Goal: Task Accomplishment & Management: Use online tool/utility

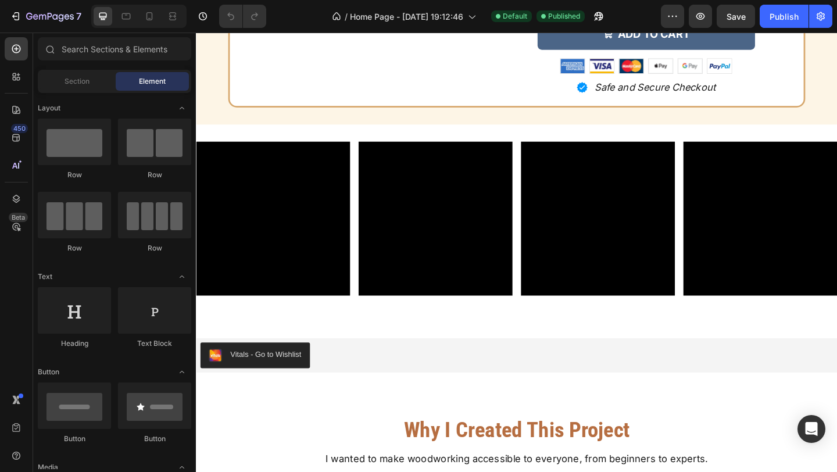
scroll to position [6679, 0]
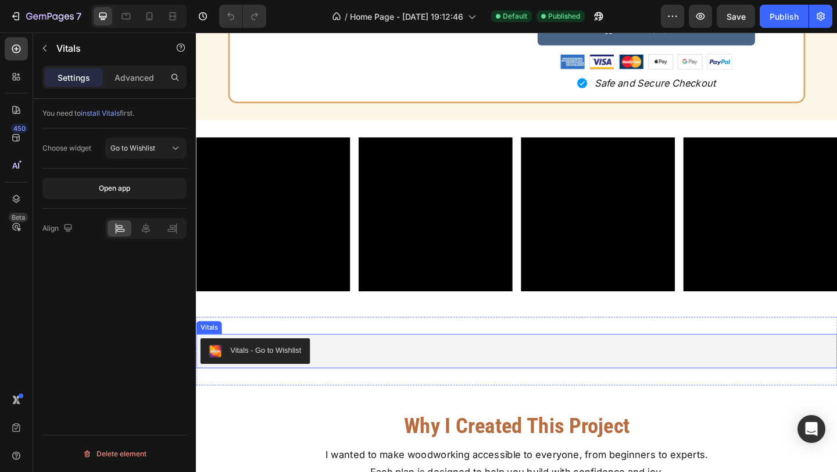
click at [461, 383] on div "Vitals - Go to Wishlist" at bounding box center [545, 379] width 688 height 28
click at [274, 351] on icon at bounding box center [271, 349] width 9 height 9
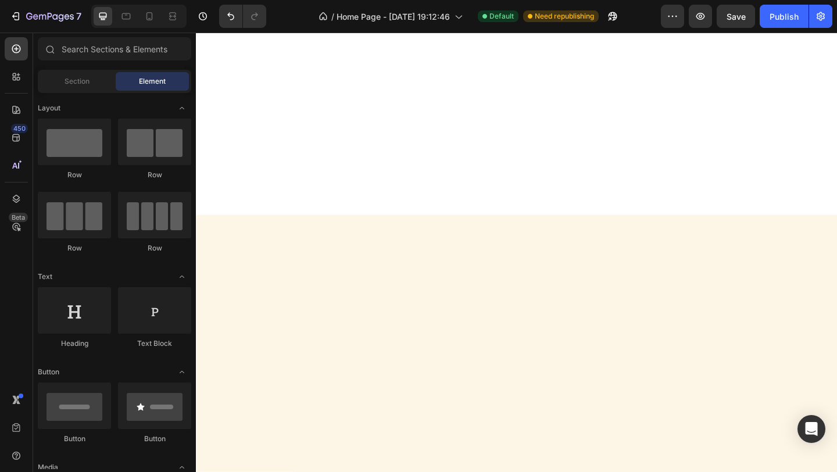
scroll to position [741, 0]
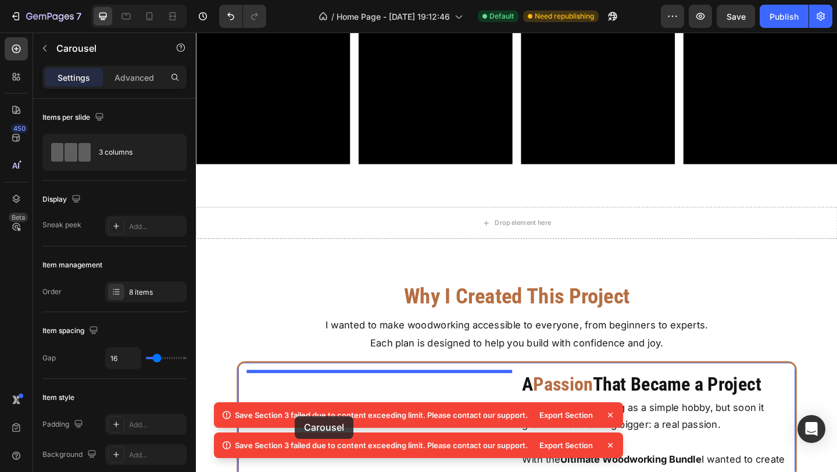
scroll to position [7340, 0]
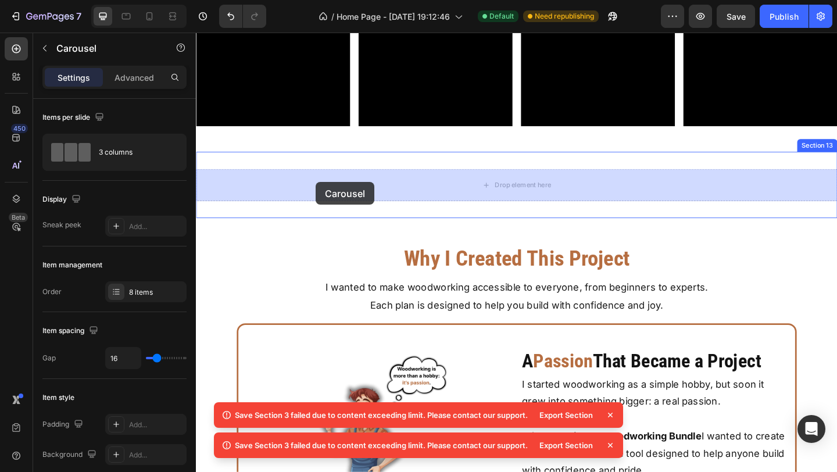
drag, startPoint x: 271, startPoint y: 112, endPoint x: 326, endPoint y: 195, distance: 100.3
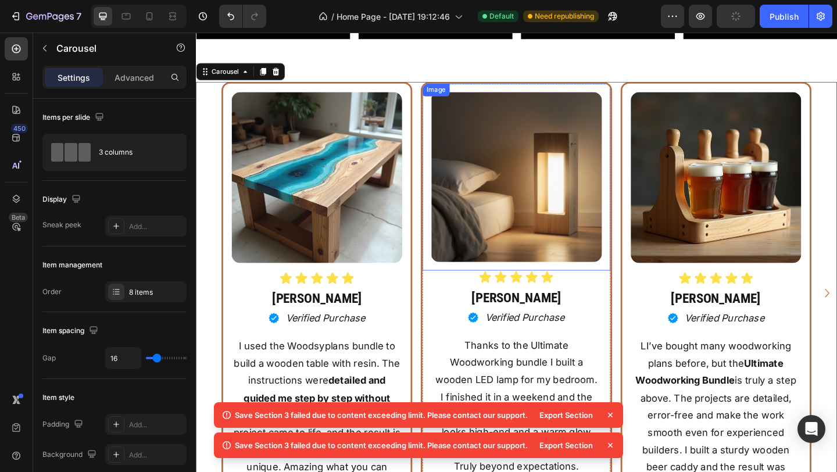
scroll to position [7437, 0]
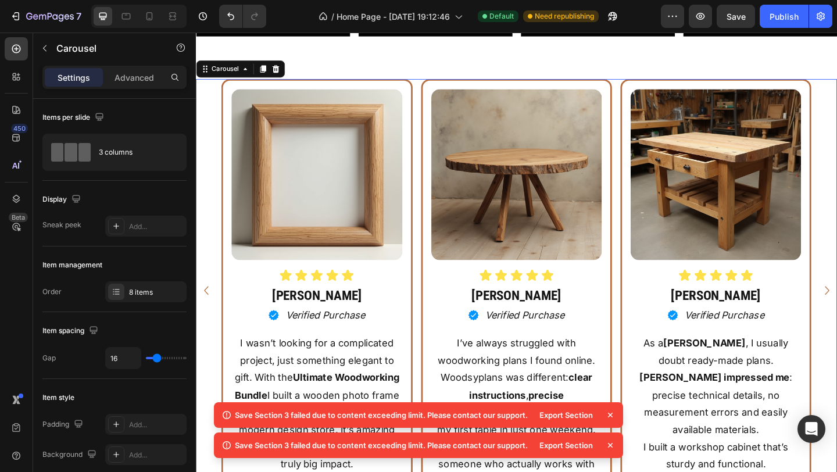
click at [610, 417] on icon at bounding box center [611, 415] width 12 height 12
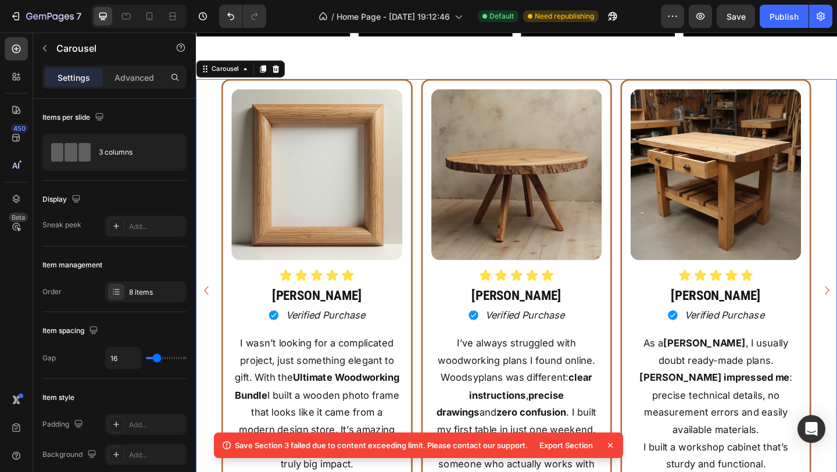
click at [610, 447] on icon at bounding box center [611, 446] width 12 height 12
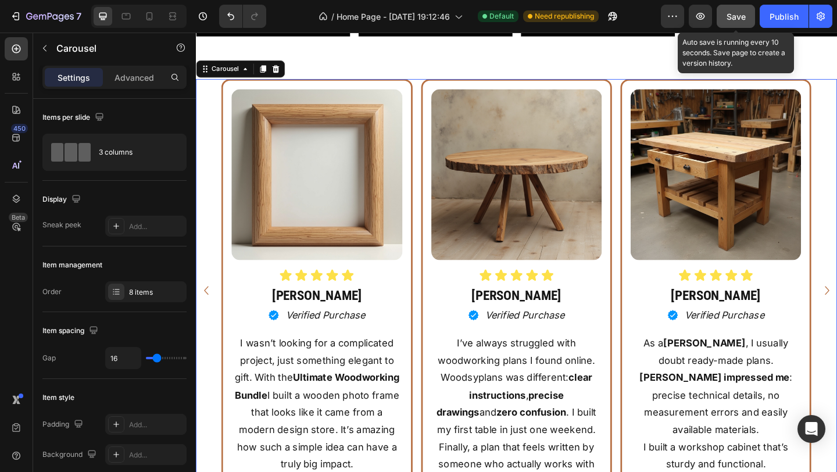
click at [740, 22] on div "Save" at bounding box center [736, 16] width 19 height 12
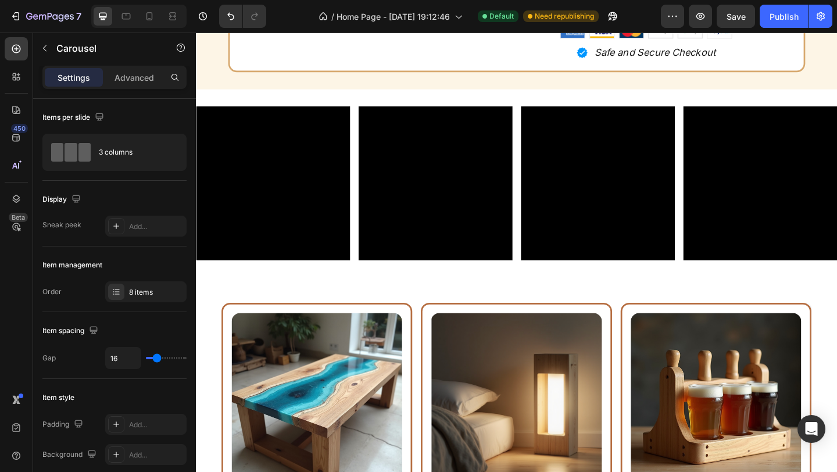
scroll to position [7196, 0]
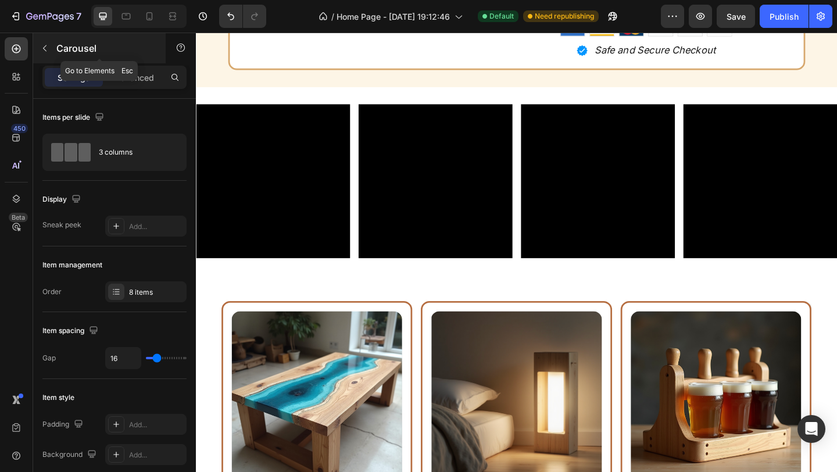
click at [49, 52] on icon "button" at bounding box center [44, 48] width 9 height 9
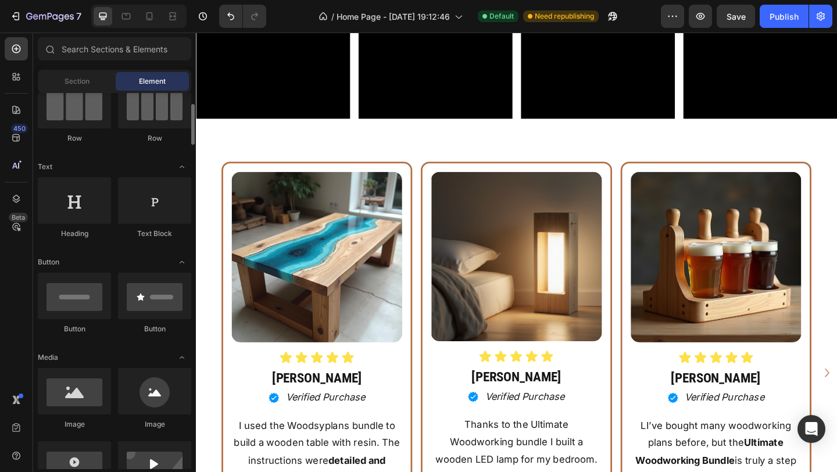
scroll to position [54, 0]
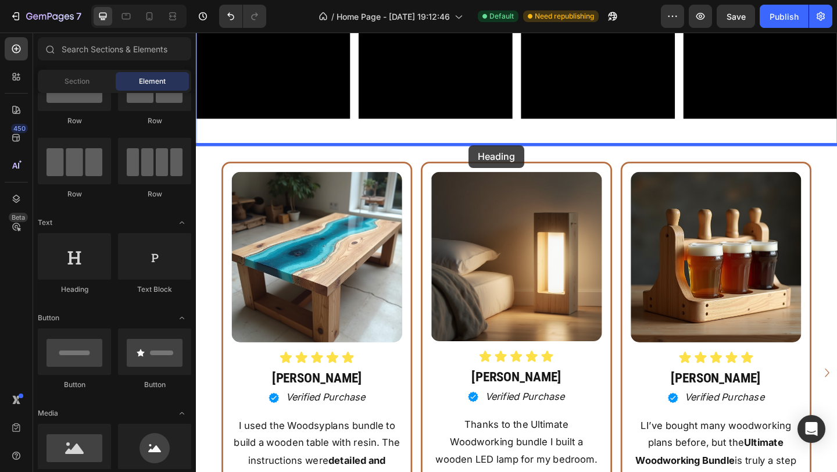
drag, startPoint x: 291, startPoint y: 309, endPoint x: 492, endPoint y: 155, distance: 253.4
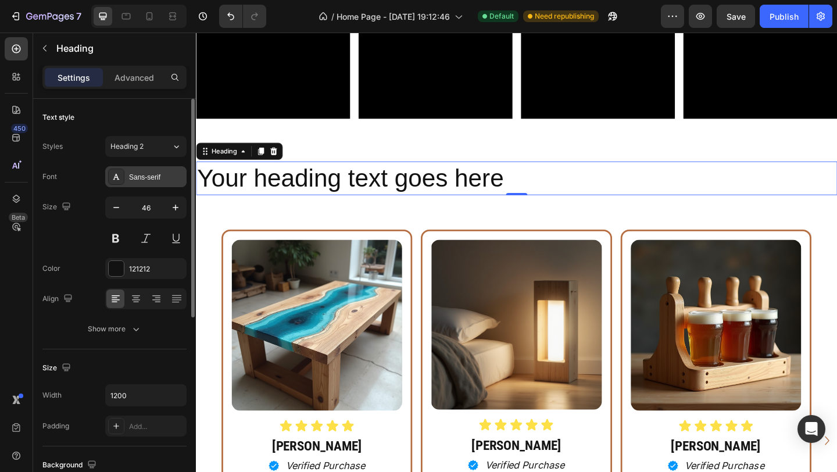
click at [147, 187] on div "Sans-serif" at bounding box center [145, 176] width 81 height 21
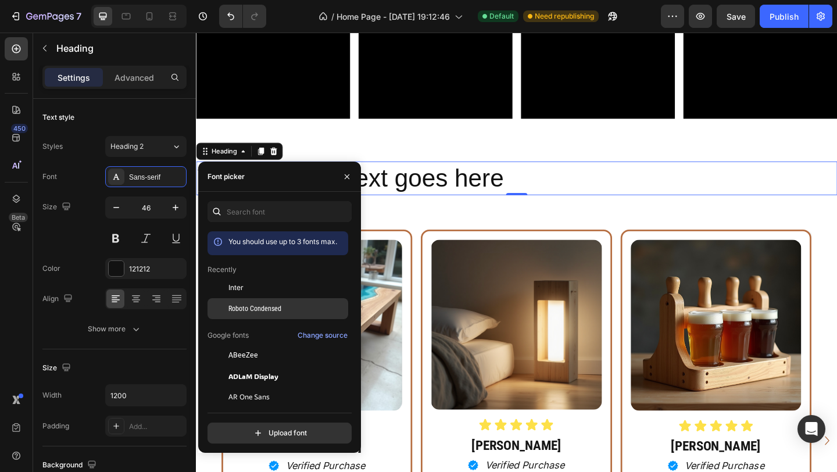
click at [263, 313] on span "Roboto Condensed" at bounding box center [254, 308] width 53 height 10
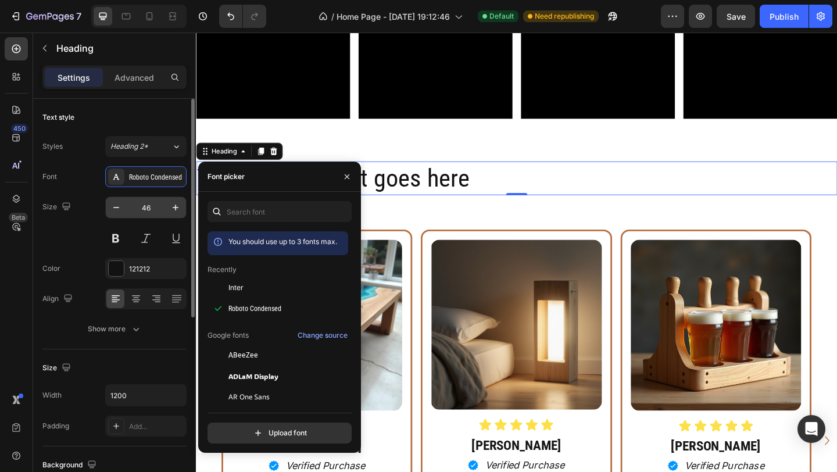
click at [149, 212] on input "46" at bounding box center [146, 207] width 38 height 21
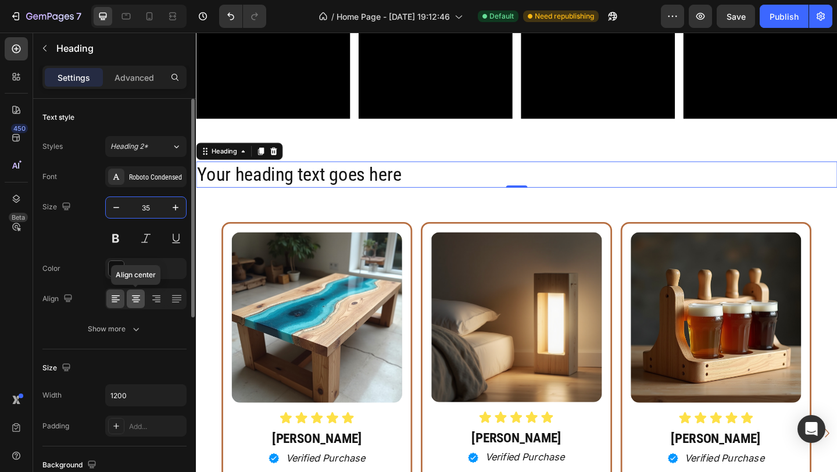
type input "35"
click at [134, 300] on icon at bounding box center [136, 299] width 8 height 1
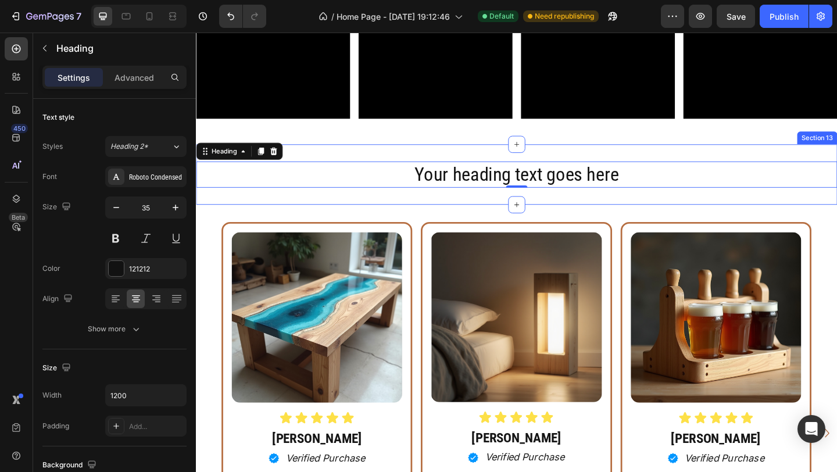
click at [206, 215] on div "Your heading text goes here Heading 0 Section 13" at bounding box center [545, 187] width 698 height 66
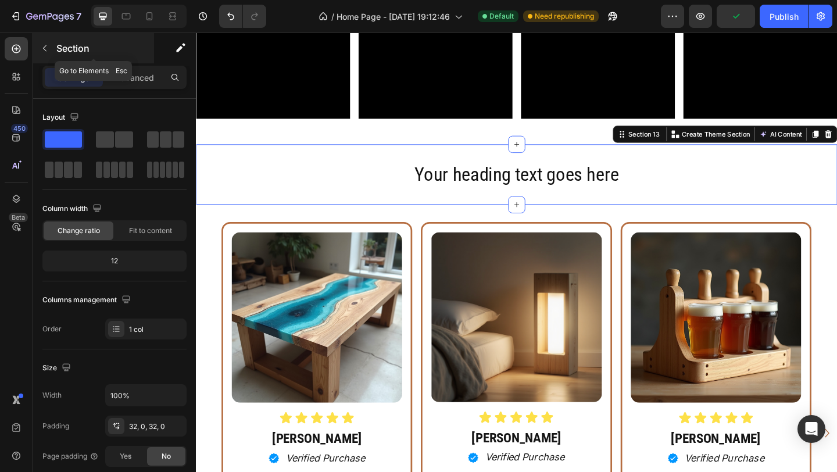
click at [45, 53] on button "button" at bounding box center [44, 48] width 19 height 19
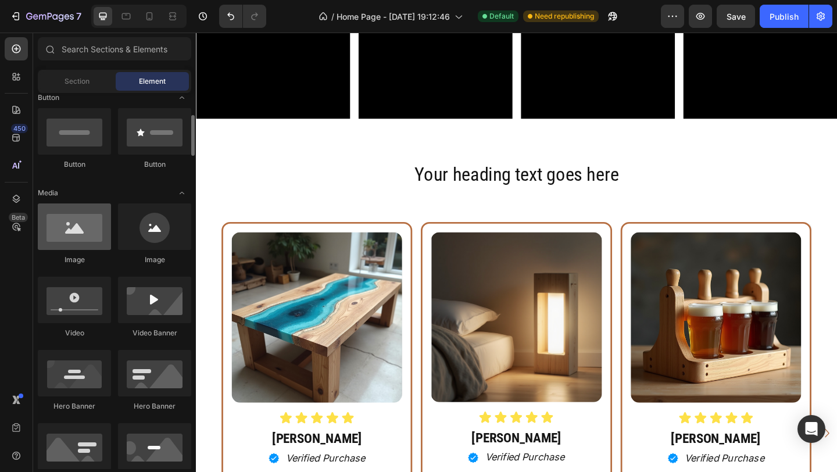
scroll to position [0, 0]
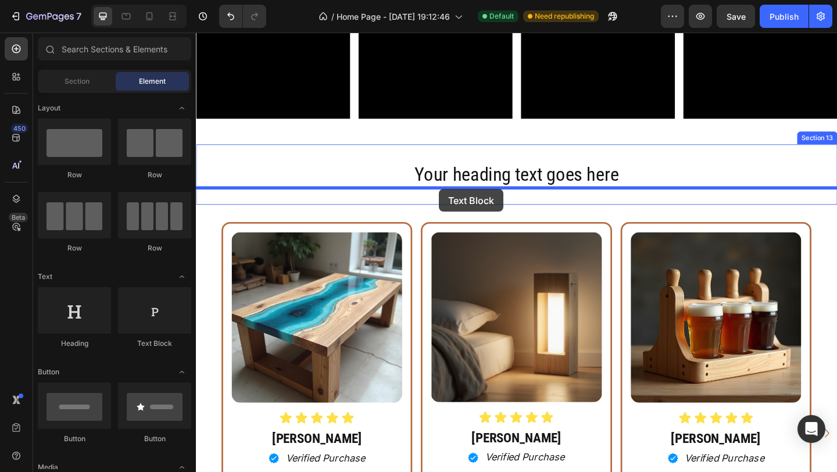
drag, startPoint x: 353, startPoint y: 365, endPoint x: 460, endPoint y: 202, distance: 194.8
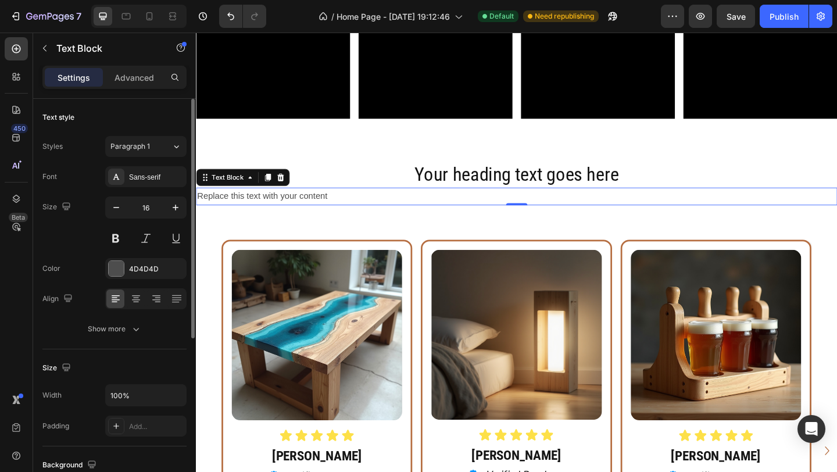
click at [156, 187] on div "Font Sans-serif Size 16 Color 4D4D4D Align Show more" at bounding box center [114, 252] width 144 height 173
click at [162, 179] on div "Sans-serif" at bounding box center [156, 177] width 55 height 10
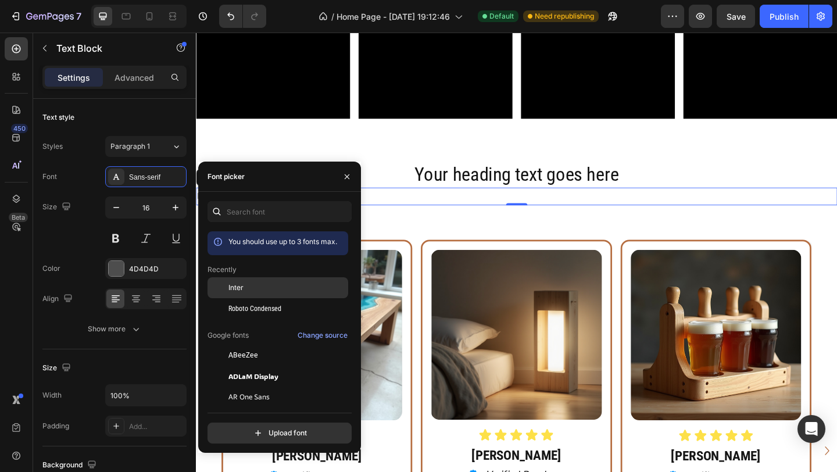
click at [247, 366] on div "Inter" at bounding box center [278, 376] width 141 height 21
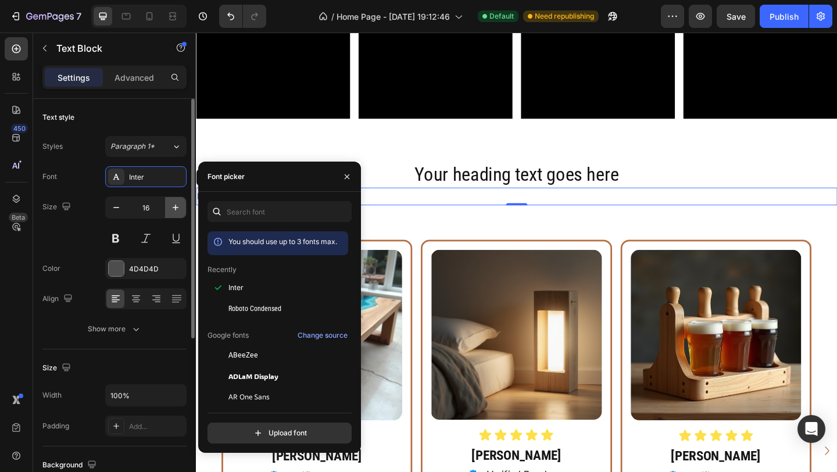
click at [173, 212] on icon "button" at bounding box center [176, 208] width 12 height 12
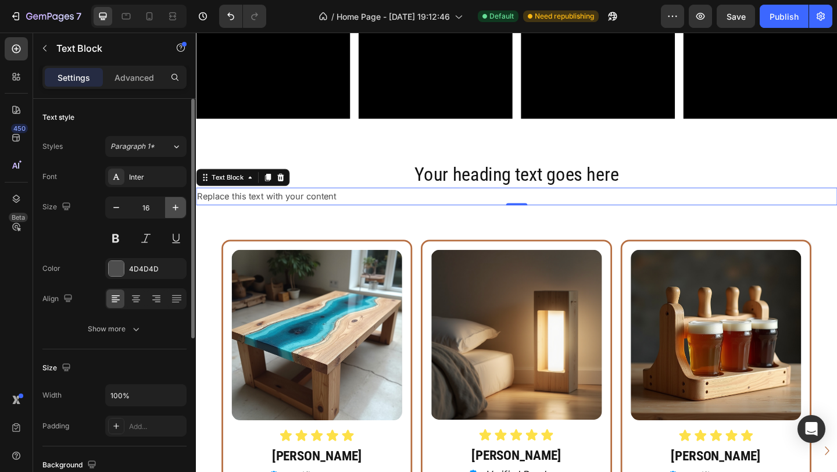
click at [173, 212] on icon "button" at bounding box center [176, 208] width 12 height 12
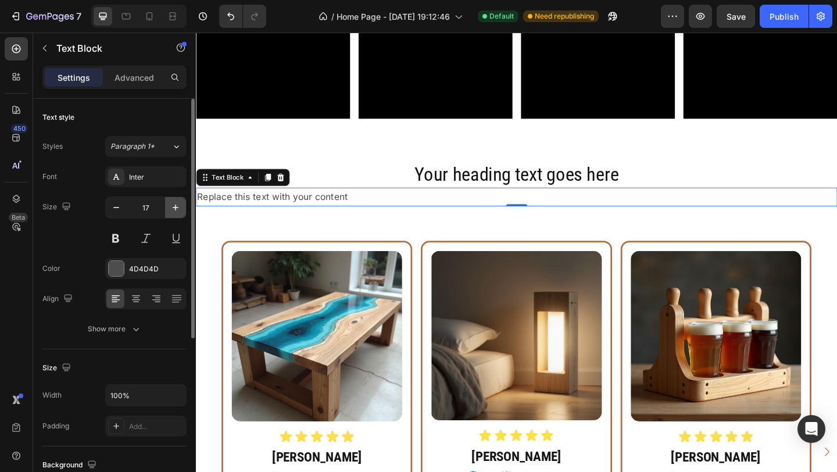
type input "18"
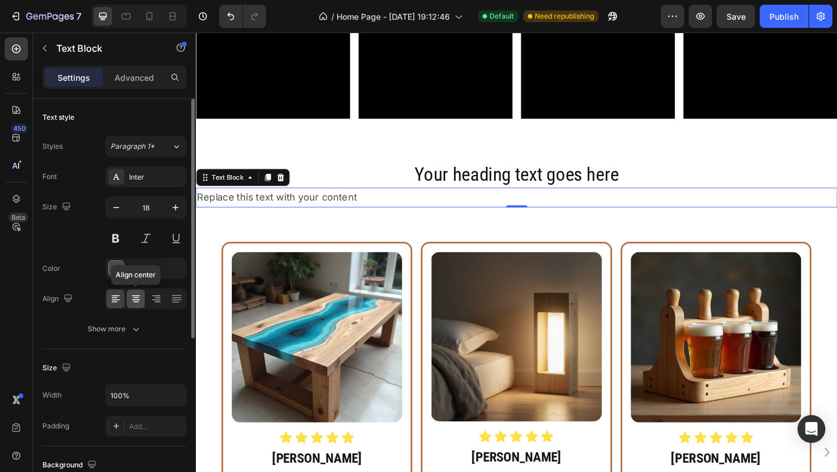
click at [133, 303] on icon at bounding box center [136, 299] width 12 height 12
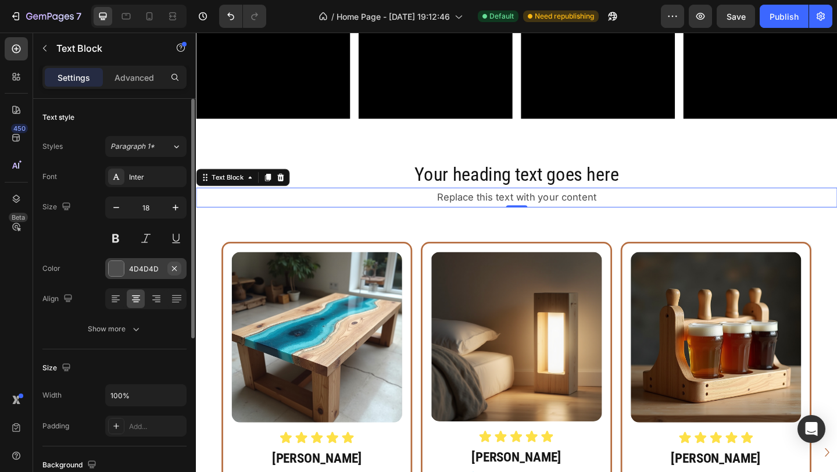
click at [169, 262] on button "button" at bounding box center [174, 269] width 14 height 14
click at [152, 269] on div "Add..." at bounding box center [156, 269] width 55 height 10
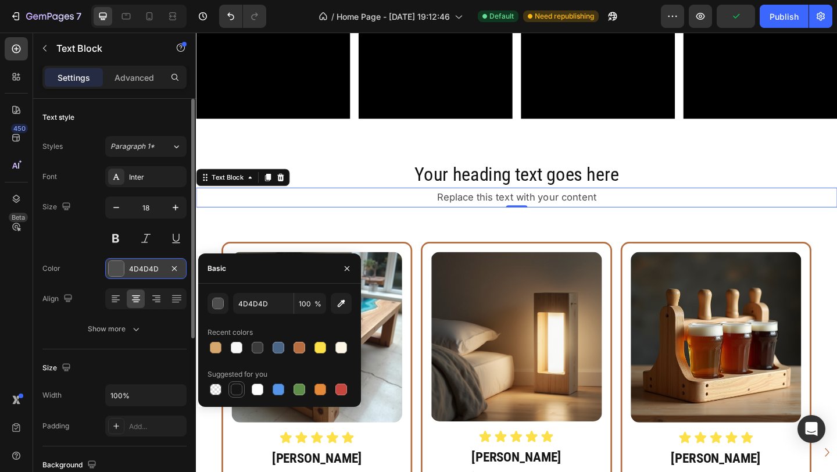
click at [235, 383] on div at bounding box center [237, 390] width 14 height 14
type input "151515"
click at [349, 266] on icon "button" at bounding box center [346, 268] width 9 height 9
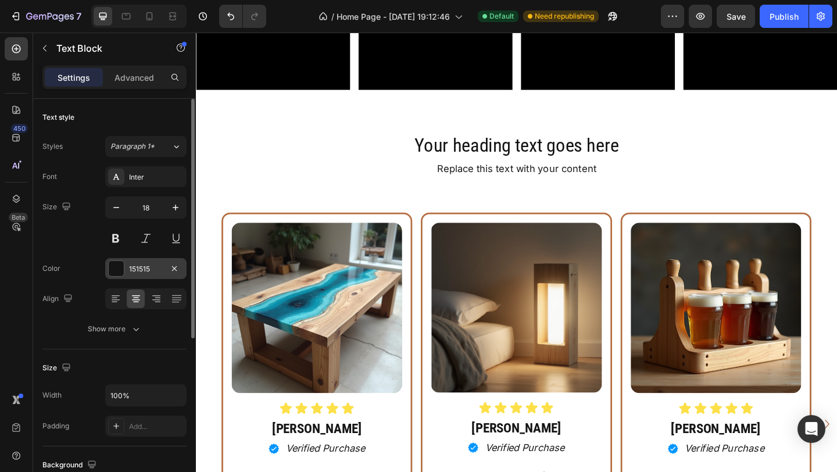
scroll to position [6897, 0]
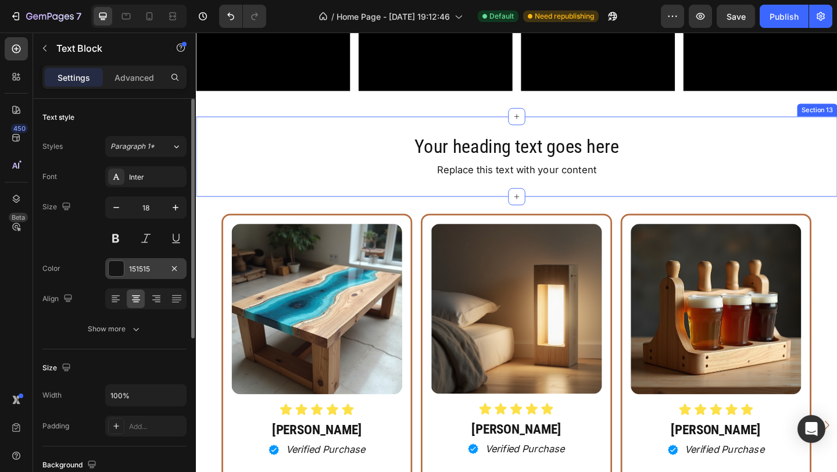
click at [837, 126] on div "Your heading text goes here Heading Replace this text with your content Text Bl…" at bounding box center [545, 167] width 698 height 87
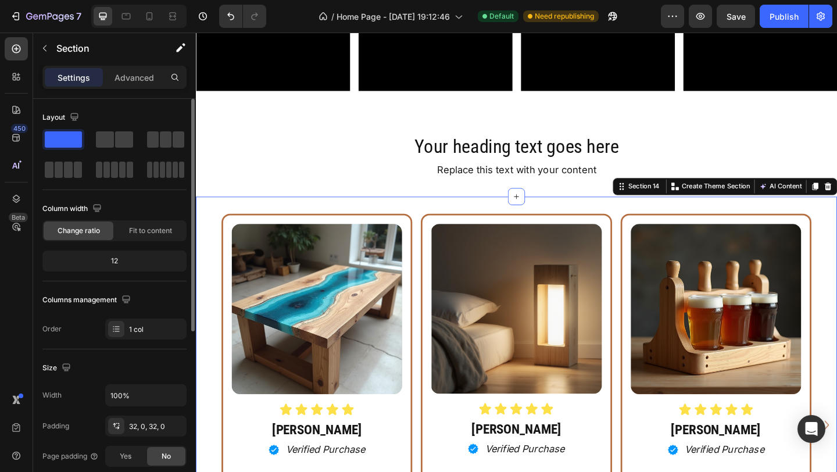
click at [837, 219] on div "Image Icon Icon Icon Icon Icon Icon List [PERSON_NAME] Heading Icon Verified Pu…" at bounding box center [545, 472] width 698 height 523
click at [574, 225] on div "Image Icon Icon Icon Icon Icon Icon List [PERSON_NAME] Heading Icon Verified Pu…" at bounding box center [545, 472] width 698 height 523
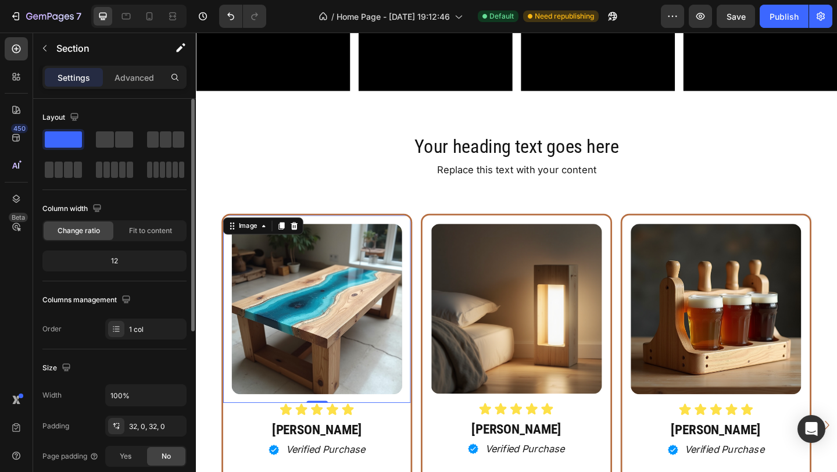
click at [370, 289] on img at bounding box center [327, 333] width 185 height 185
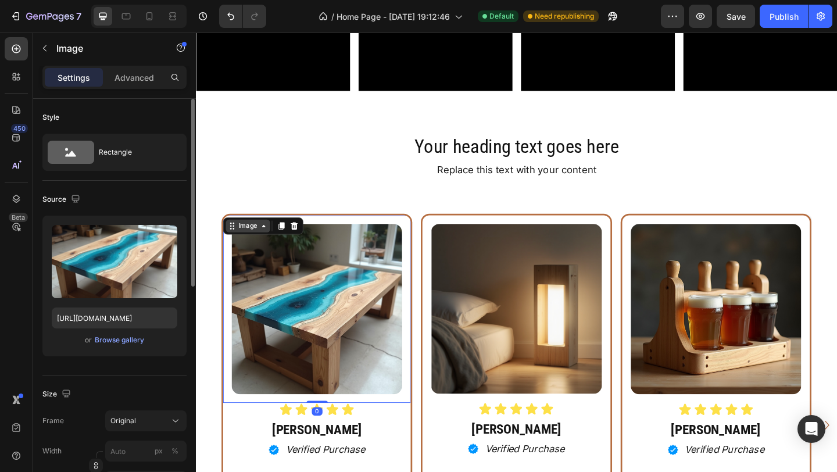
click at [256, 245] on div "Image" at bounding box center [252, 243] width 25 height 10
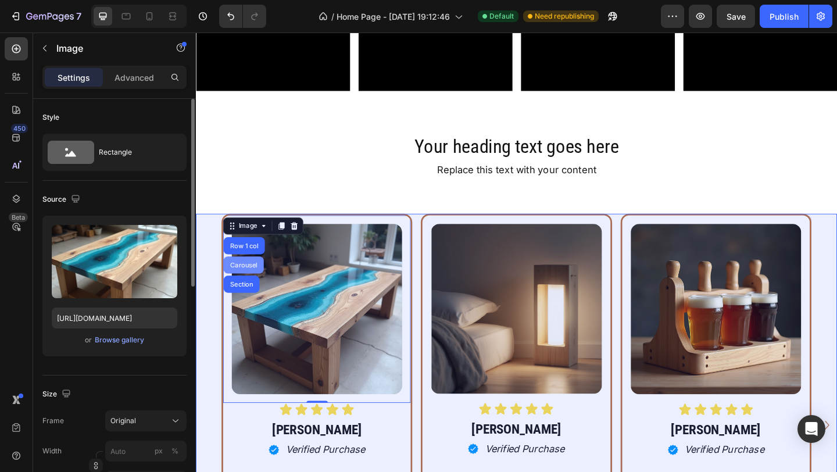
click at [252, 281] on div "Carousel" at bounding box center [248, 285] width 44 height 19
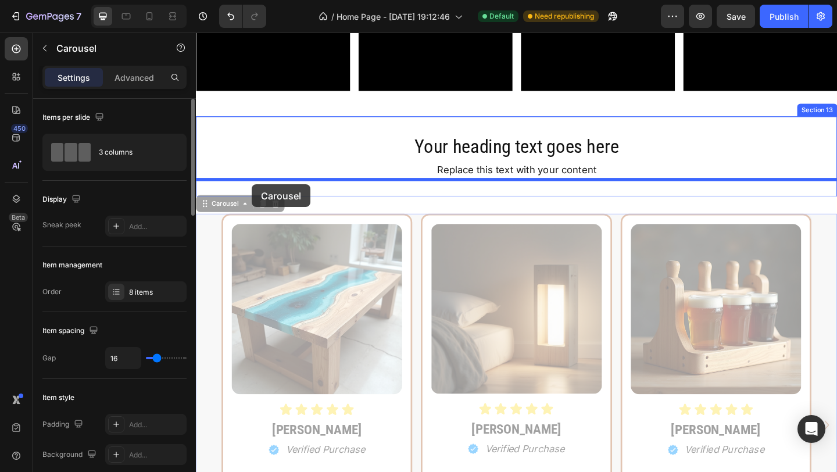
drag, startPoint x: 238, startPoint y: 217, endPoint x: 256, endPoint y: 198, distance: 26.3
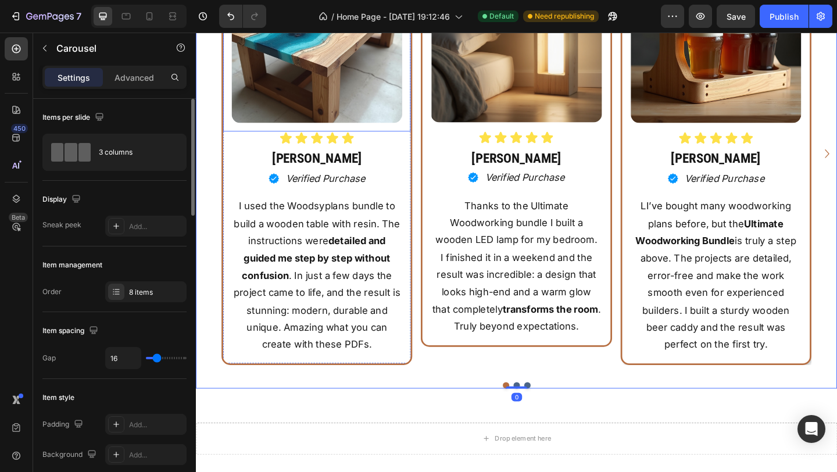
scroll to position [7280, 0]
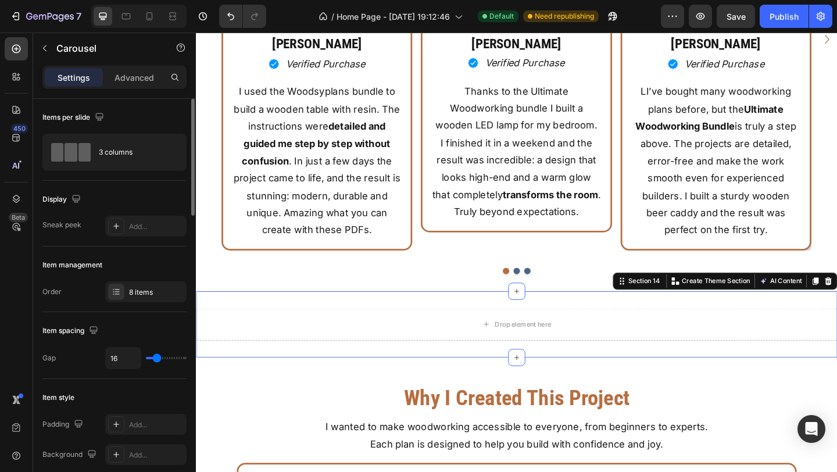
click at [446, 319] on div "Drop element here Section 14 You can create reusable sections Create Theme Sect…" at bounding box center [545, 350] width 698 height 72
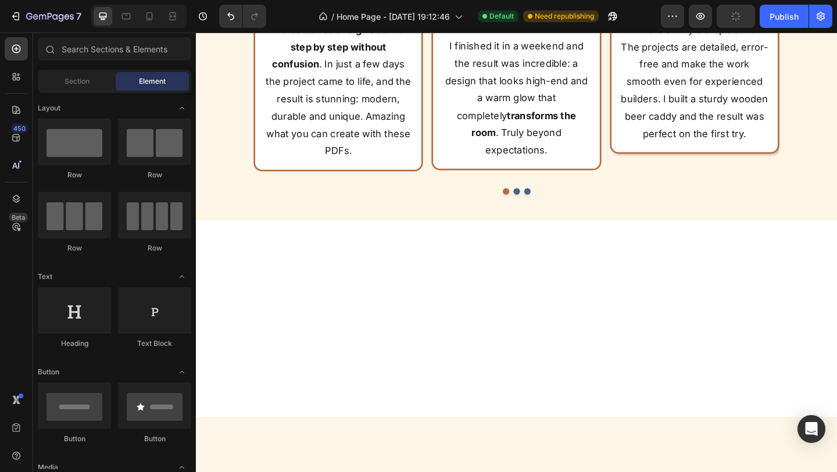
scroll to position [681, 0]
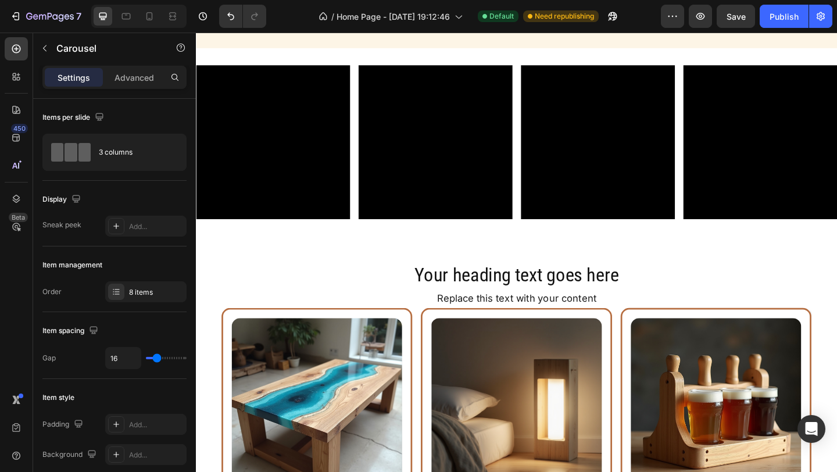
scroll to position [6668, 0]
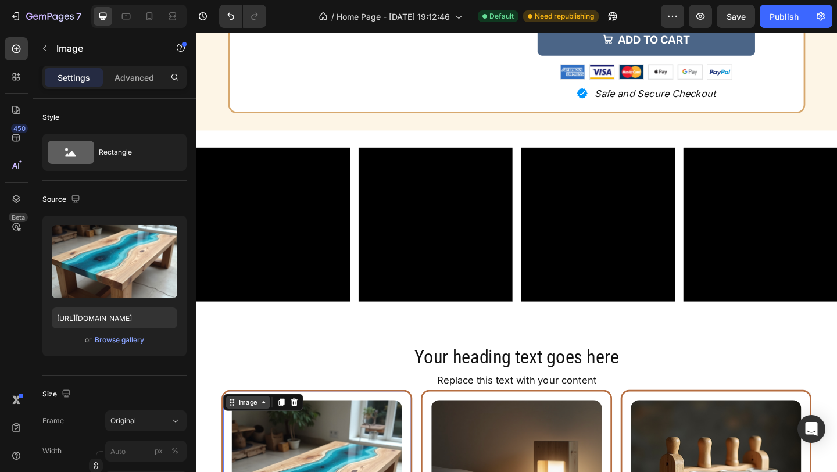
click at [262, 434] on div "Image" at bounding box center [252, 435] width 25 height 10
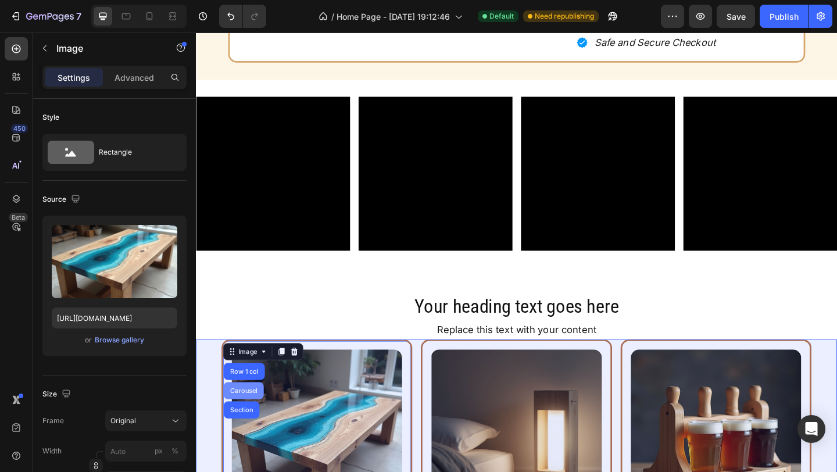
scroll to position [6724, 0]
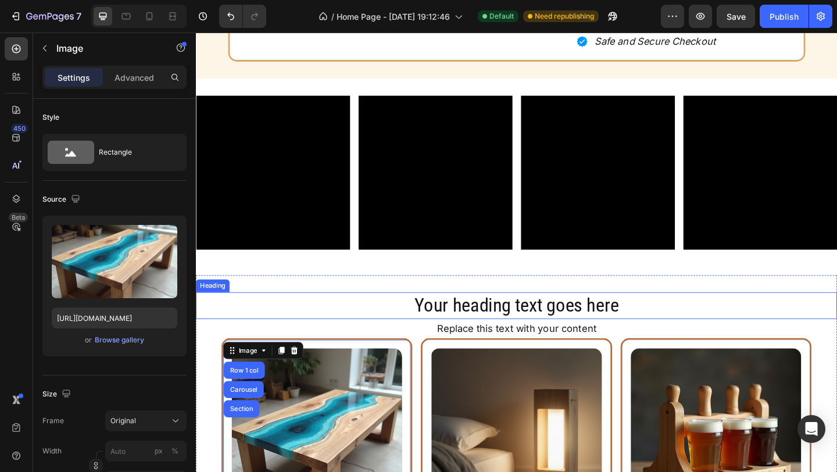
click at [375, 334] on h2 "Your heading text goes here" at bounding box center [545, 329] width 698 height 29
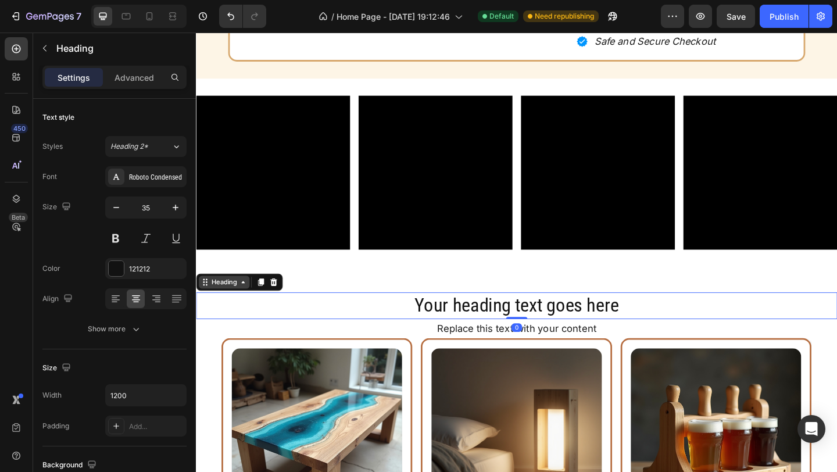
click at [249, 309] on div "Heading" at bounding box center [226, 304] width 55 height 14
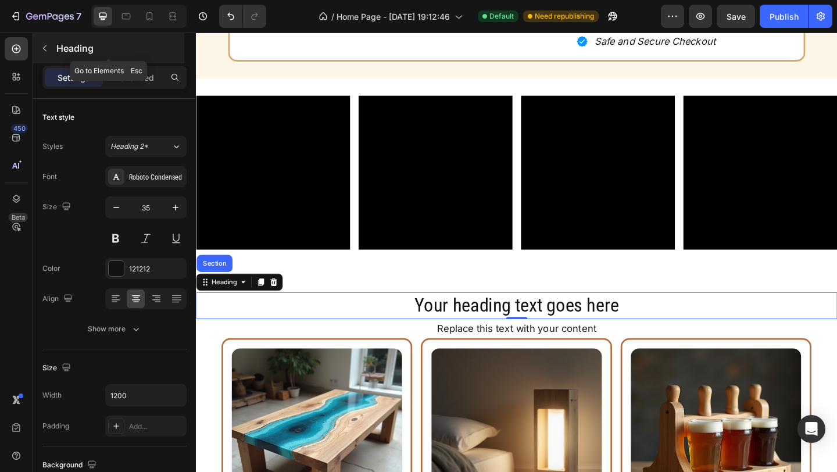
click at [43, 49] on icon "button" at bounding box center [44, 48] width 9 height 9
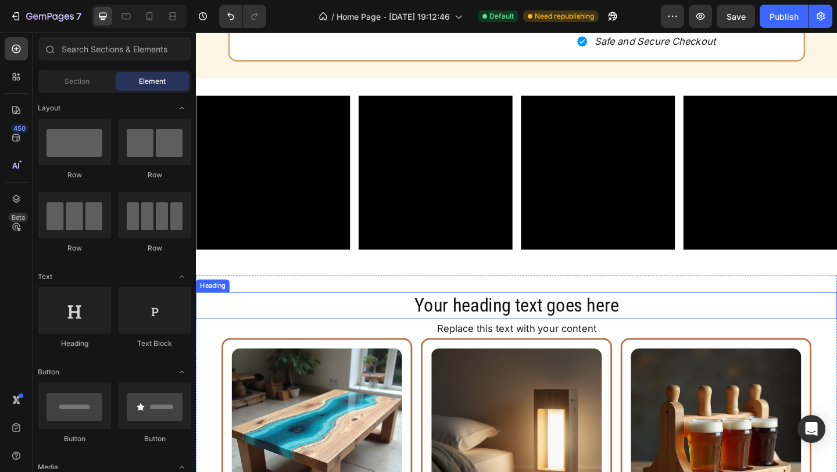
click at [447, 337] on h2 "Your heading text goes here" at bounding box center [545, 329] width 698 height 29
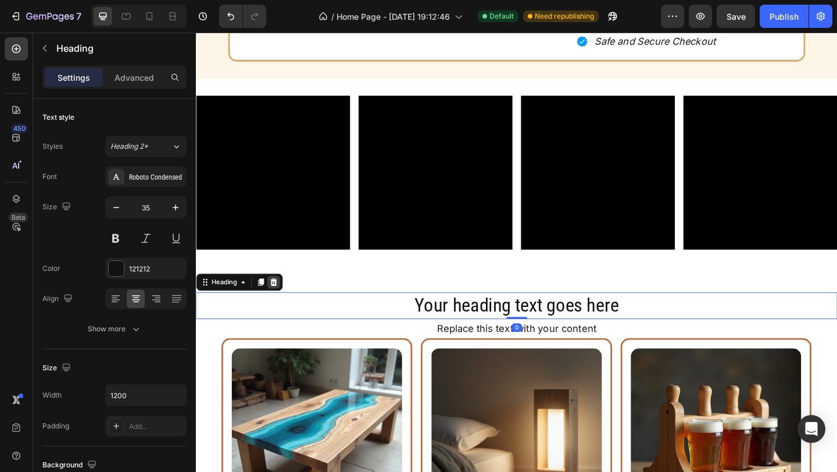
click at [285, 302] on div at bounding box center [280, 304] width 14 height 14
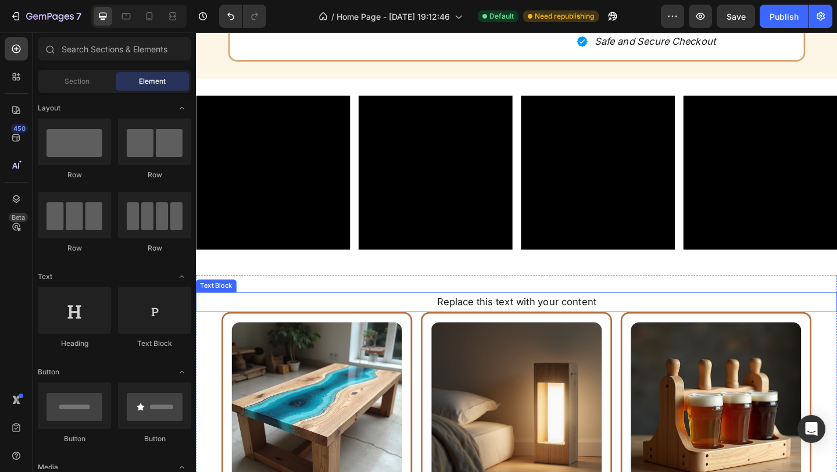
click at [502, 328] on div "Replace this text with your content" at bounding box center [545, 325] width 698 height 21
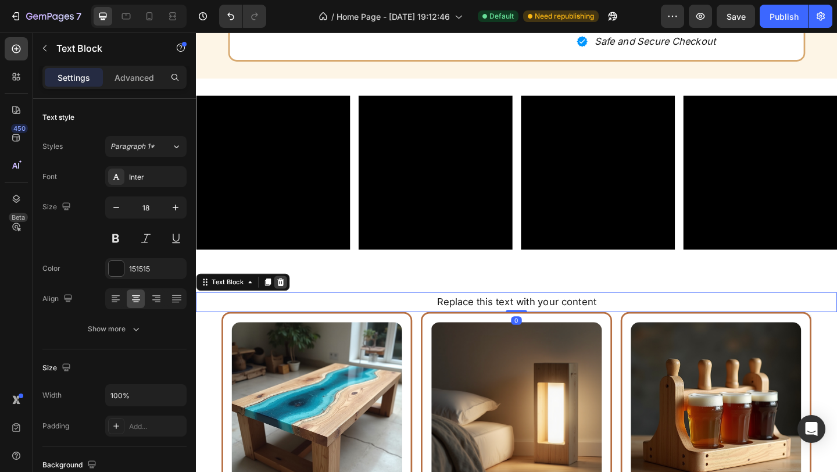
click at [281, 300] on div at bounding box center [288, 304] width 14 height 14
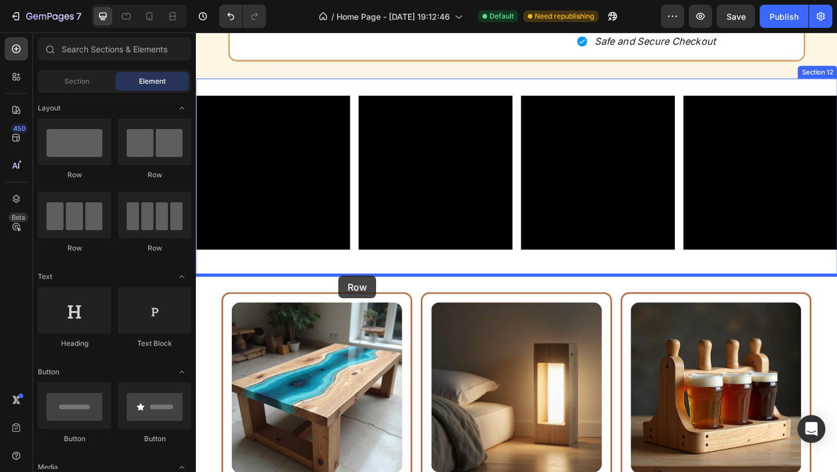
drag, startPoint x: 270, startPoint y: 169, endPoint x: 351, endPoint y: 297, distance: 151.3
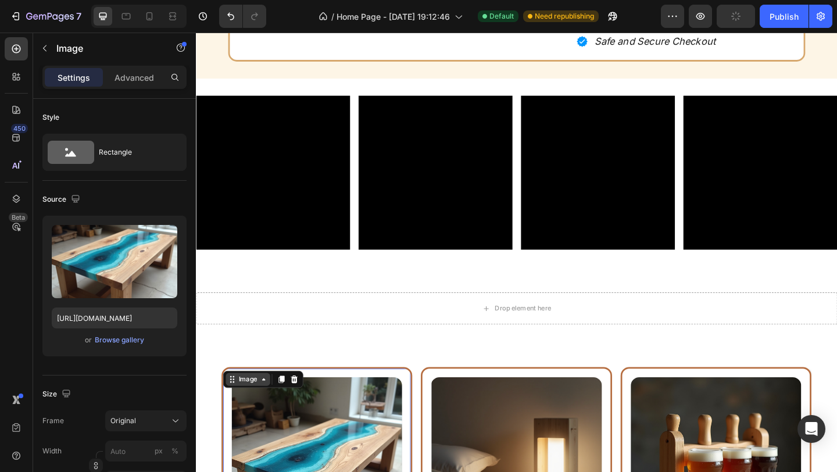
click at [250, 408] on div "Image" at bounding box center [252, 410] width 25 height 10
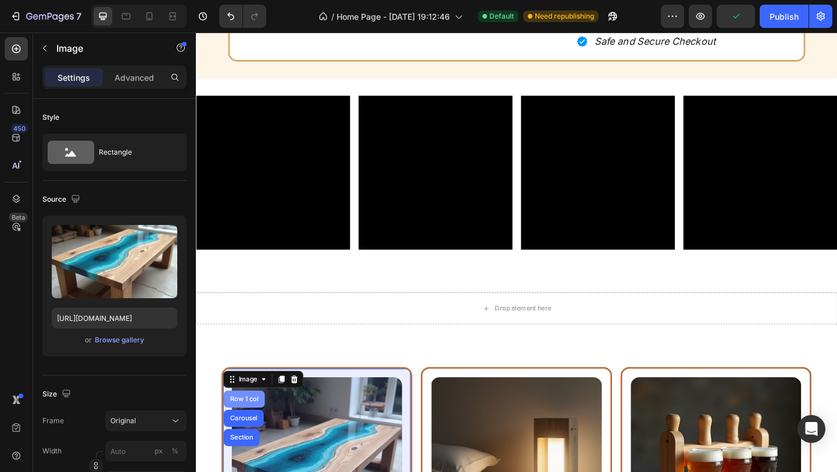
click at [248, 427] on div "Row 1 col" at bounding box center [248, 431] width 45 height 19
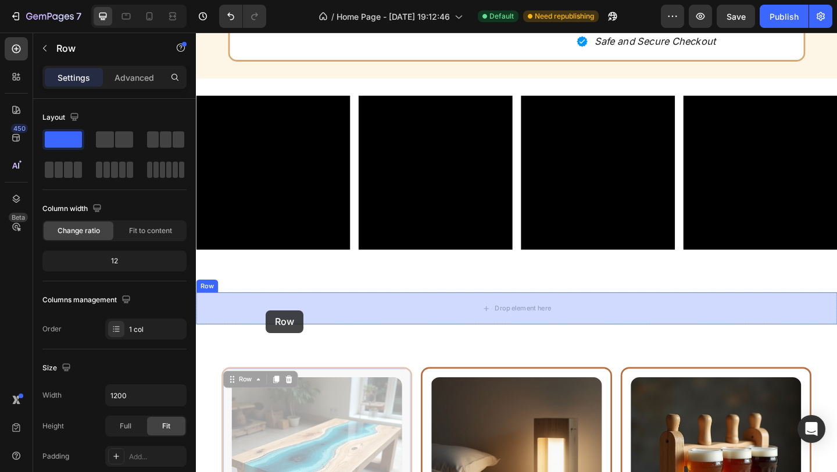
drag, startPoint x: 252, startPoint y: 415, endPoint x: 272, endPoint y: 335, distance: 82.1
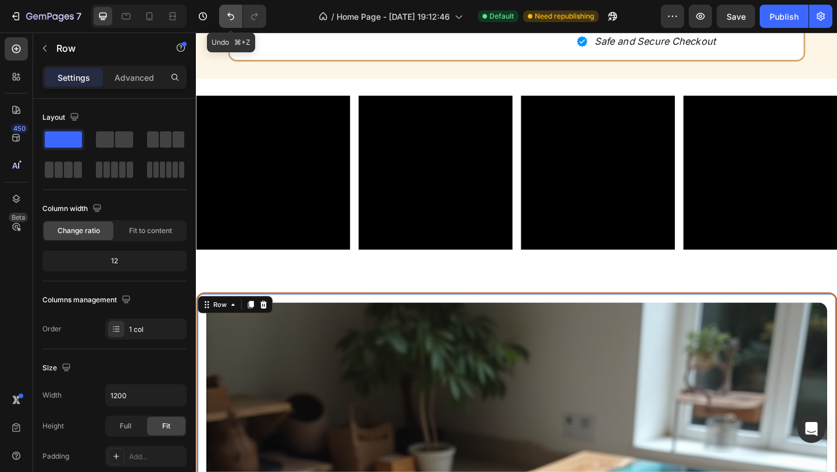
click at [234, 21] on icon "Undo/Redo" at bounding box center [231, 16] width 12 height 12
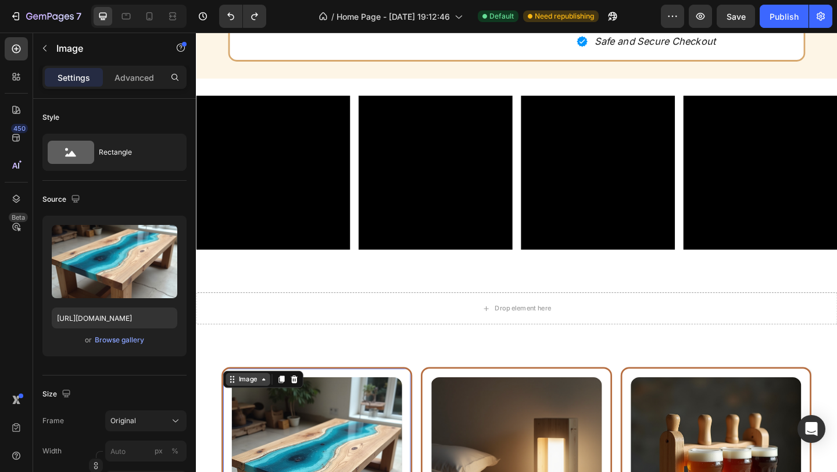
click at [253, 415] on div "Image" at bounding box center [252, 410] width 25 height 10
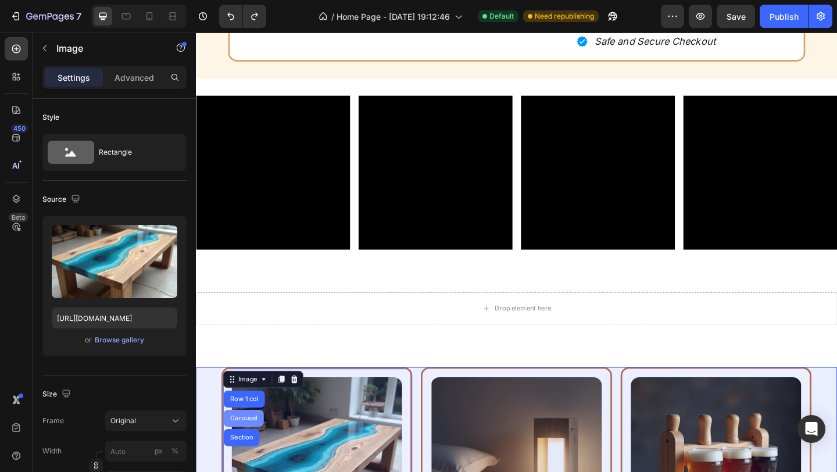
click at [251, 455] on div "Carousel" at bounding box center [248, 452] width 34 height 7
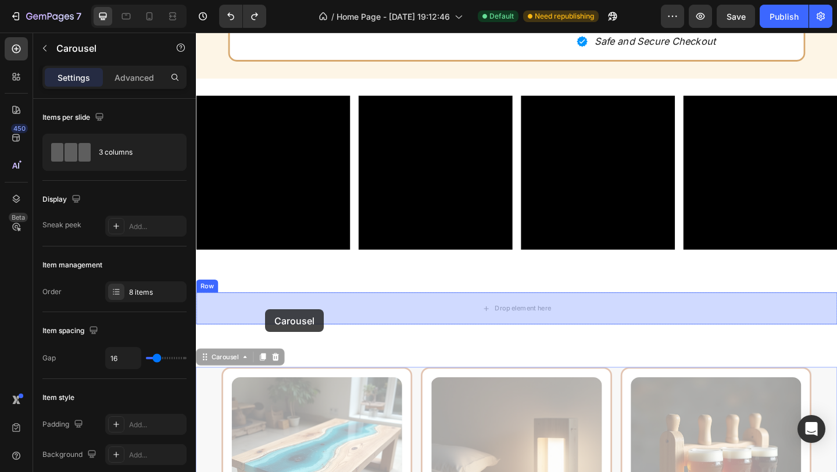
drag, startPoint x: 237, startPoint y: 392, endPoint x: 272, endPoint y: 334, distance: 67.5
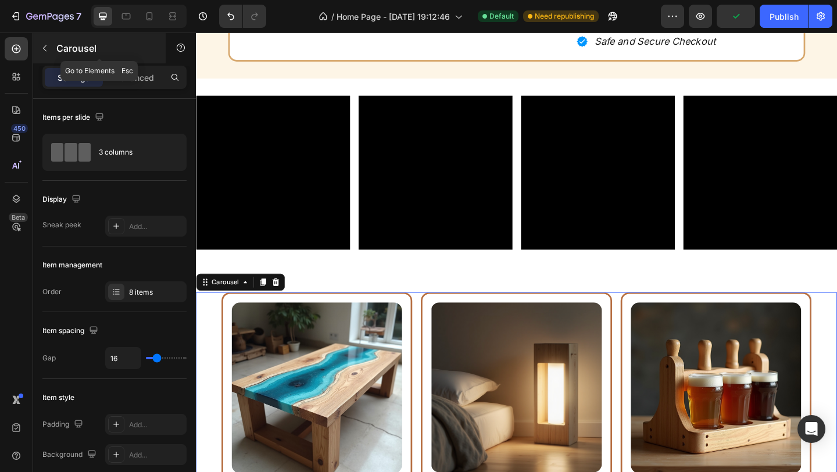
click at [49, 56] on button "button" at bounding box center [44, 48] width 19 height 19
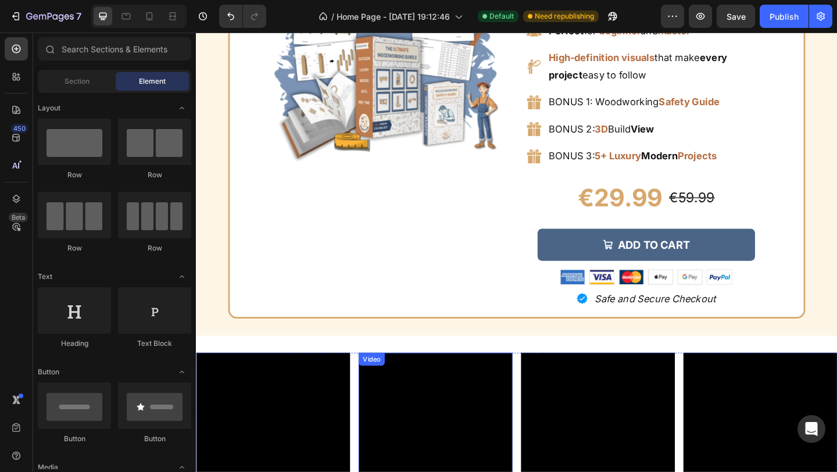
scroll to position [6731, 0]
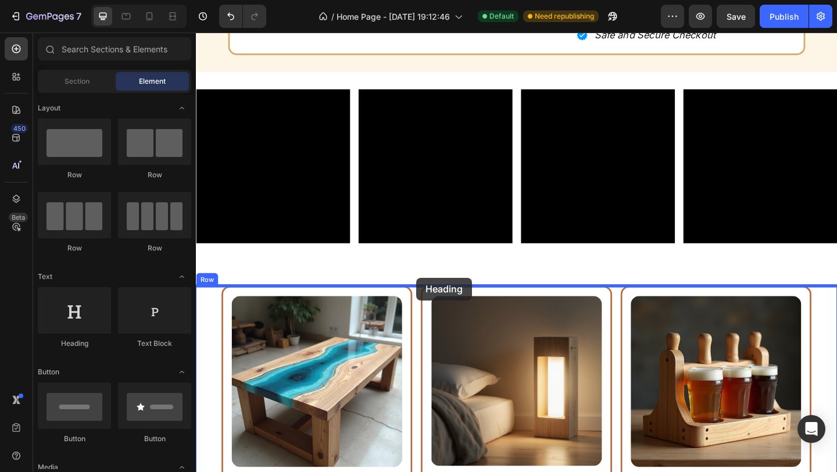
drag, startPoint x: 294, startPoint y: 347, endPoint x: 435, endPoint y: 299, distance: 148.9
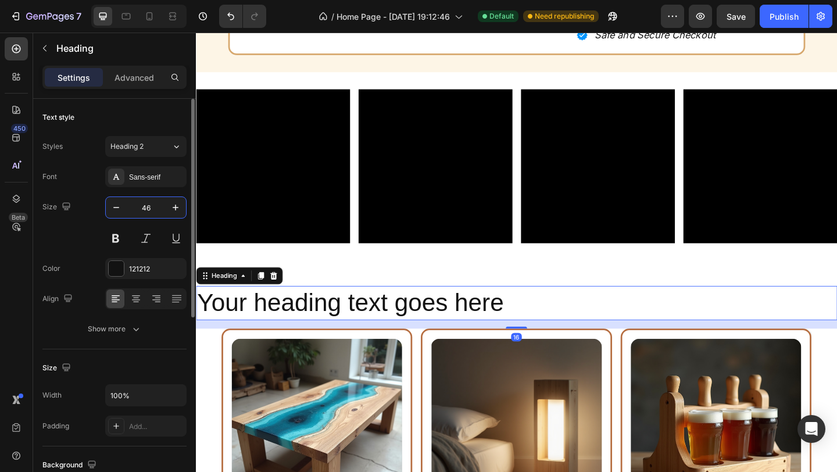
click at [145, 215] on input "46" at bounding box center [146, 207] width 38 height 21
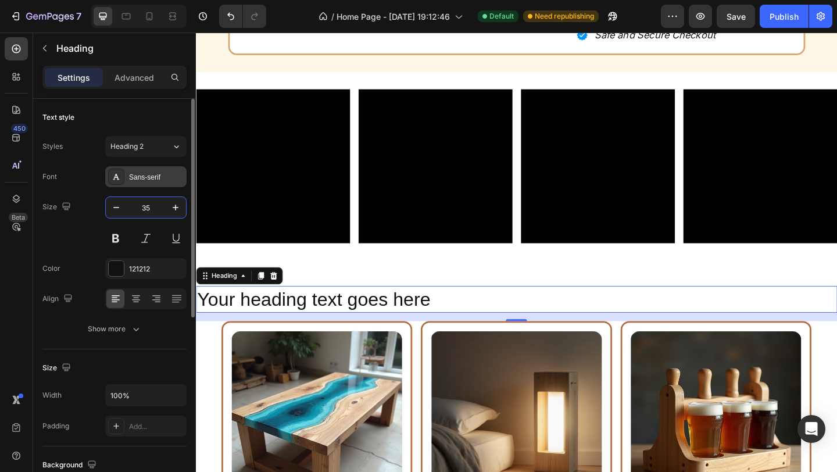
type input "35"
click at [162, 183] on div "Sans-serif" at bounding box center [145, 176] width 81 height 21
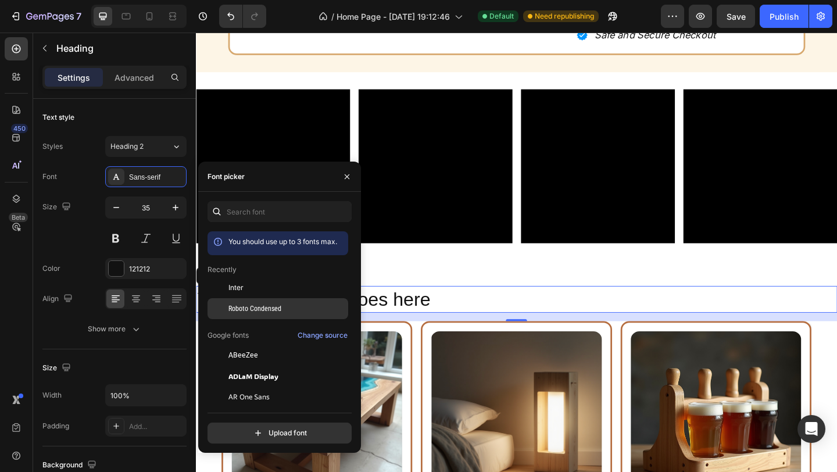
click at [259, 304] on span "Roboto Condensed" at bounding box center [254, 308] width 53 height 10
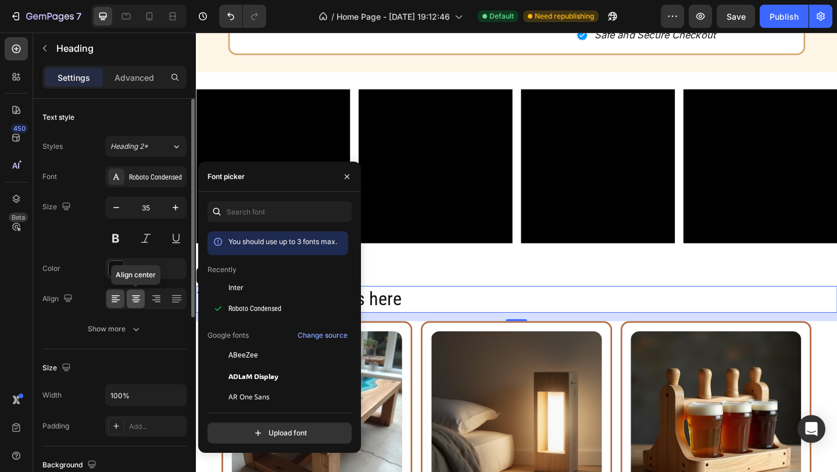
click at [141, 299] on icon at bounding box center [136, 299] width 12 height 12
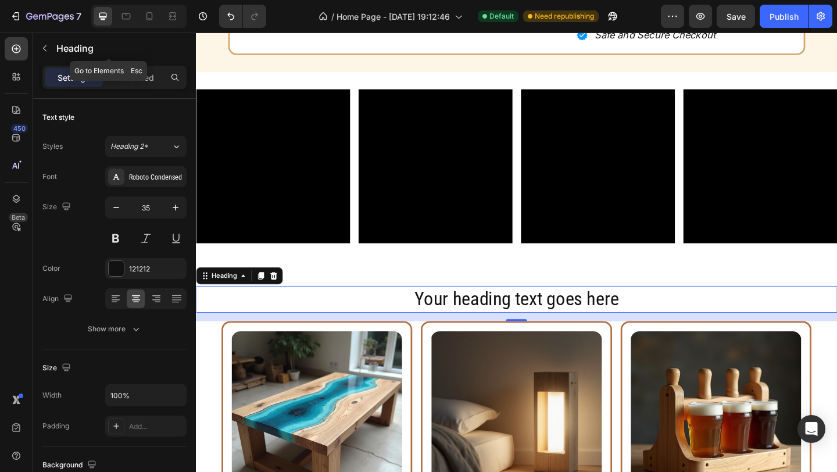
click at [46, 52] on icon "button" at bounding box center [44, 48] width 9 height 9
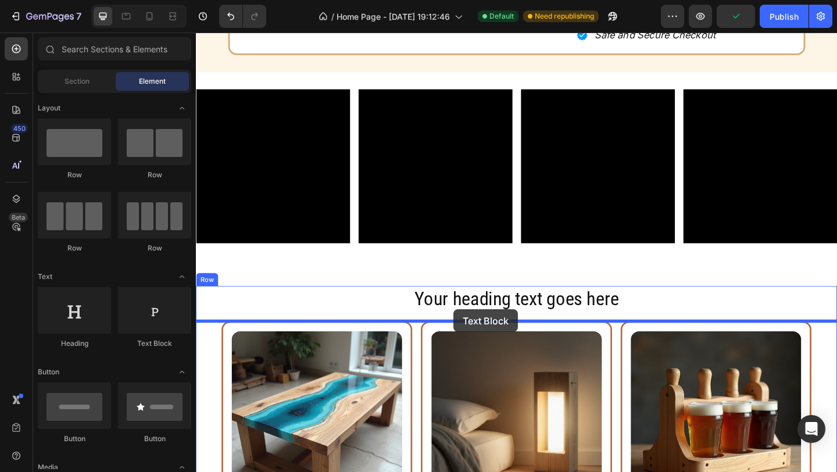
drag, startPoint x: 320, startPoint y: 348, endPoint x: 476, endPoint y: 334, distance: 156.4
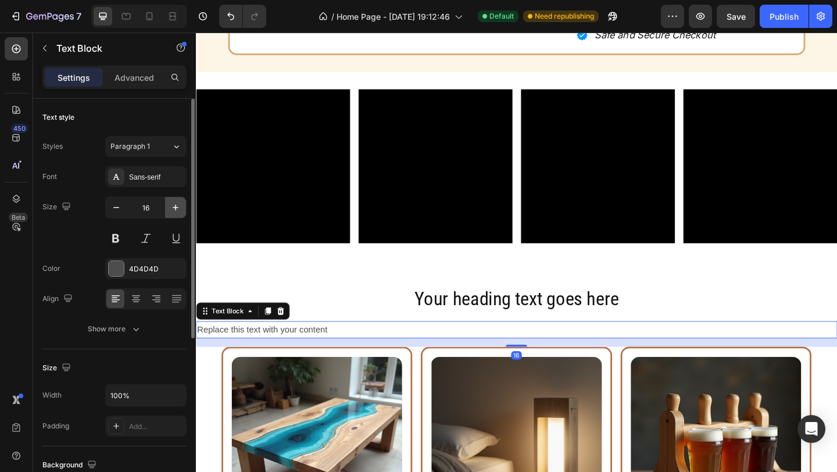
click at [173, 211] on icon "button" at bounding box center [176, 208] width 12 height 12
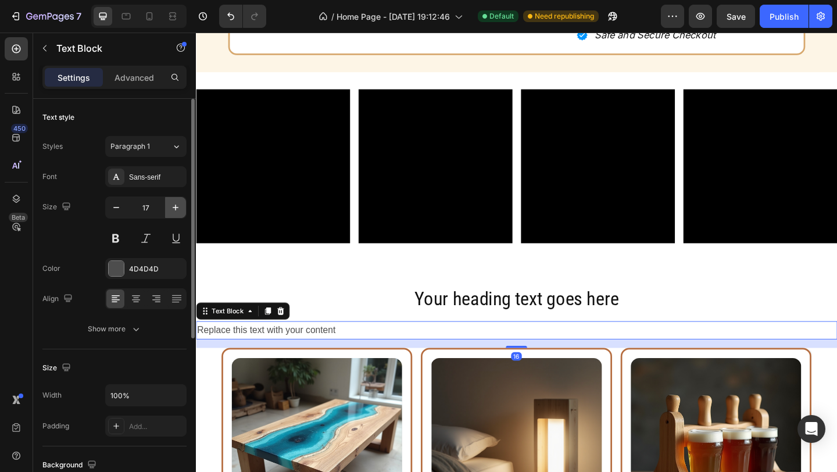
type input "18"
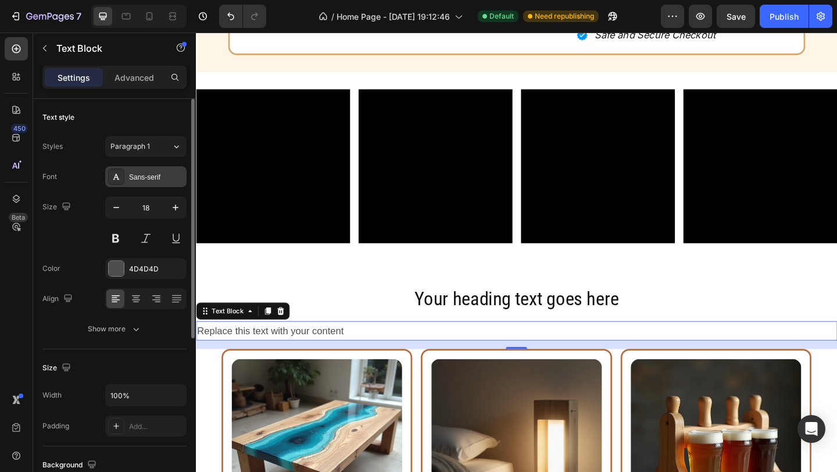
click at [170, 178] on div "Sans-serif" at bounding box center [156, 177] width 55 height 10
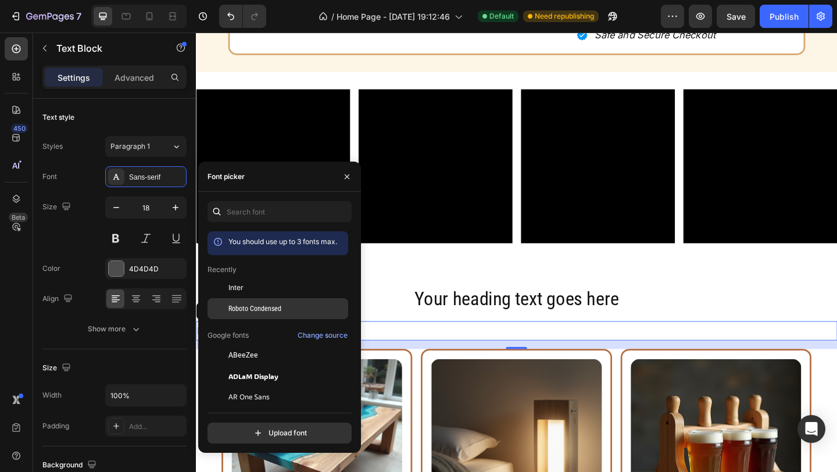
click at [259, 428] on div "Roboto Condensed" at bounding box center [278, 438] width 141 height 21
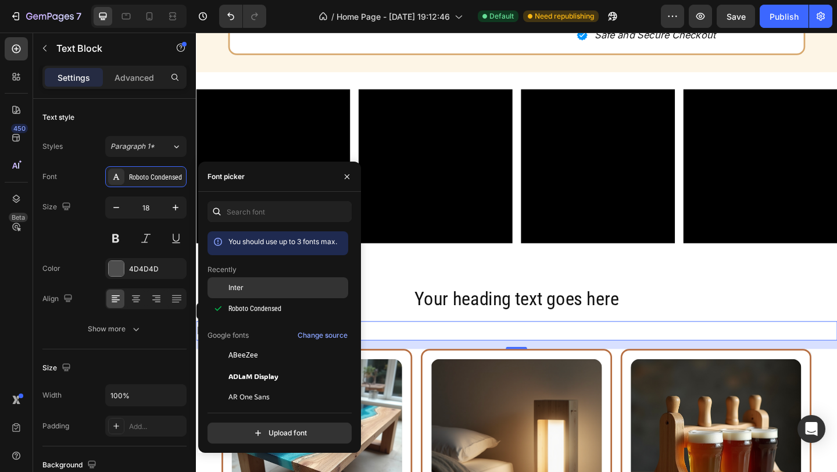
click at [250, 366] on div "Inter" at bounding box center [278, 376] width 141 height 21
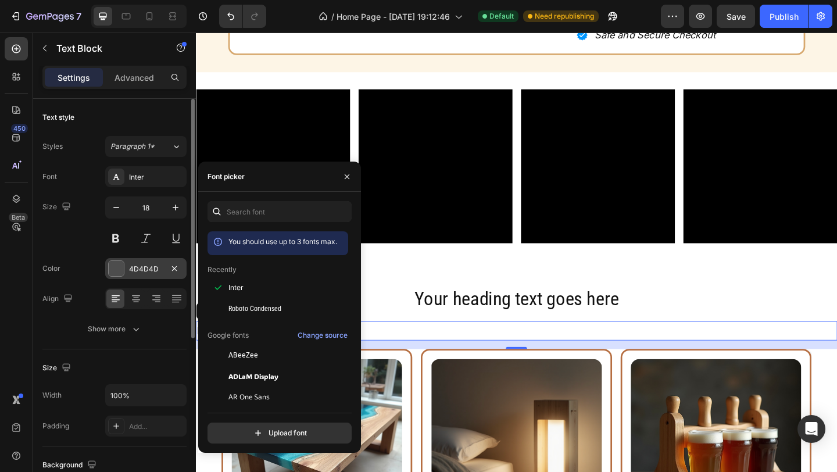
click at [133, 276] on div "4D4D4D" at bounding box center [145, 268] width 81 height 21
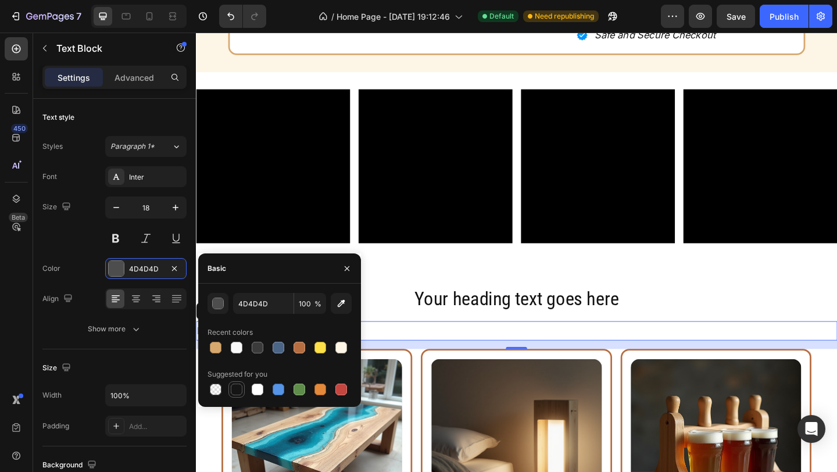
click at [236, 395] on div at bounding box center [237, 390] width 14 height 14
type input "151515"
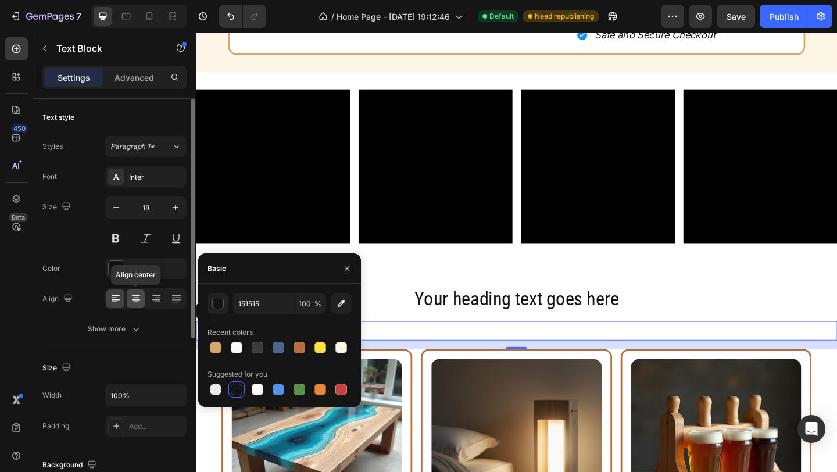
click at [135, 305] on div at bounding box center [136, 299] width 18 height 19
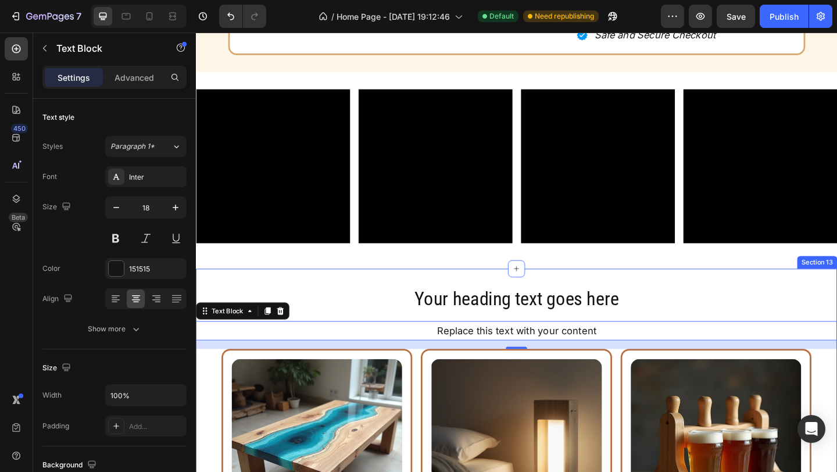
click at [324, 286] on div "Video Video Video Video Row Row Section 12" at bounding box center [545, 183] width 698 height 214
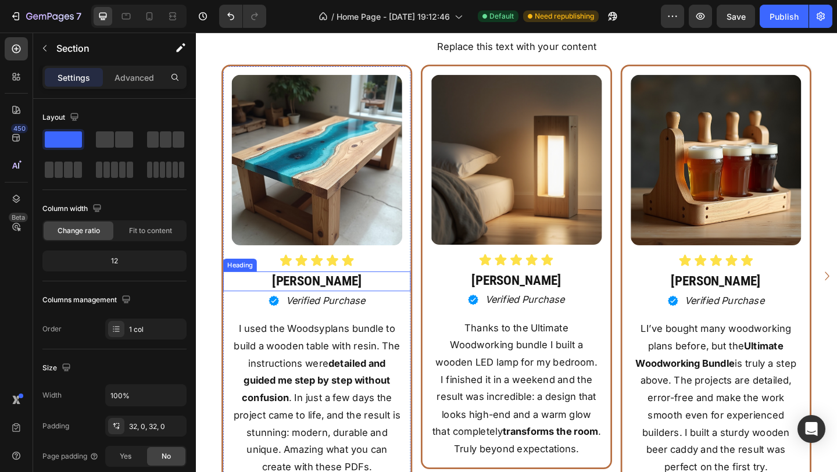
scroll to position [7065, 0]
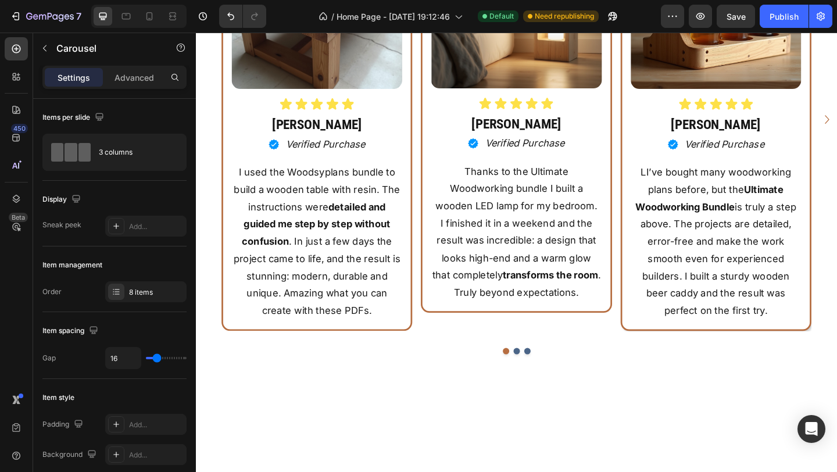
scroll to position [7395, 0]
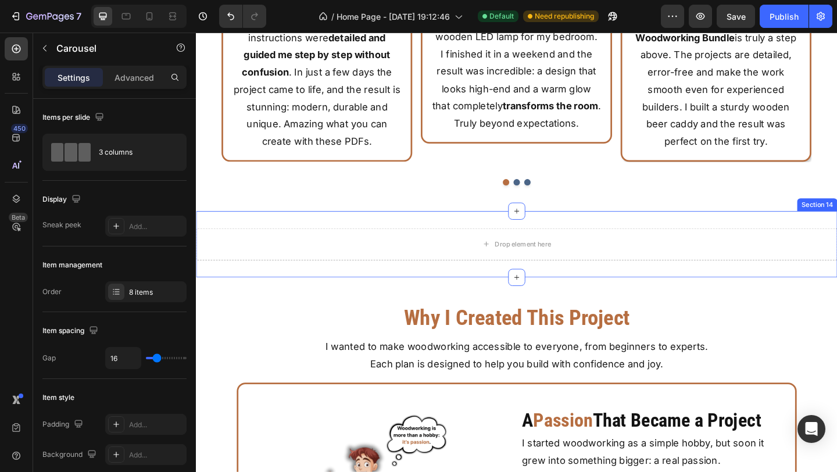
click at [655, 244] on div "Drop element here Section 14" at bounding box center [545, 263] width 698 height 72
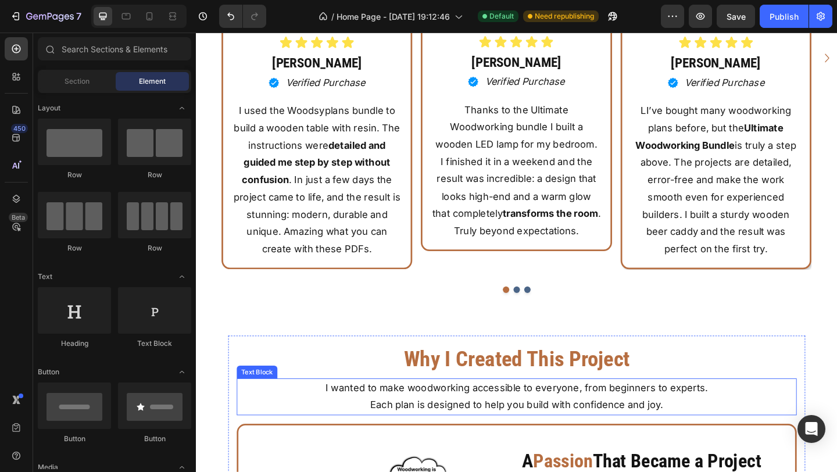
scroll to position [7263, 0]
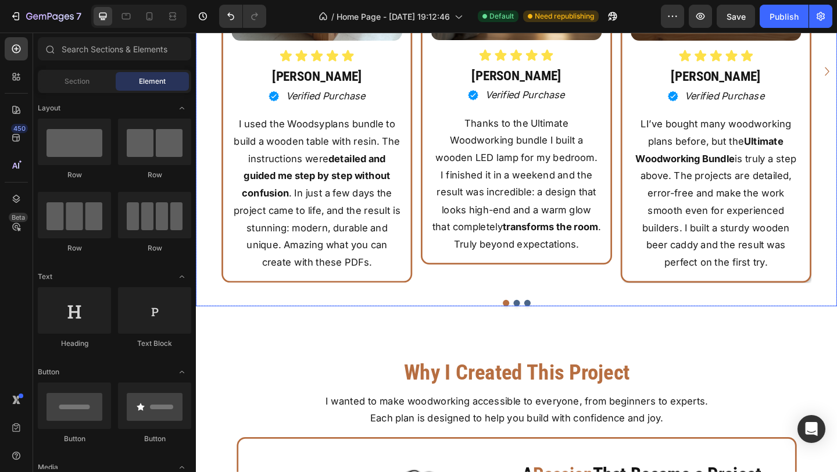
click at [645, 316] on div "Image Icon Icon Icon Icon Icon Icon List [PERSON_NAME] Heading Icon Verified Pu…" at bounding box center [545, 87] width 698 height 485
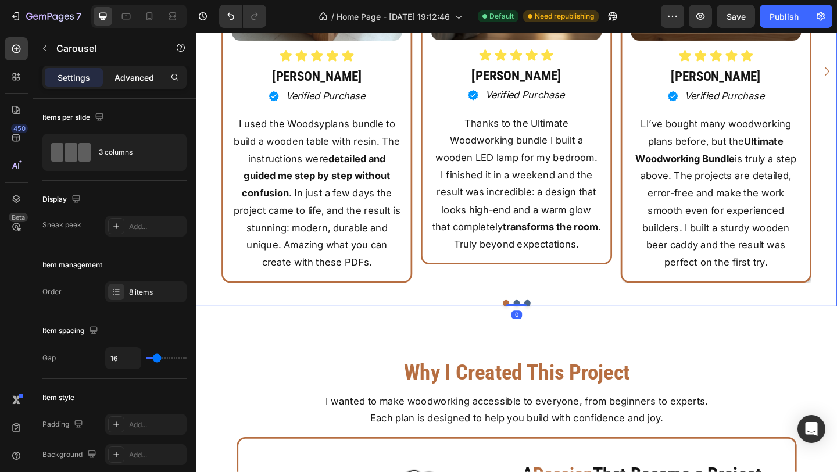
click at [153, 83] on div "Advanced" at bounding box center [134, 77] width 58 height 19
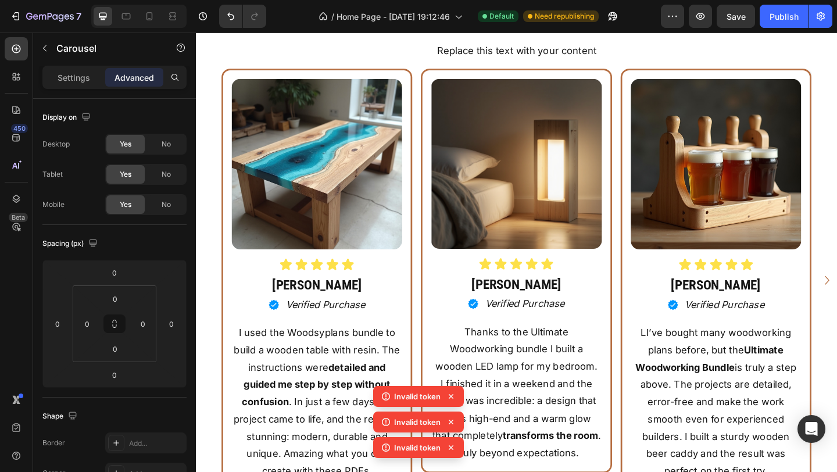
scroll to position [7039, 0]
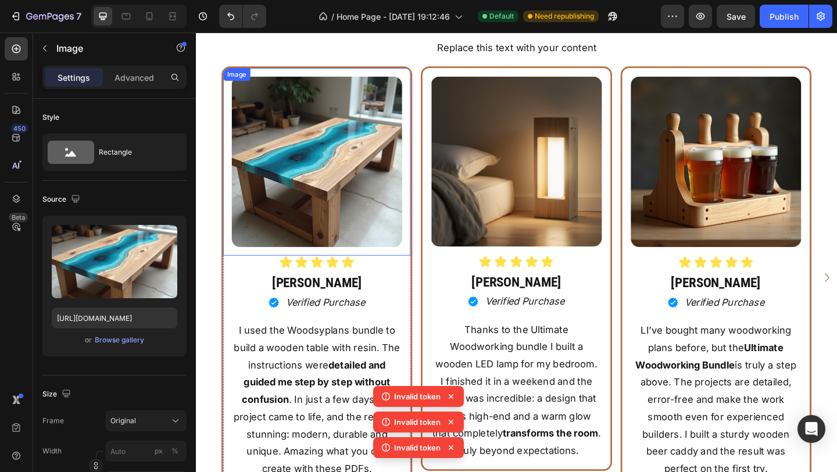
click at [276, 206] on img at bounding box center [327, 172] width 185 height 185
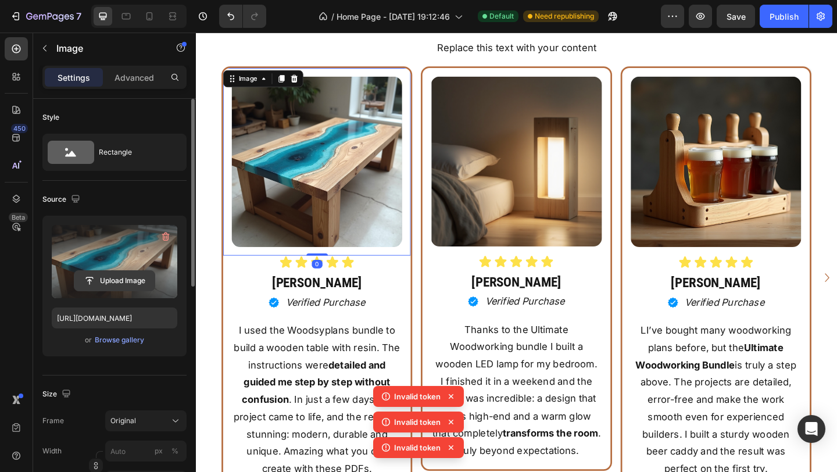
click at [110, 276] on input "file" at bounding box center [114, 281] width 80 height 20
click at [454, 398] on icon at bounding box center [451, 397] width 12 height 12
click at [454, 395] on icon at bounding box center [451, 397] width 12 height 12
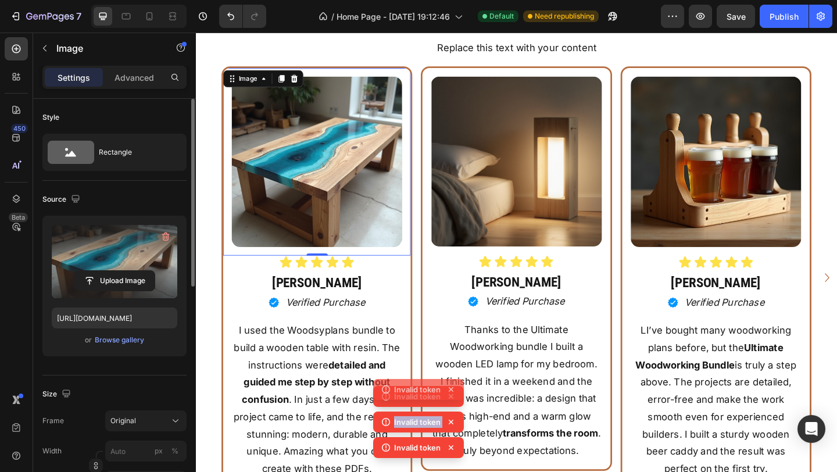
click at [454, 395] on icon at bounding box center [451, 397] width 12 height 12
click at [454, 395] on div "Invalid token Invalid token Invalid token" at bounding box center [418, 424] width 91 height 77
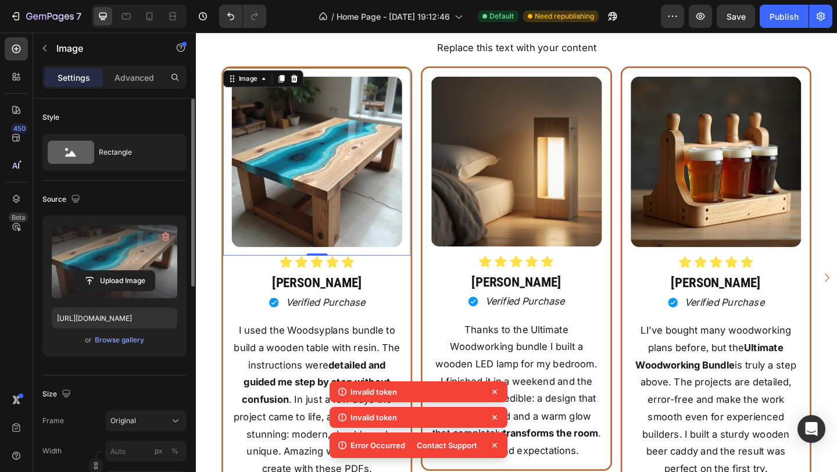
click at [494, 390] on icon at bounding box center [495, 392] width 12 height 12
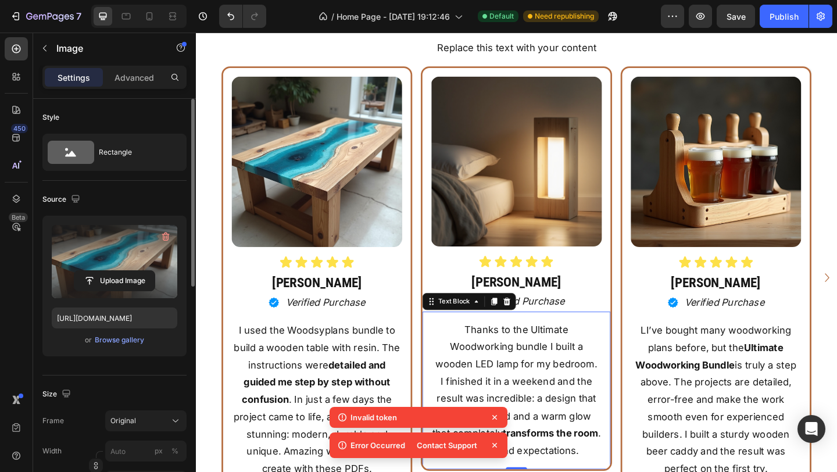
click at [521, 422] on p "I finished it in a weekend and the result was incredible: a design that looks h…" at bounding box center [544, 450] width 183 height 94
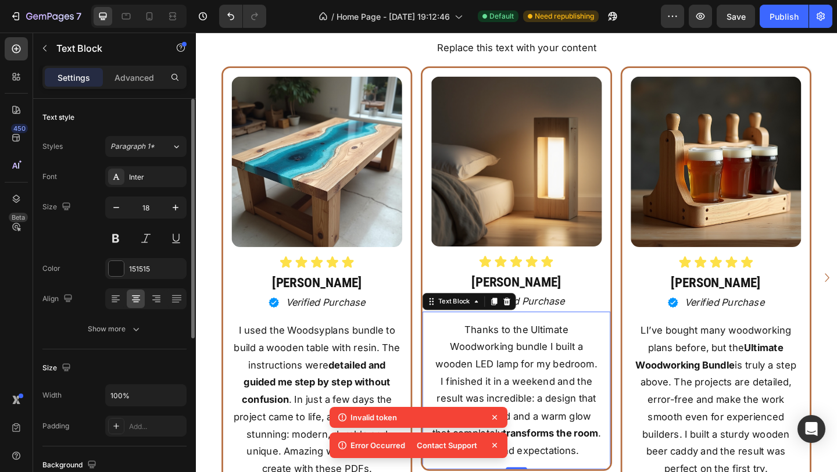
click at [495, 418] on icon at bounding box center [494, 417] width 5 height 5
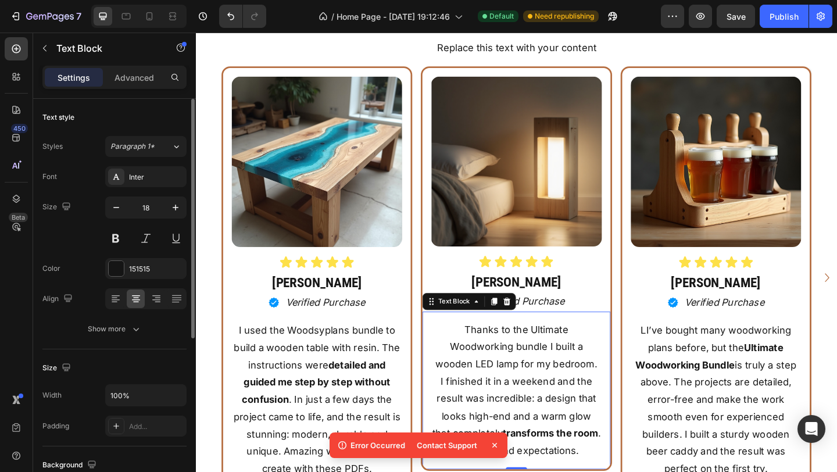
click at [495, 445] on icon at bounding box center [495, 446] width 12 height 12
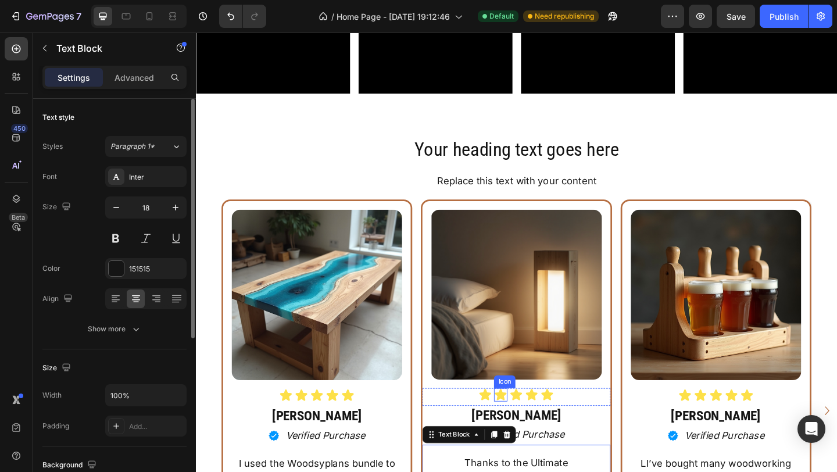
scroll to position [6898, 0]
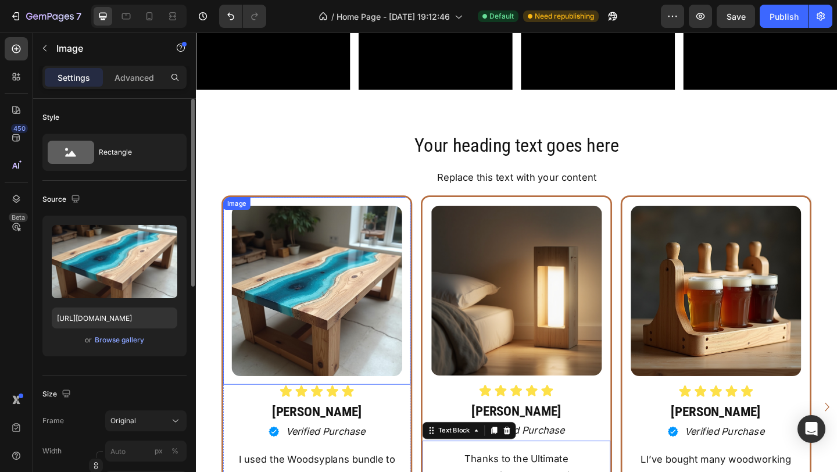
click at [384, 370] on img at bounding box center [327, 313] width 185 height 185
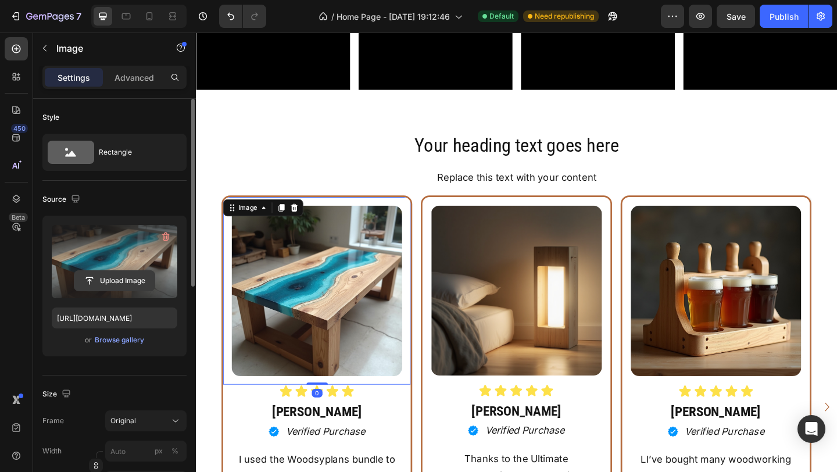
click at [123, 280] on input "file" at bounding box center [114, 281] width 80 height 20
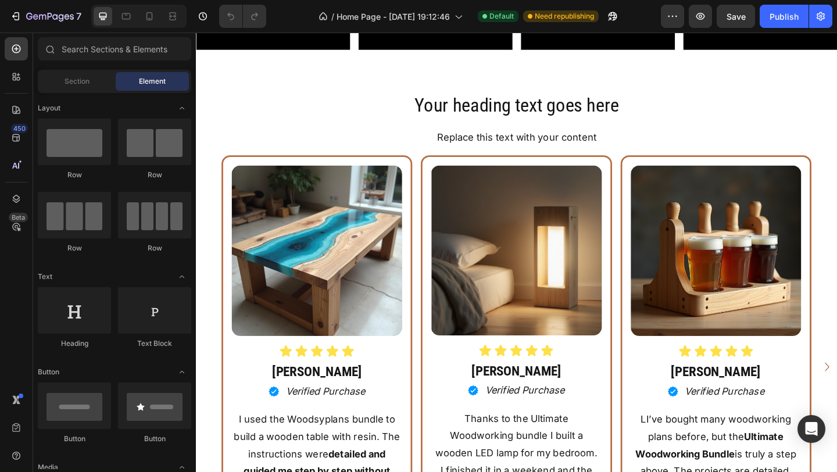
scroll to position [6978, 0]
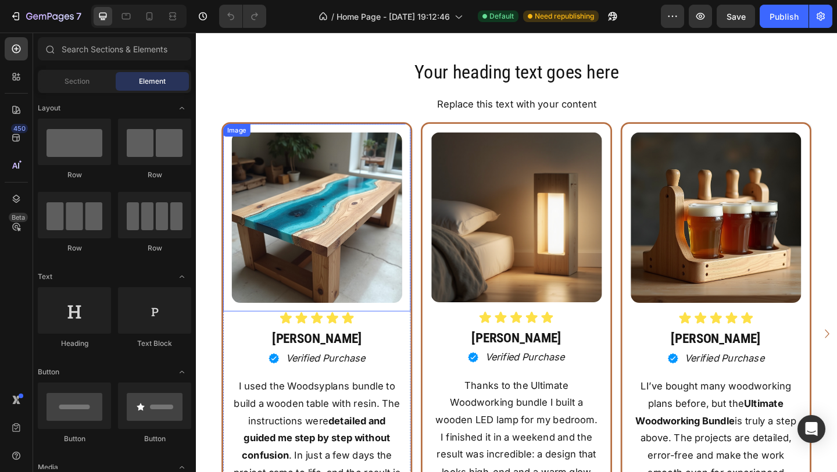
click at [344, 237] on img at bounding box center [327, 233] width 185 height 185
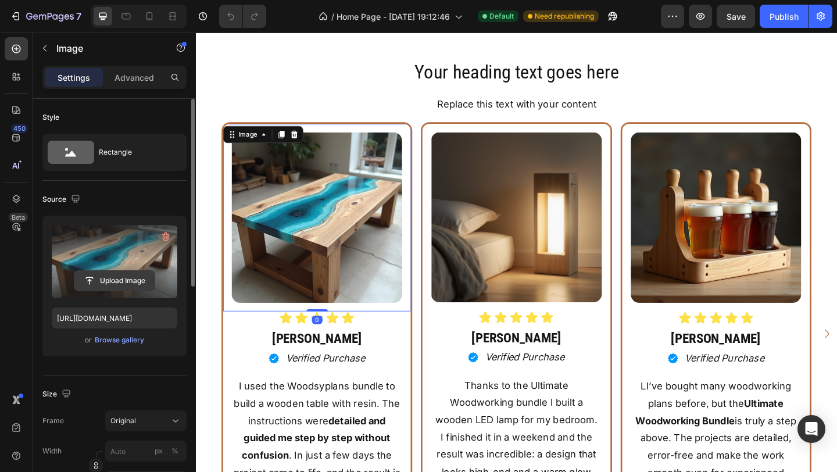
click at [122, 272] on input "file" at bounding box center [114, 281] width 80 height 20
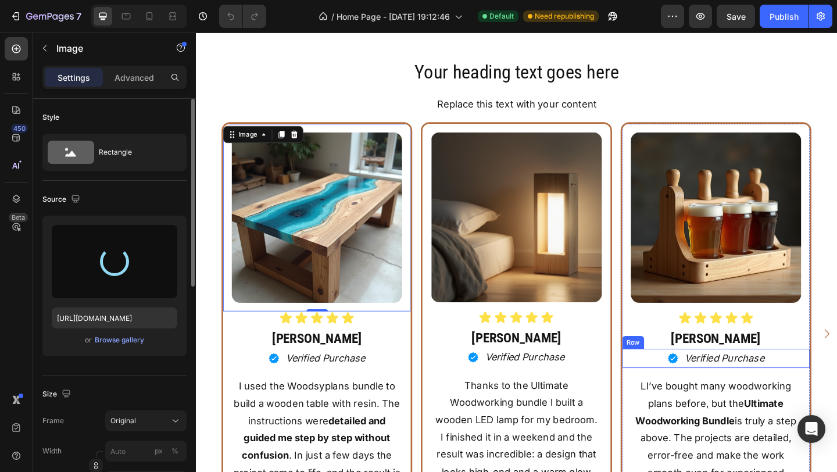
type input "https://cdn.shopify.com/s/files/1/0979/4538/7346/files/gempages_575988334875182…"
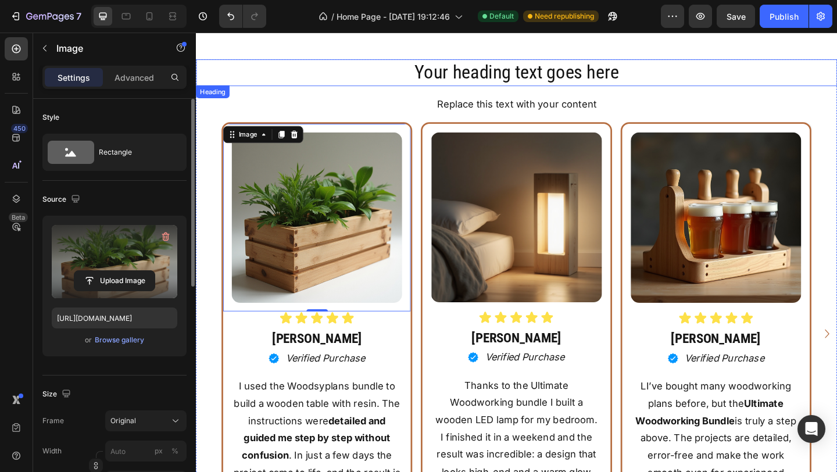
click at [692, 88] on h2 "Your heading text goes here" at bounding box center [545, 76] width 698 height 29
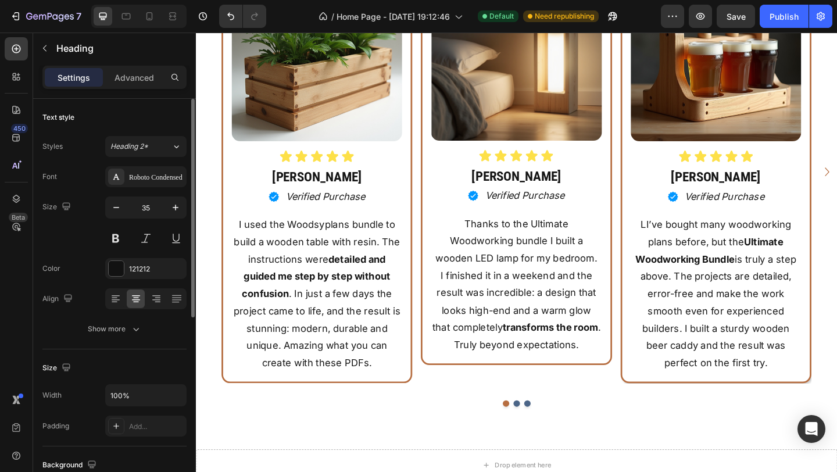
scroll to position [7180, 0]
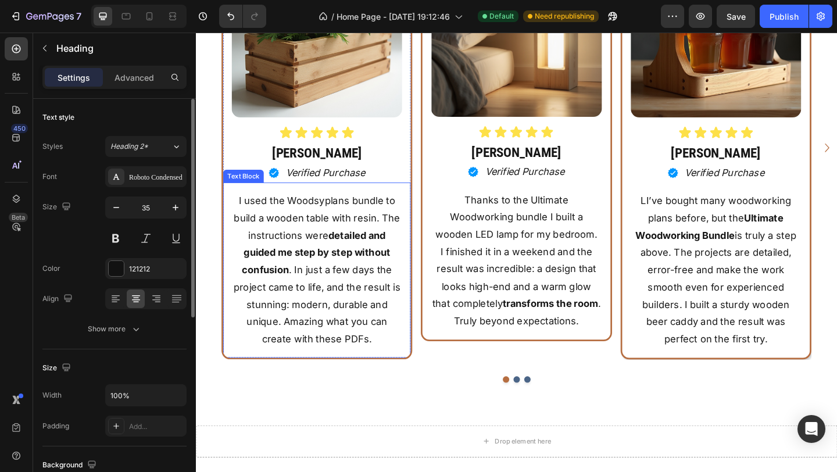
click at [269, 294] on strong "detailed and guided me step by step without confusion" at bounding box center [327, 272] width 162 height 50
click at [237, 225] on p "I used the Woodsyplans bundle to build a wooden table with resin. The instructi…" at bounding box center [327, 291] width 183 height 170
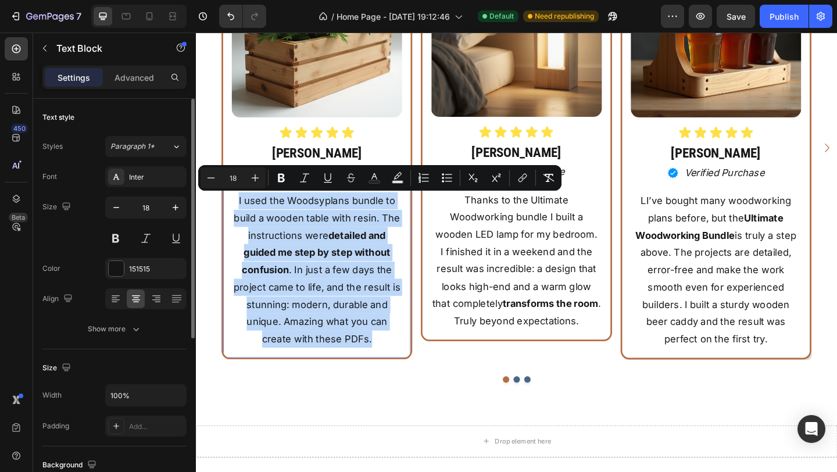
drag, startPoint x: 242, startPoint y: 213, endPoint x: 395, endPoint y: 358, distance: 210.6
click at [395, 358] on p "I used the Woodsyplans bundle to build a wooden table with resin. The instructi…" at bounding box center [327, 291] width 183 height 170
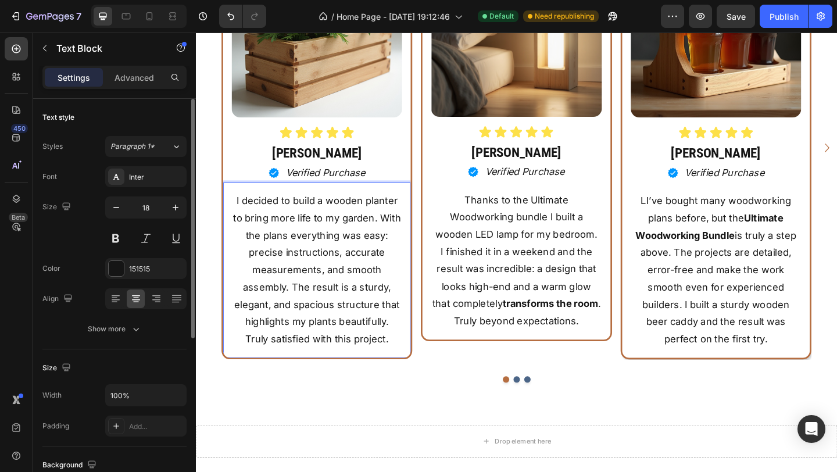
click at [412, 297] on p "I decided to build a wooden planter to bring more life to my garden. With the p…" at bounding box center [327, 291] width 183 height 170
click at [278, 331] on p "I decided to build a wooden planter to bring more life to my garden. With the p…" at bounding box center [327, 291] width 183 height 170
click at [332, 292] on p "I decided to build a wooden planter to bring more life to my garden. With the p…" at bounding box center [327, 291] width 183 height 170
click at [334, 292] on p "I decided to build a wooden planter to bring more life to my garden. With the p…" at bounding box center [327, 291] width 183 height 170
click at [415, 377] on div "I decided to build a wooden planter to bring more life to my garden. With the p…" at bounding box center [328, 290] width 204 height 191
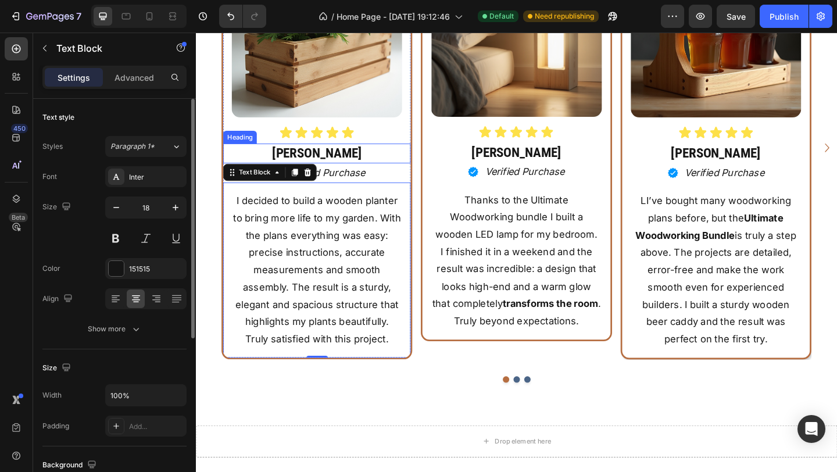
click at [340, 161] on h2 "[PERSON_NAME]" at bounding box center [328, 164] width 204 height 22
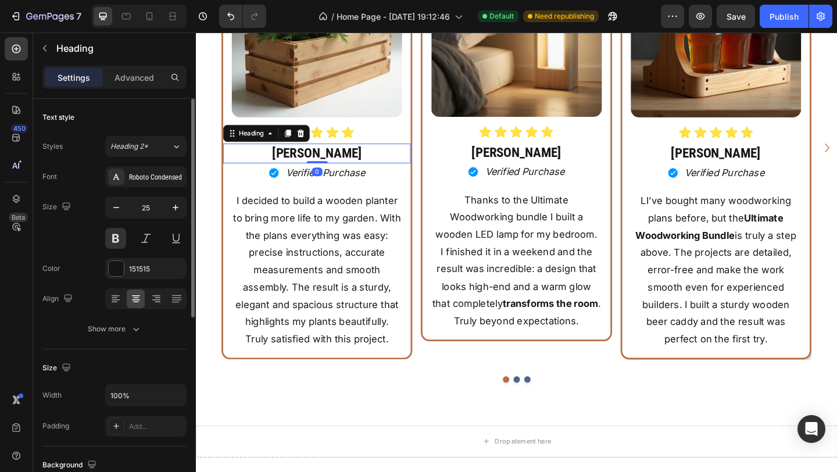
click at [340, 161] on h2 "[PERSON_NAME]" at bounding box center [328, 164] width 204 height 22
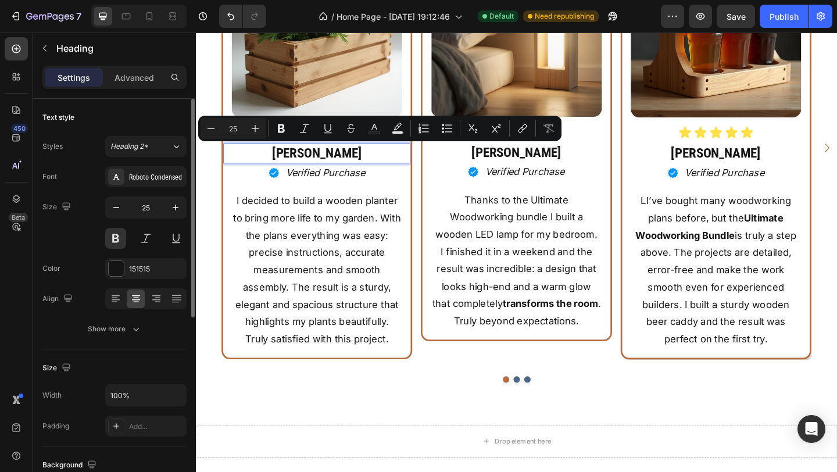
click at [340, 161] on p "[PERSON_NAME]" at bounding box center [328, 163] width 202 height 19
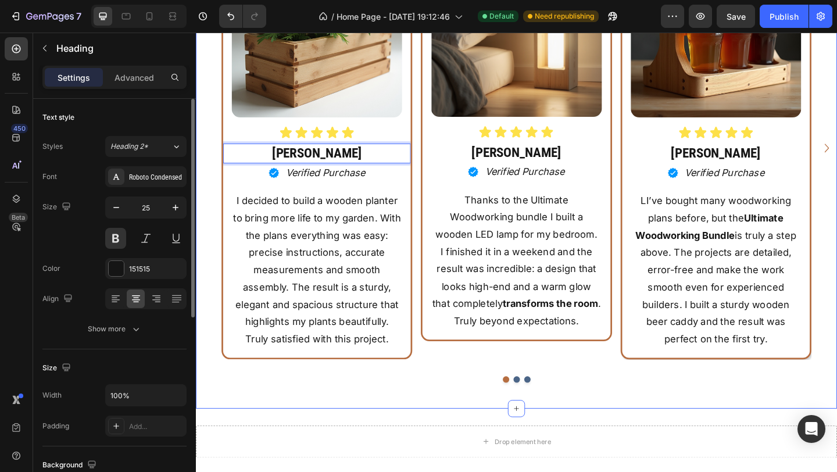
click at [472, 413] on div "Your heading text goes here Heading Replace this text with your content Text Bl…" at bounding box center [545, 140] width 698 height 563
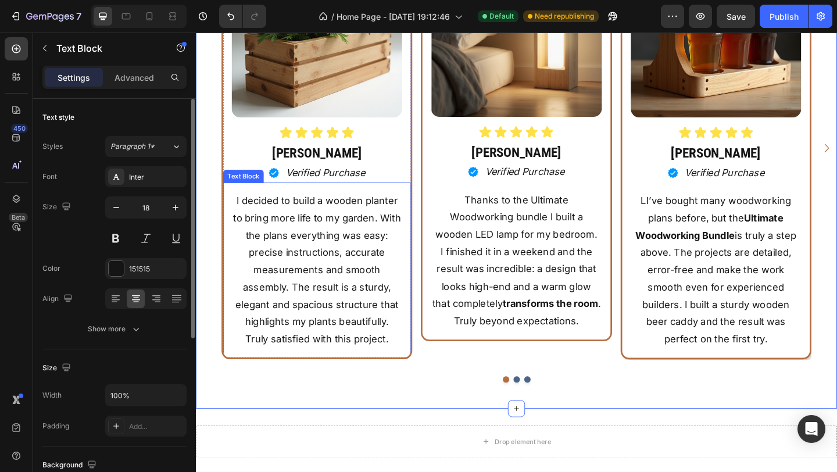
click at [259, 270] on p "I decided to build a wooden planter to bring more life to my garden. With the p…" at bounding box center [327, 291] width 183 height 170
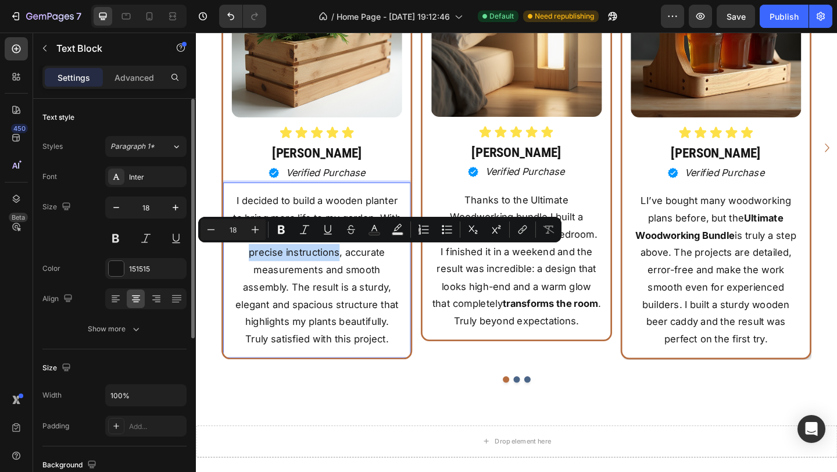
drag, startPoint x: 253, startPoint y: 269, endPoint x: 327, endPoint y: 270, distance: 73.3
click at [327, 270] on p "I decided to build a wooden planter to bring more life to my garden. With the p…" at bounding box center [327, 291] width 183 height 170
click at [285, 233] on icon "Editor contextual toolbar" at bounding box center [282, 230] width 12 height 12
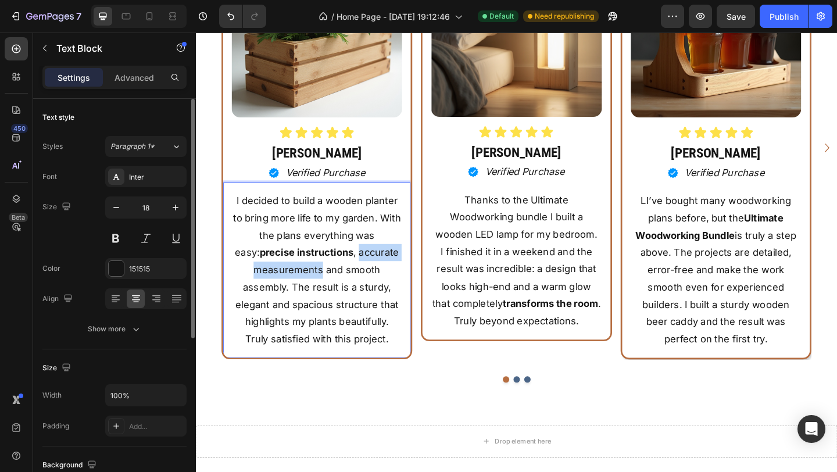
drag, startPoint x: 362, startPoint y: 270, endPoint x: 333, endPoint y: 297, distance: 38.7
click at [333, 297] on p "I decided to build a wooden planter to bring more life to my garden. With the p…" at bounding box center [327, 291] width 183 height 170
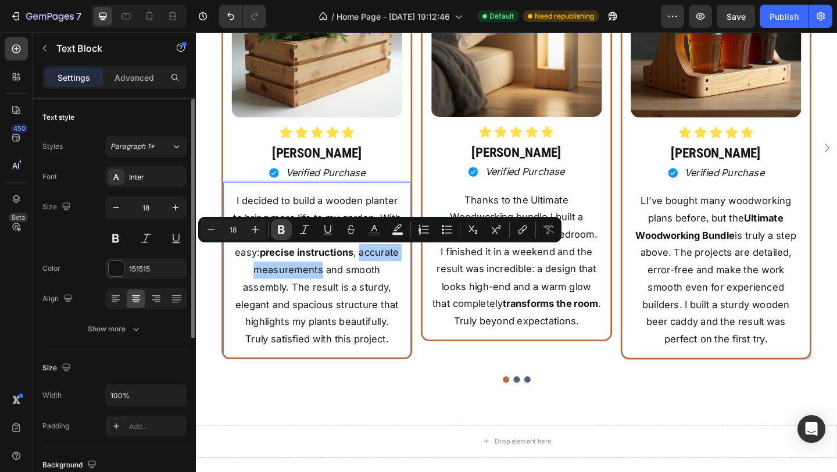
click at [285, 236] on button "Bold" at bounding box center [281, 229] width 21 height 21
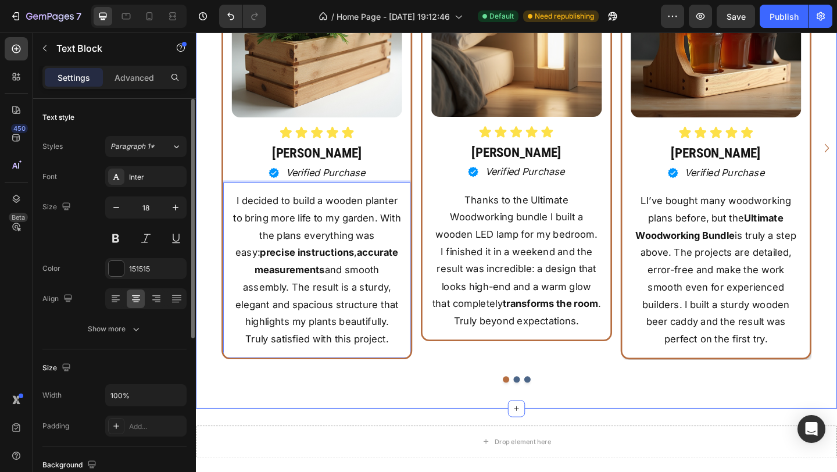
click at [458, 418] on div "Your heading text goes here Heading Replace this text with your content Text Bl…" at bounding box center [545, 140] width 698 height 563
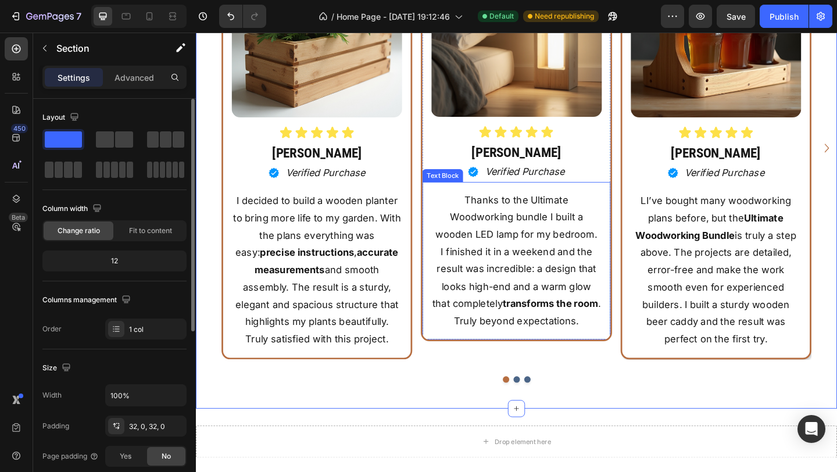
click at [530, 218] on p "Thanks to the Ultimate Woodworking bundle I built a wooden LED lamp for my bedr…" at bounding box center [544, 233] width 183 height 56
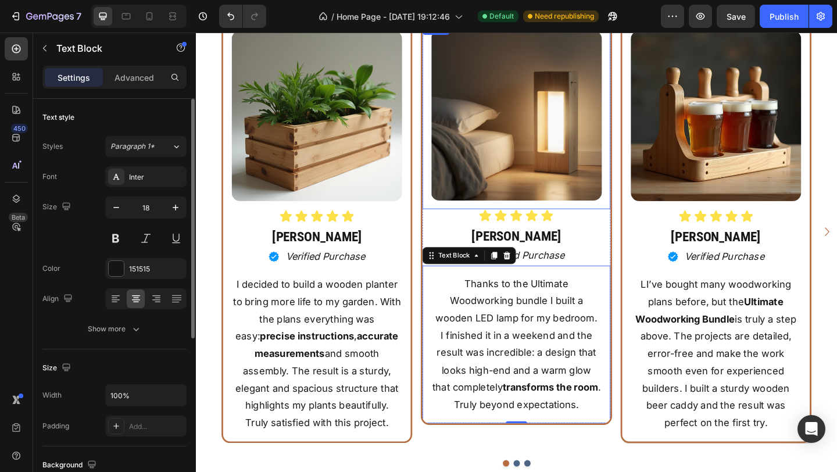
scroll to position [7022, 0]
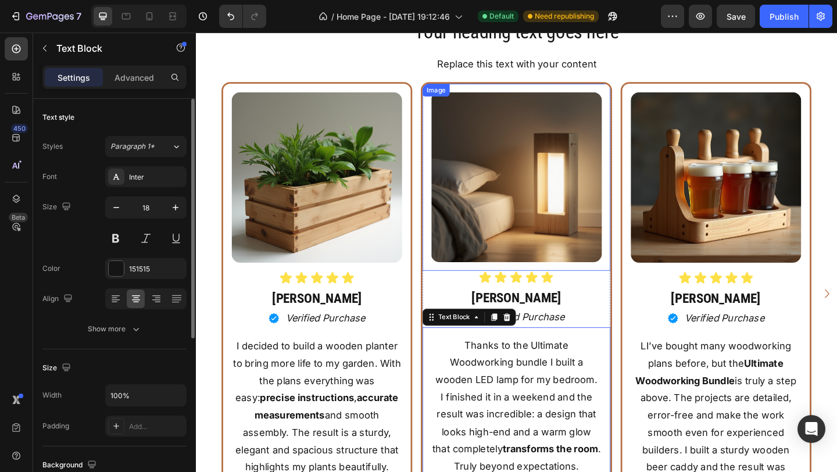
click at [544, 166] on img at bounding box center [544, 190] width 185 height 185
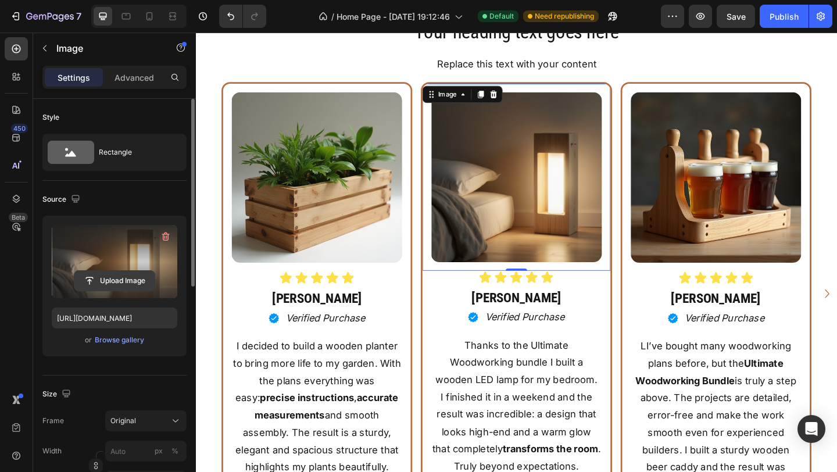
click at [119, 279] on input "file" at bounding box center [114, 281] width 80 height 20
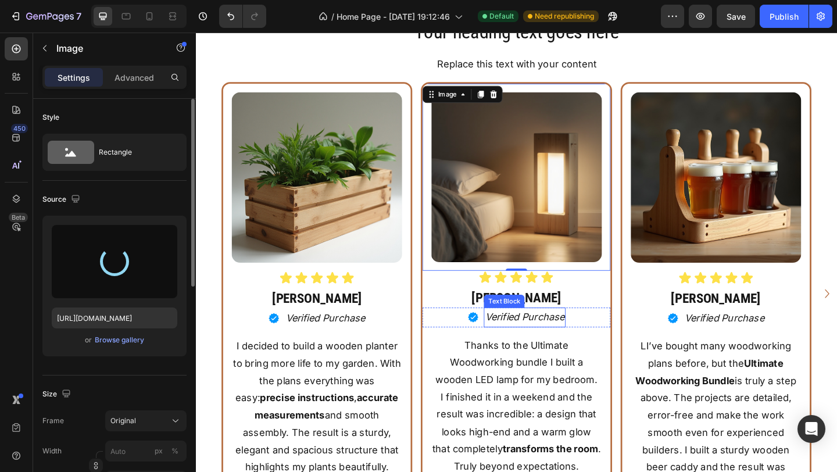
type input "https://cdn.shopify.com/s/files/1/0979/4538/7346/files/gempages_575988334875182…"
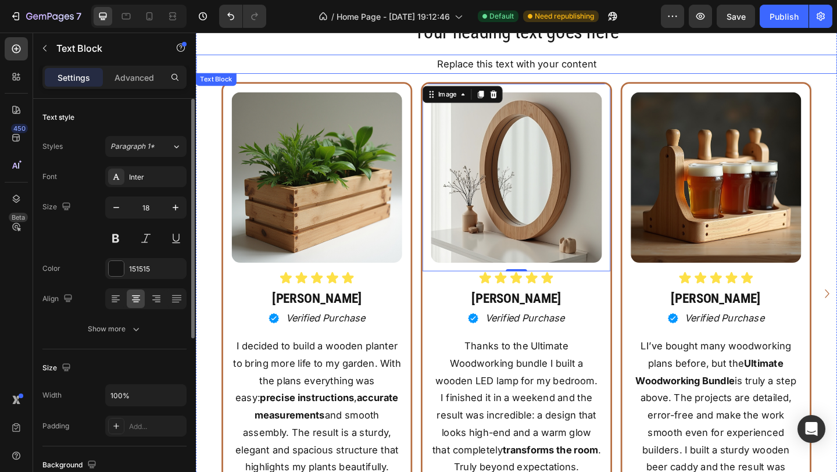
click at [793, 72] on div "Replace this text with your content" at bounding box center [545, 66] width 698 height 21
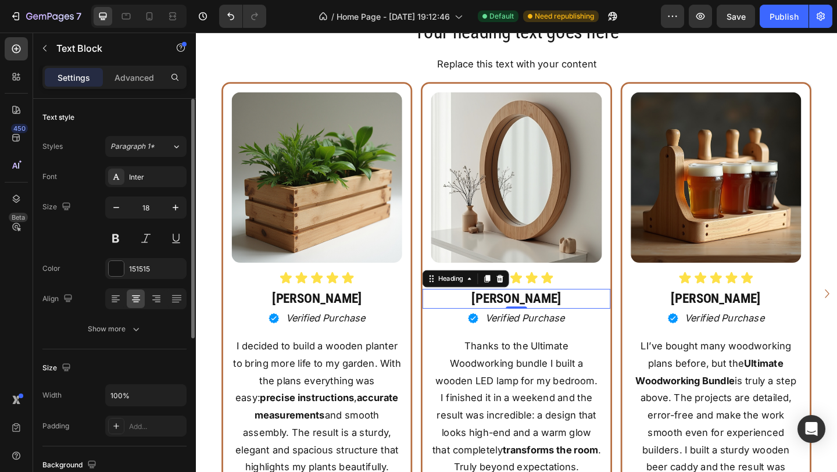
click at [555, 327] on strong "[PERSON_NAME]" at bounding box center [545, 321] width 98 height 17
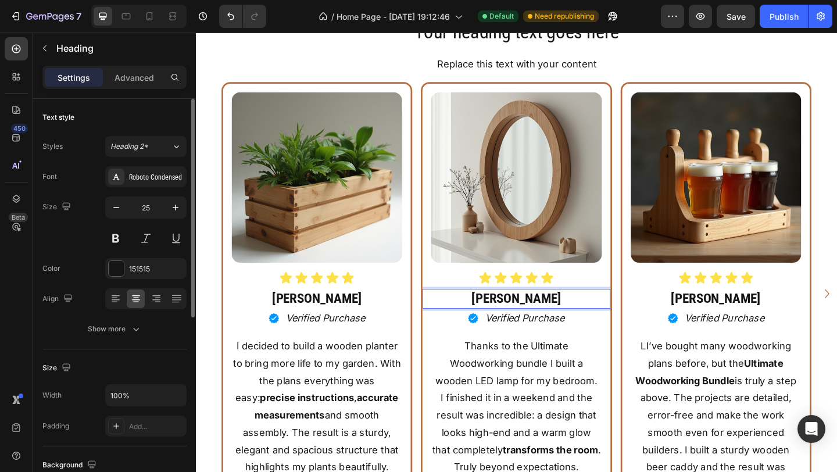
click at [553, 323] on strong "[PERSON_NAME]" at bounding box center [545, 321] width 98 height 17
click at [572, 321] on strong "Gordon B." at bounding box center [545, 321] width 98 height 17
click at [570, 321] on strong "Gordon B." at bounding box center [545, 321] width 98 height 17
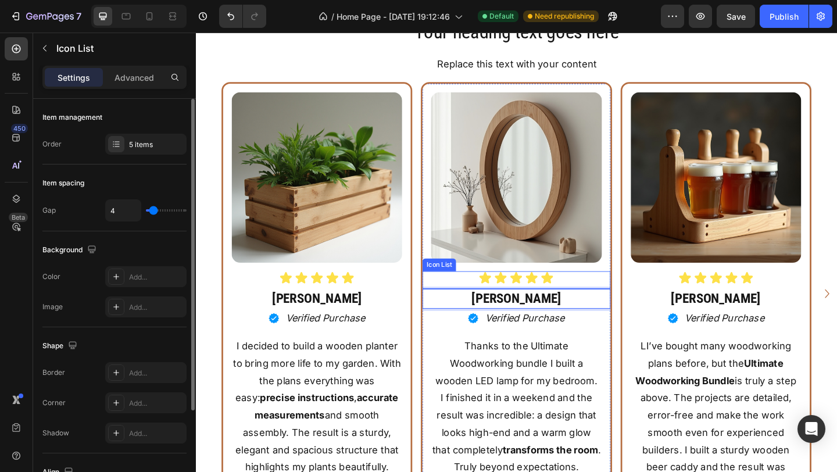
click at [608, 296] on div "Icon Icon Icon Icon Icon" at bounding box center [544, 299] width 204 height 15
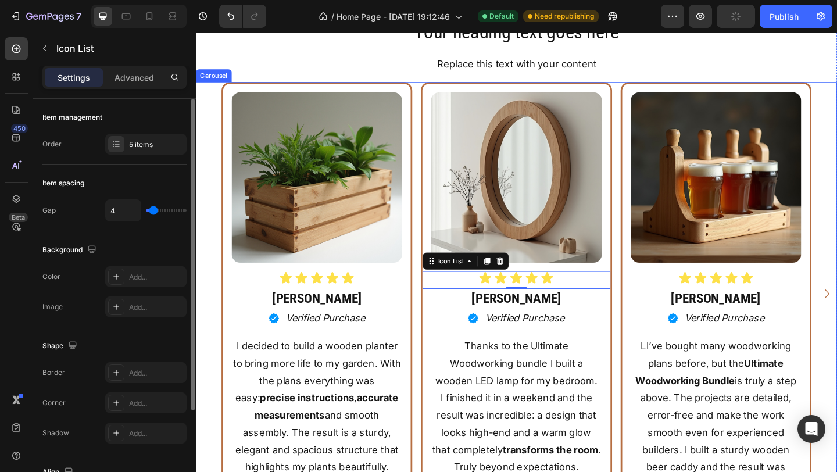
click at [837, 381] on div "Image Icon Icon Icon Icon Icon Icon List Tayler T. Heading Icon Verified Purcha…" at bounding box center [545, 317] width 698 height 460
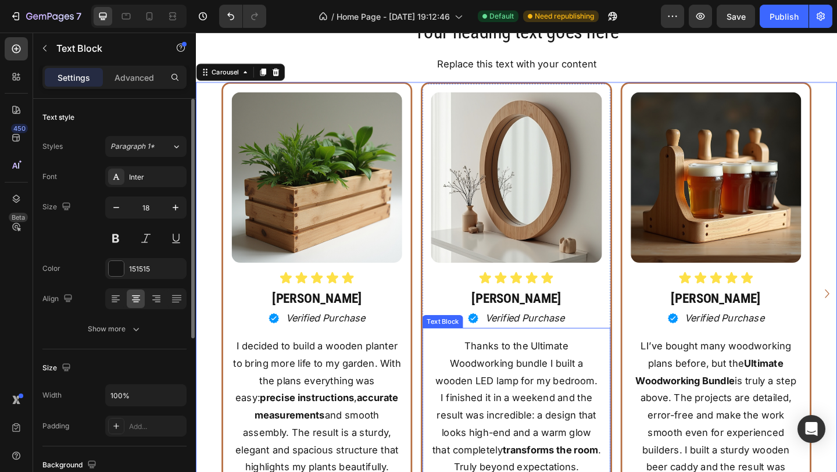
click at [519, 401] on p "Thanks to the Ultimate Woodworking bundle I built a wooden LED lamp for my bedr…" at bounding box center [544, 393] width 183 height 56
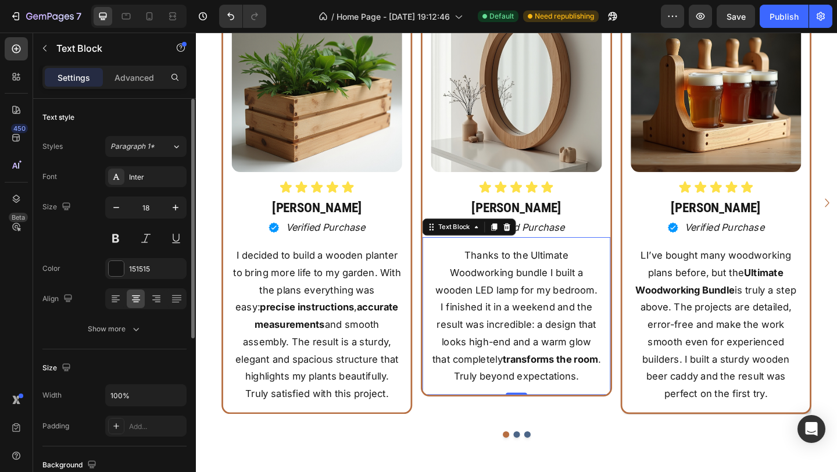
scroll to position [7127, 0]
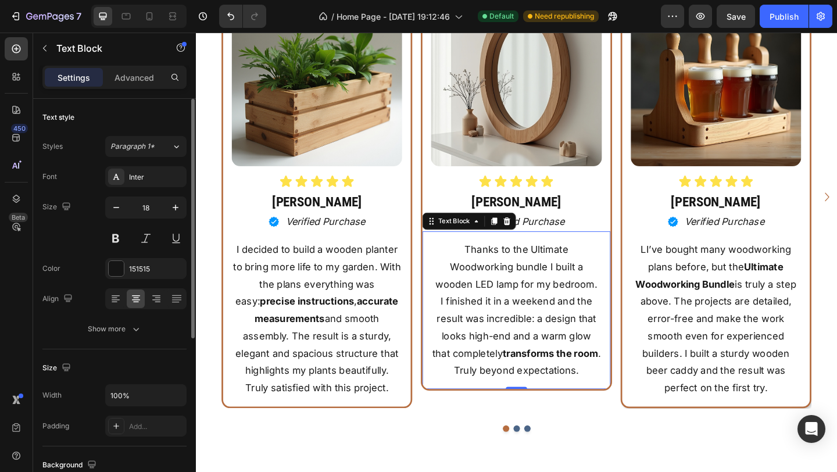
click at [456, 266] on p "Thanks to the Ultimate Woodworking bundle I built a wooden LED lamp for my bedr…" at bounding box center [544, 287] width 183 height 56
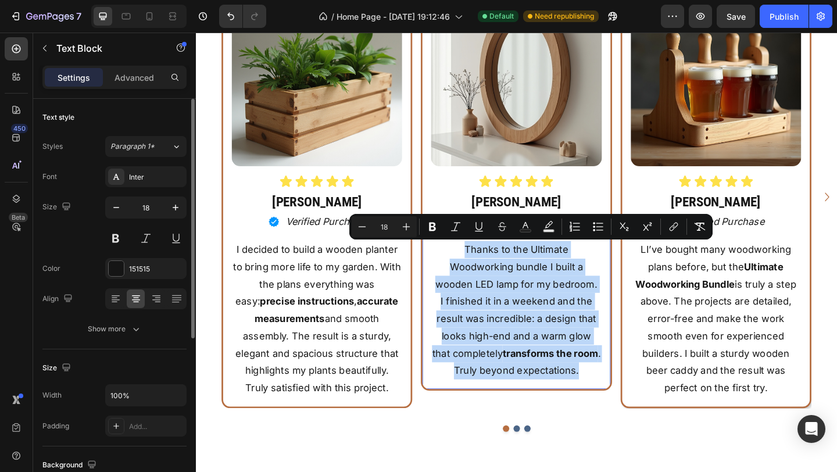
drag, startPoint x: 453, startPoint y: 265, endPoint x: 602, endPoint y: 416, distance: 212.5
click at [602, 416] on div "Thanks to the Ultimate Woodworking bundle I built a wooden LED lamp for my bedr…" at bounding box center [544, 335] width 204 height 172
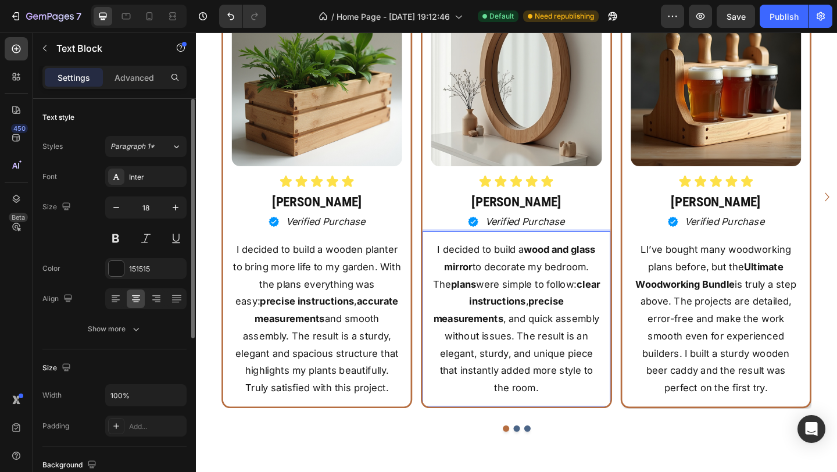
click at [603, 405] on p "I decided to build a wood and glass mirror to decorate my bedroom. The plans we…" at bounding box center [544, 344] width 183 height 170
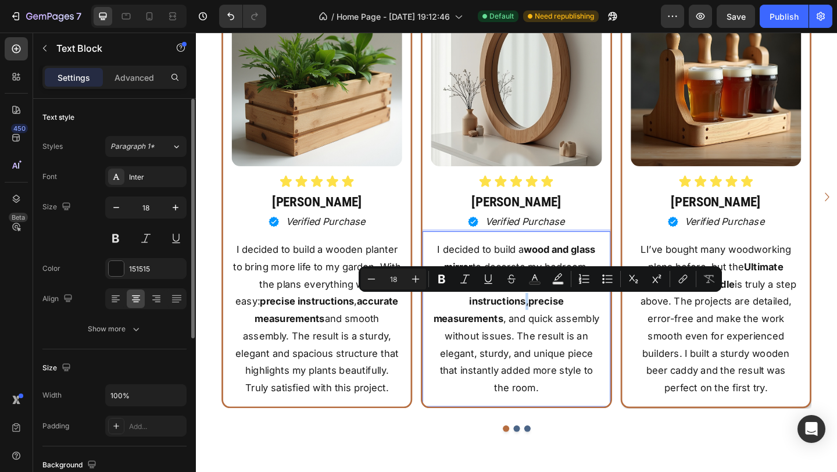
click at [553, 328] on p "I decided to build a wood and glass mirror to decorate my bedroom. The plans we…" at bounding box center [544, 344] width 183 height 170
click at [447, 280] on icon "Editor contextual toolbar" at bounding box center [442, 279] width 12 height 12
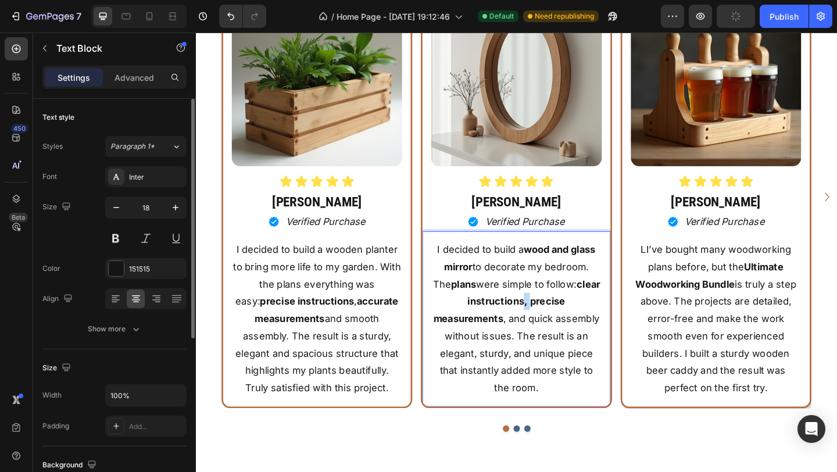
drag, startPoint x: 558, startPoint y: 328, endPoint x: 550, endPoint y: 328, distance: 8.2
click at [550, 328] on p "I decided to build a wood and glass mirror to decorate my bedroom. The plans we…" at bounding box center [544, 344] width 183 height 170
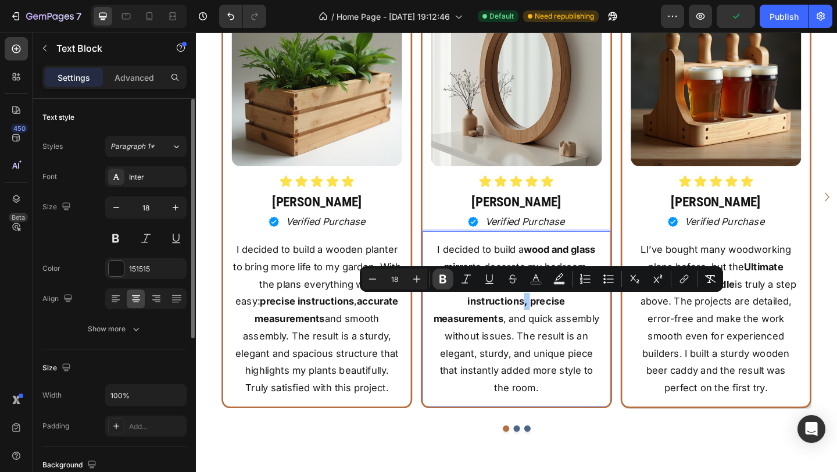
click at [440, 283] on icon "Editor contextual toolbar" at bounding box center [443, 279] width 7 height 9
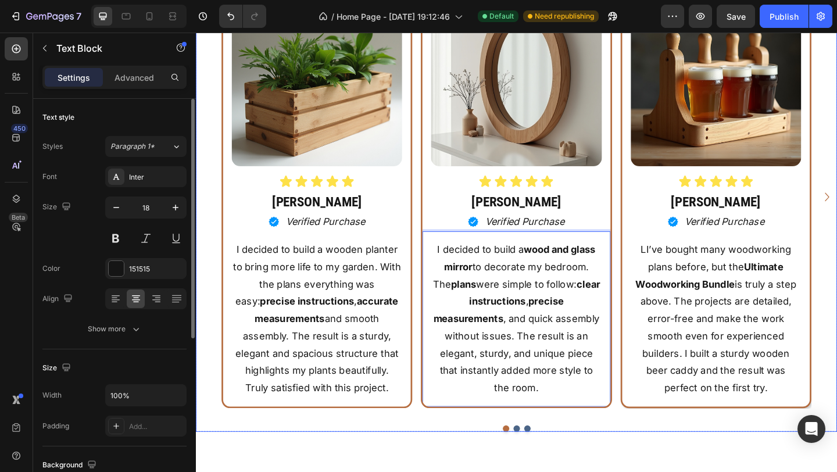
click at [837, 279] on div "Image Icon Icon Icon Icon Icon Icon List Tayler T. Heading Icon Verified Purcha…" at bounding box center [545, 211] width 698 height 460
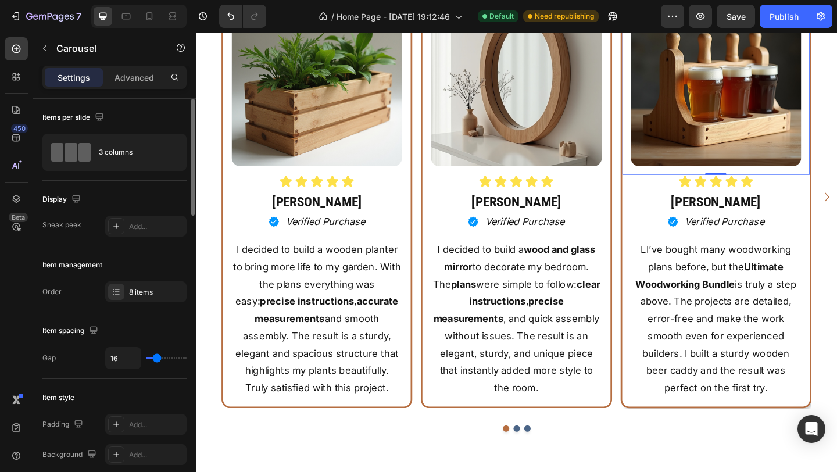
click at [762, 138] on img at bounding box center [761, 84] width 185 height 185
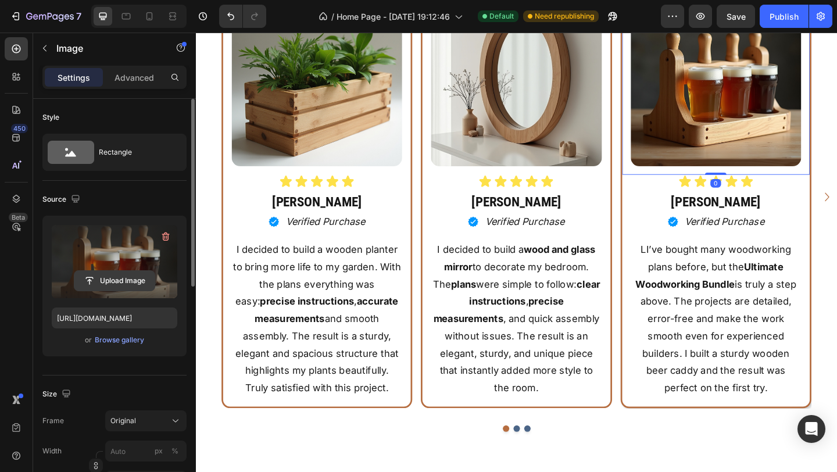
click at [140, 278] on input "file" at bounding box center [114, 281] width 80 height 20
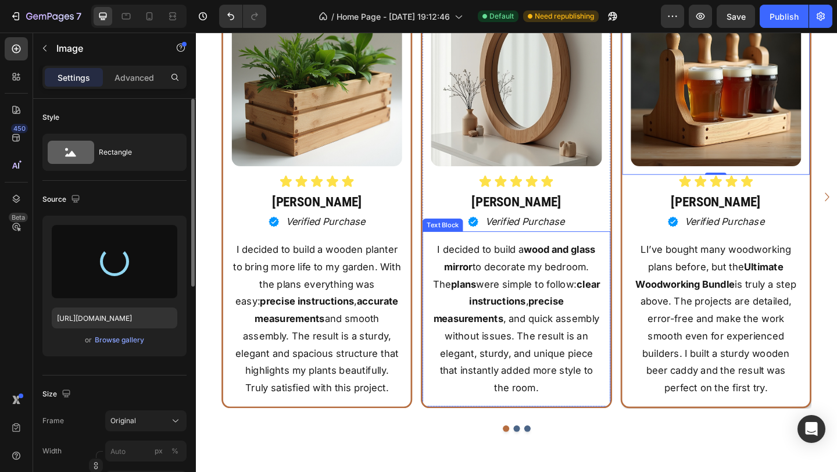
type input "https://cdn.shopify.com/s/files/1/0979/4538/7346/files/gempages_575988334875182…"
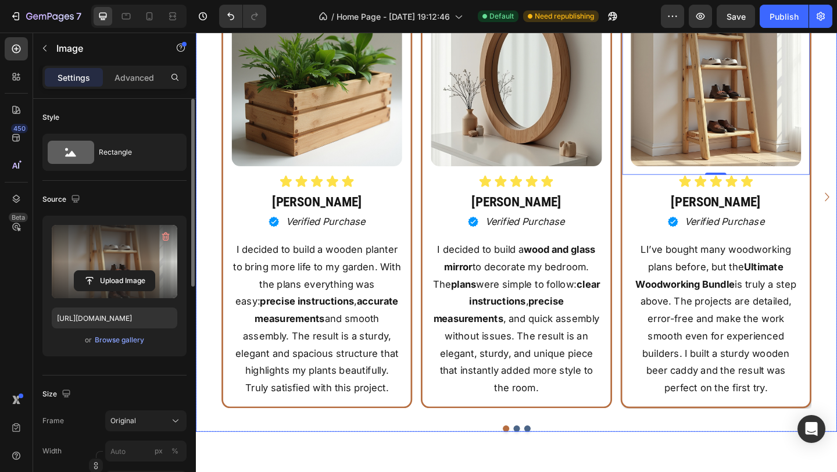
click at [837, 291] on div "Image Icon Icon Icon Icon Icon Icon List Tayler T. Heading Icon Verified Purcha…" at bounding box center [545, 211] width 698 height 460
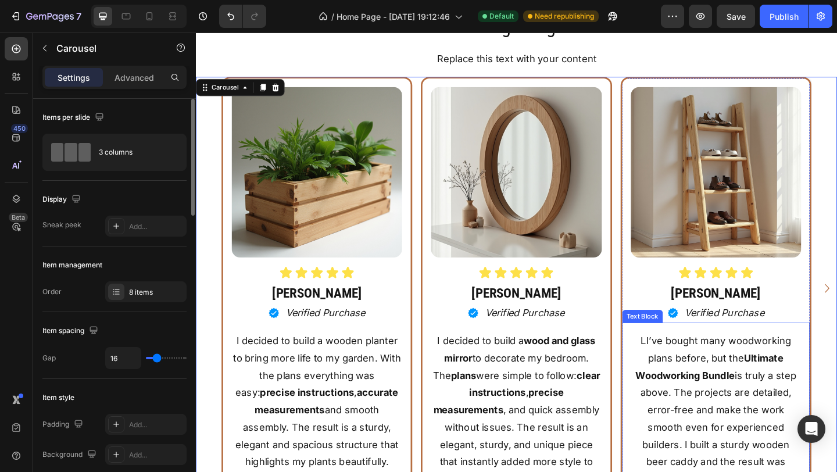
scroll to position [7012, 0]
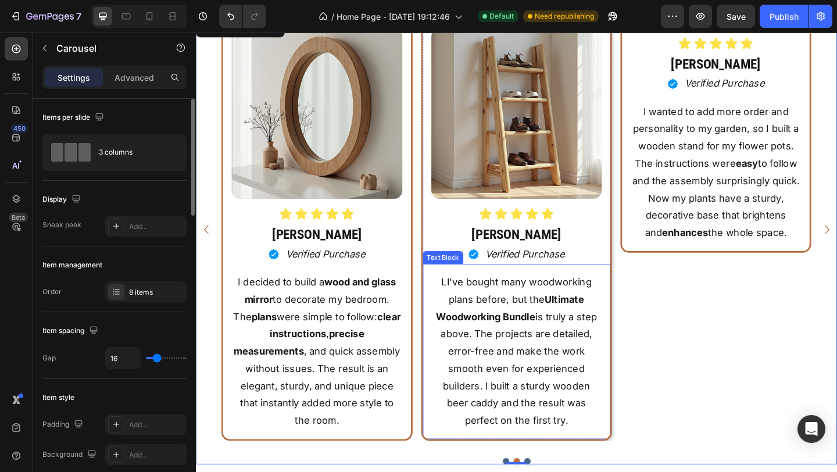
scroll to position [7093, 0]
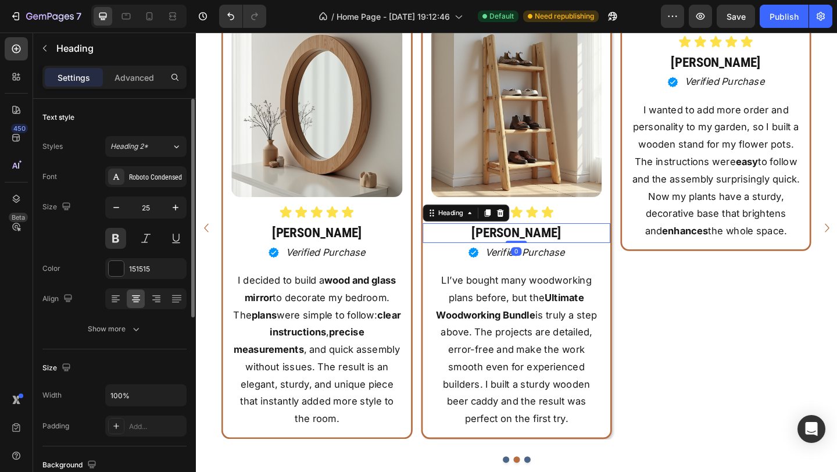
click at [456, 245] on h2 "[PERSON_NAME]" at bounding box center [544, 251] width 204 height 22
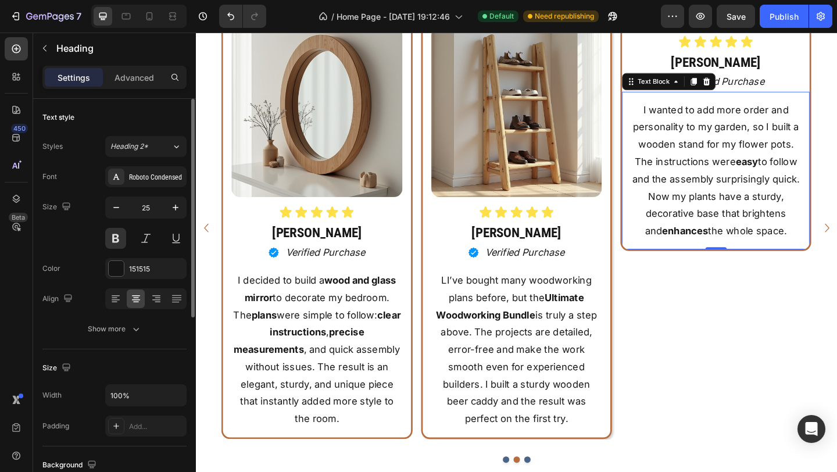
click at [683, 164] on p "I wanted to add more order and personality to my garden, so I built a wooden st…" at bounding box center [761, 136] width 183 height 56
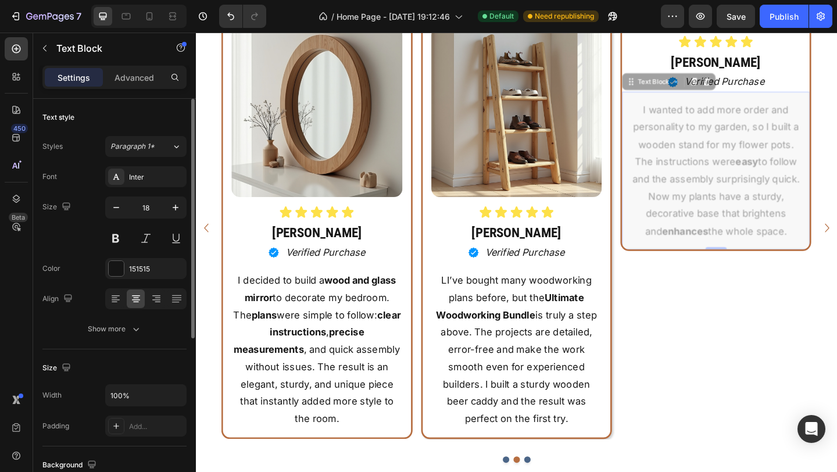
scroll to position [7016, 0]
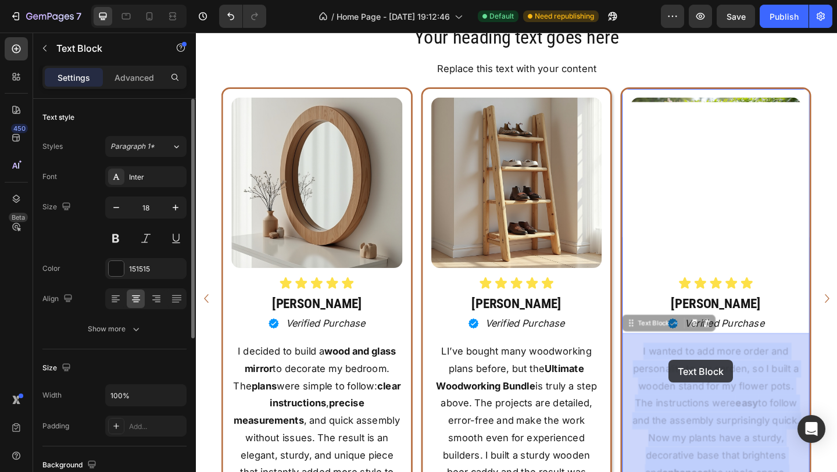
drag, startPoint x: 683, startPoint y: 302, endPoint x: 709, endPoint y: 388, distance: 89.9
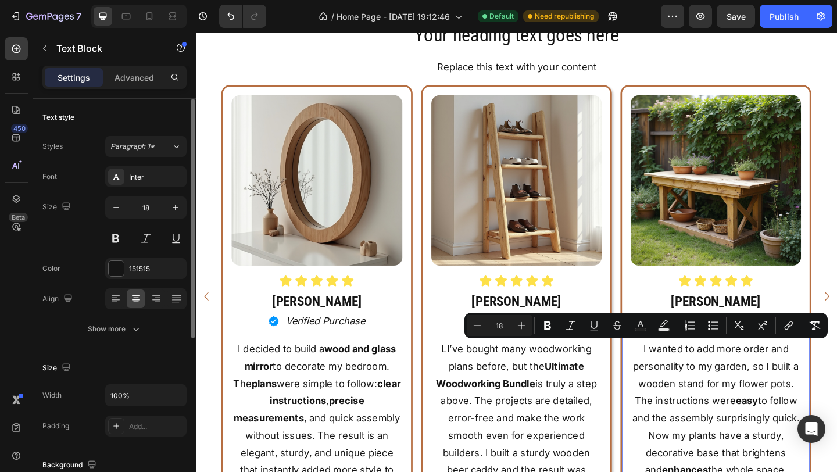
drag, startPoint x: 680, startPoint y: 380, endPoint x: 830, endPoint y: 510, distance: 199.0
click at [830, 472] on div "I wanted to add more order and personality to my garden, so I built a wooden st…" at bounding box center [761, 442] width 185 height 153
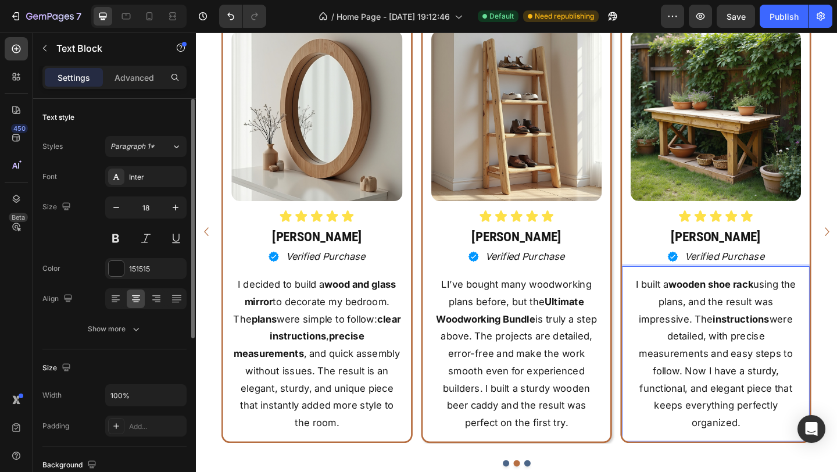
scroll to position [7094, 0]
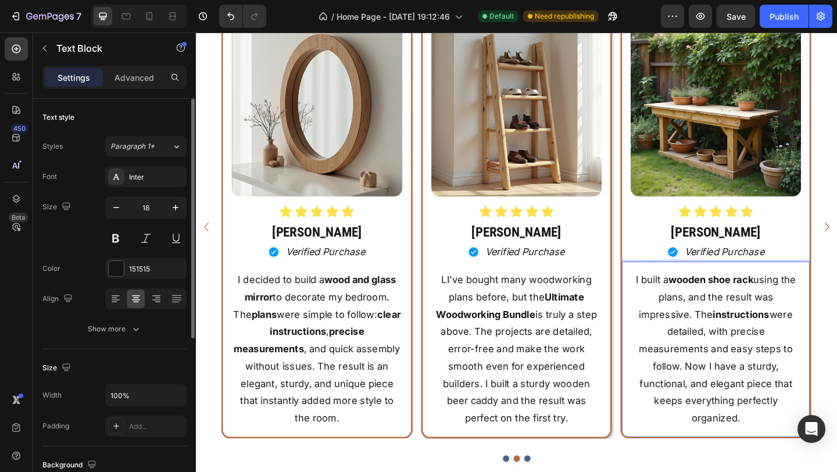
click at [732, 398] on p "I built a wooden shoe rack using the plans, and the result was impressive. The …" at bounding box center [761, 377] width 183 height 170
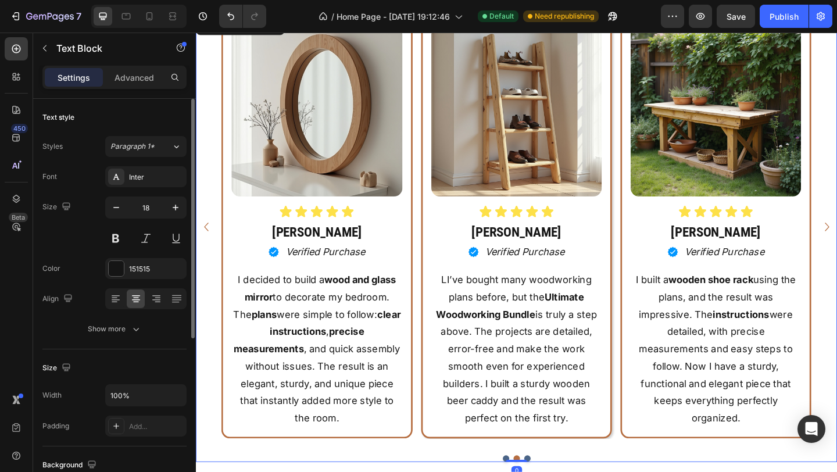
click at [713, 472] on div "Image Icon Icon Icon Icon Icon Icon List Tayler T. Heading Icon Verified Purcha…" at bounding box center [545, 256] width 698 height 485
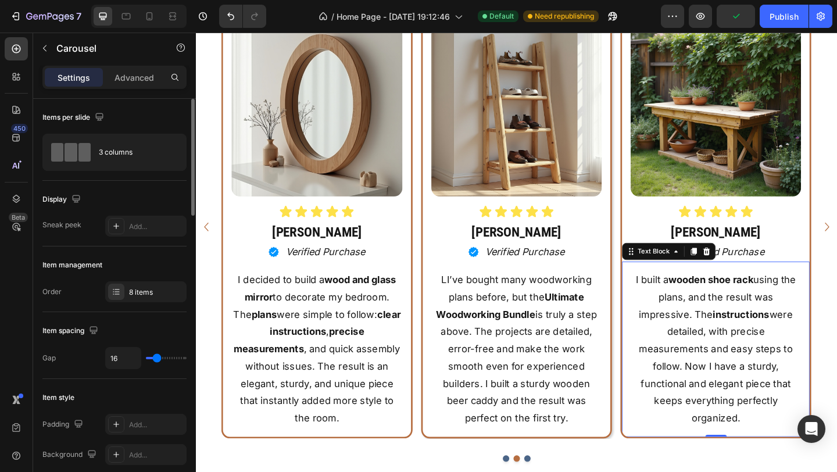
click at [699, 323] on p "I built a wooden shoe rack using the plans, and the result was impressive. The …" at bounding box center [761, 377] width 183 height 170
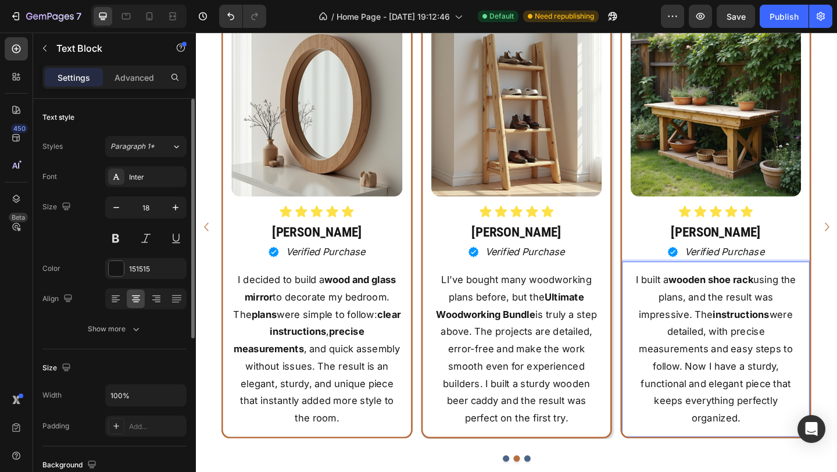
click at [702, 323] on p "I built a wooden shoe rack using the plans, and the result was impressive. The …" at bounding box center [761, 377] width 183 height 170
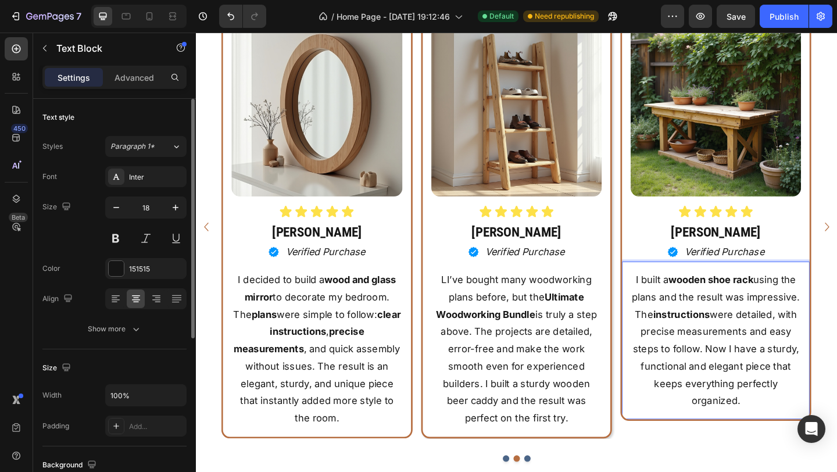
click at [749, 381] on p "I built a wooden shoe rack using the plans and the result was impressive. The i…" at bounding box center [761, 367] width 183 height 151
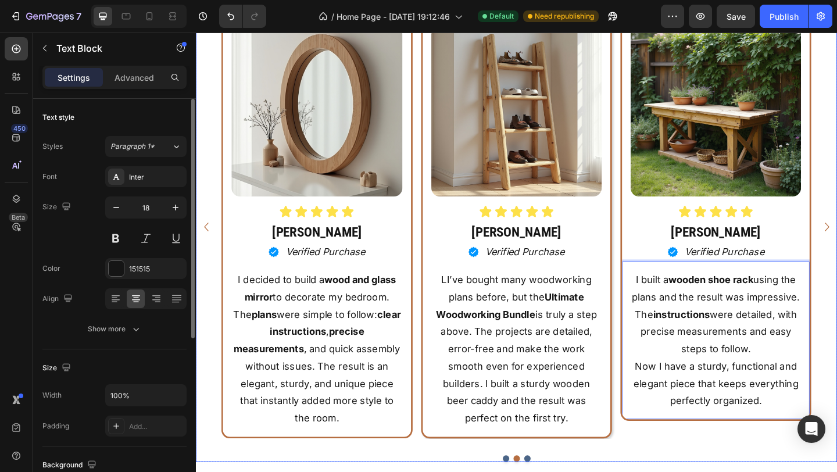
click at [678, 472] on div "Image Icon Icon Icon Icon Icon Icon List Tayler T. Heading Icon Verified Purcha…" at bounding box center [545, 256] width 698 height 485
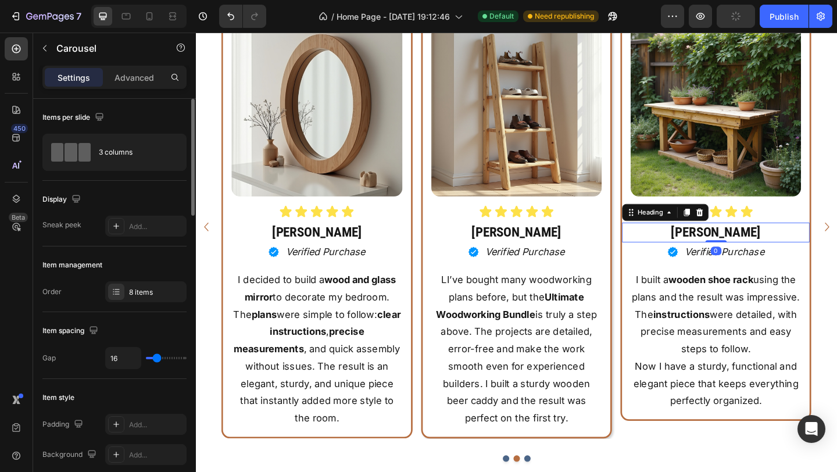
click at [772, 249] on h2 "[PERSON_NAME]" at bounding box center [762, 250] width 204 height 22
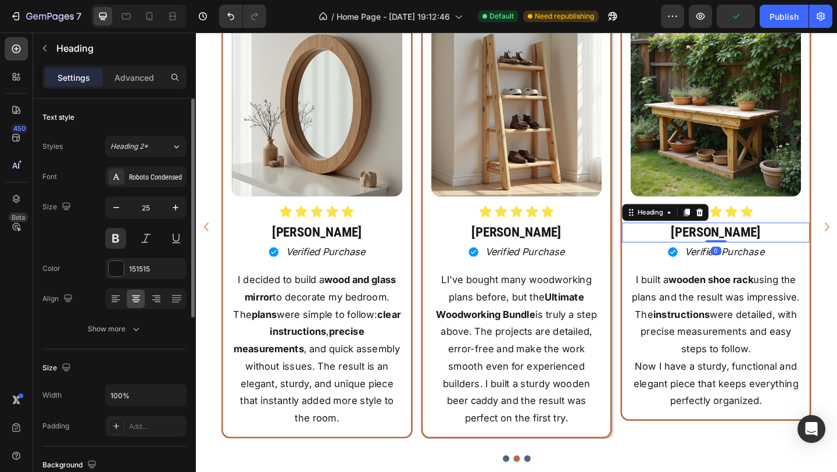
click at [772, 249] on h2 "[PERSON_NAME]" at bounding box center [762, 250] width 204 height 22
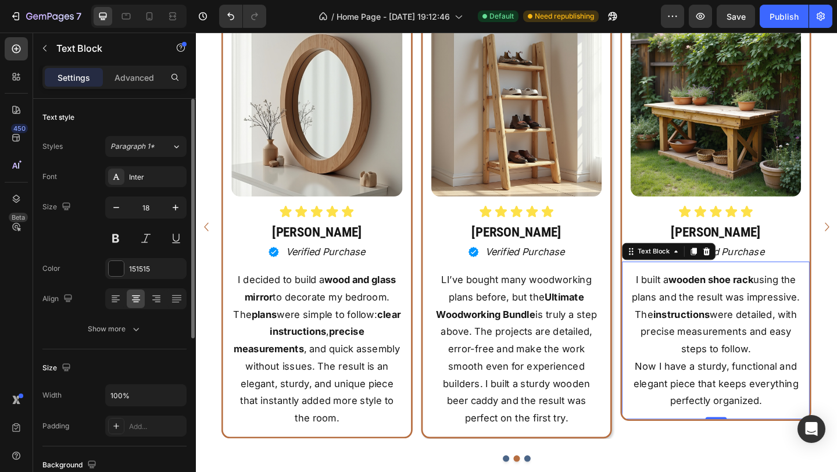
click at [669, 298] on div "I built a wooden shoe rack using the plans and the result was impressive. The i…" at bounding box center [761, 367] width 185 height 153
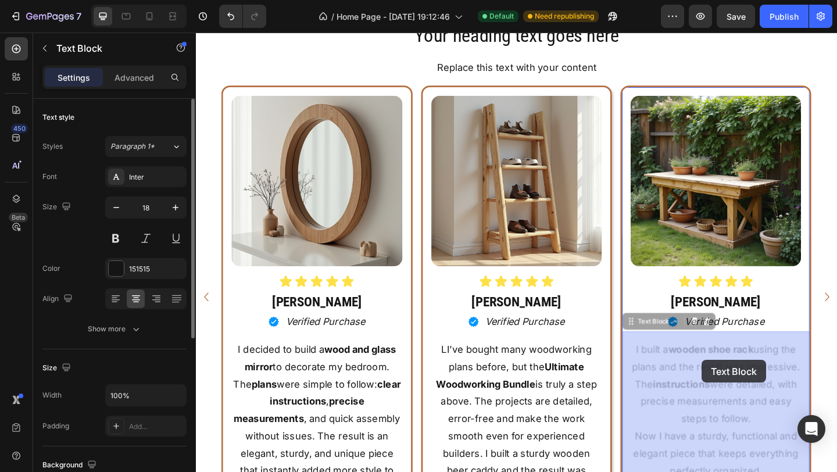
drag, startPoint x: 669, startPoint y: 300, endPoint x: 746, endPoint y: 389, distance: 117.9
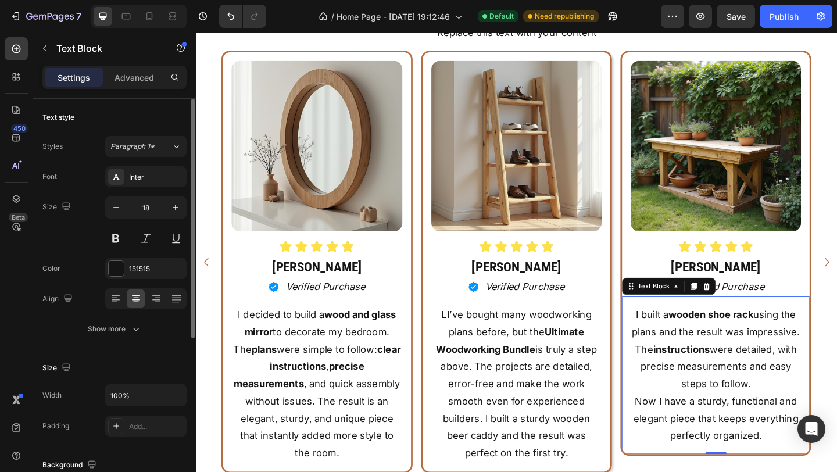
scroll to position [7117, 0]
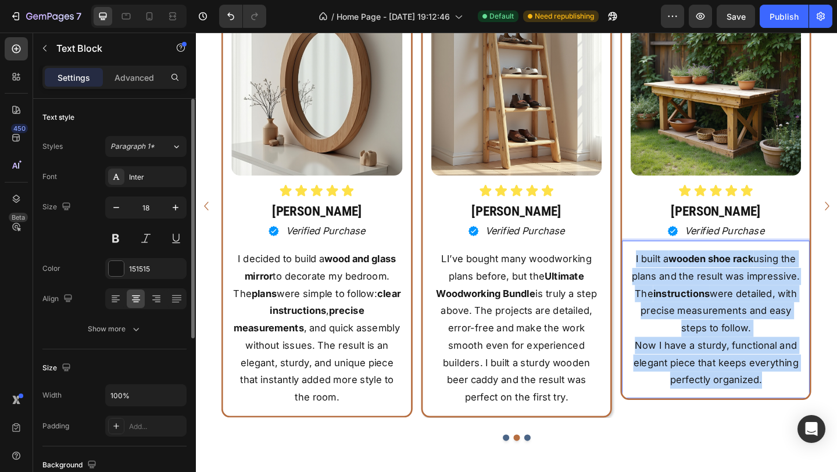
drag, startPoint x: 672, startPoint y: 276, endPoint x: 812, endPoint y: 415, distance: 197.7
click at [812, 415] on div "I built a wooden shoe rack using the plans and the result was impressive. The i…" at bounding box center [761, 344] width 185 height 153
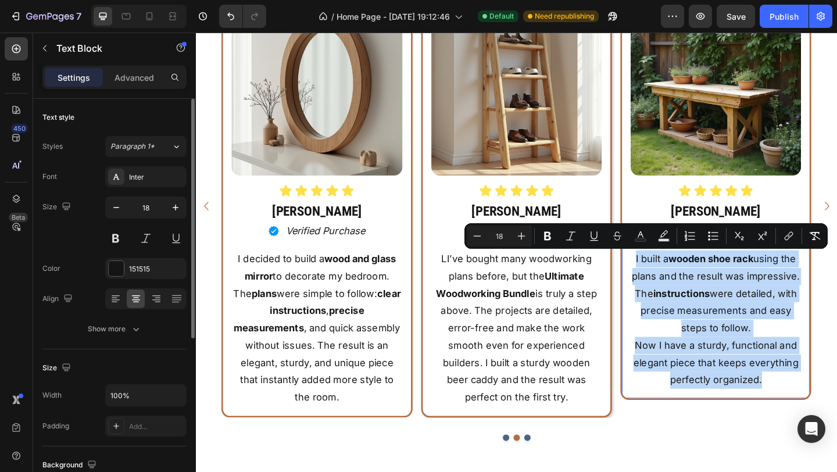
copy div "I built a wooden shoe rack using the plans and the result was impressive. The i…"
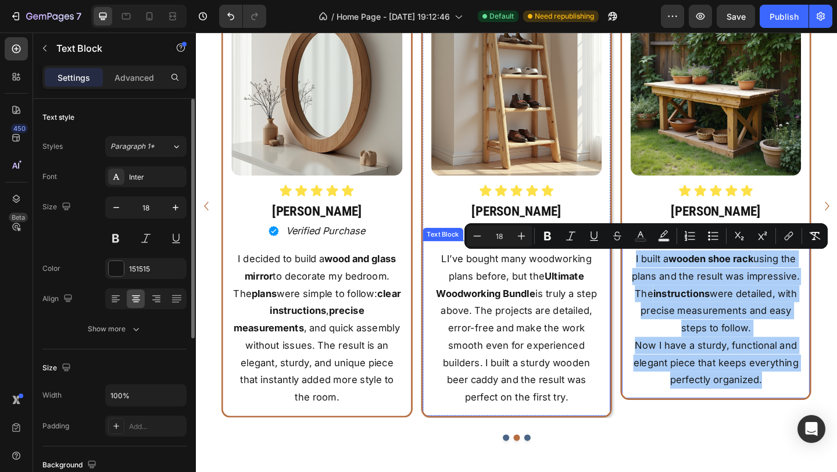
click at [465, 280] on p "LI’ve bought many woodworking plans before, but the Ultimate Woodworking Bundle…" at bounding box center [544, 354] width 183 height 170
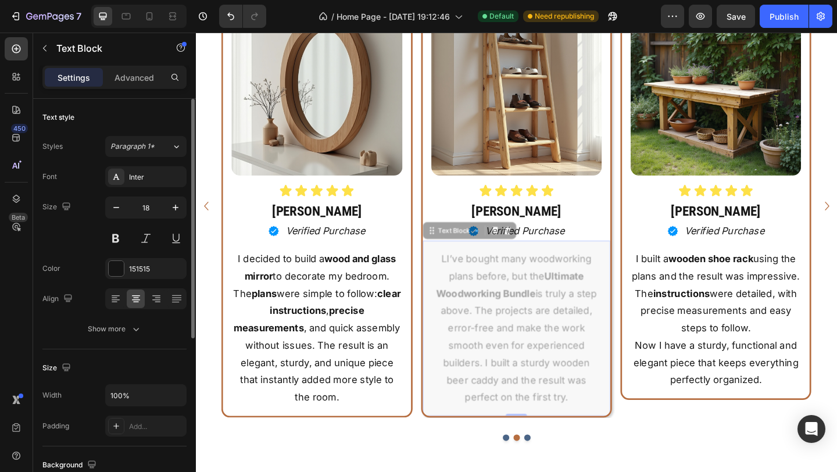
scroll to position [7022, 0]
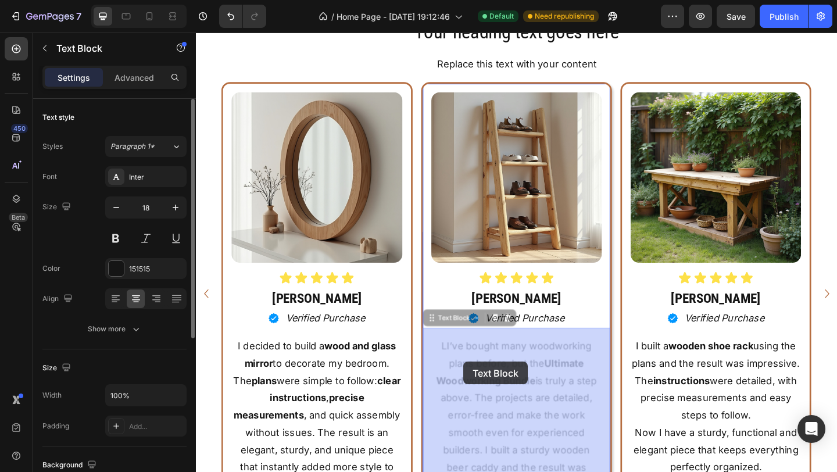
drag, startPoint x: 463, startPoint y: 280, endPoint x: 485, endPoint y: 391, distance: 113.9
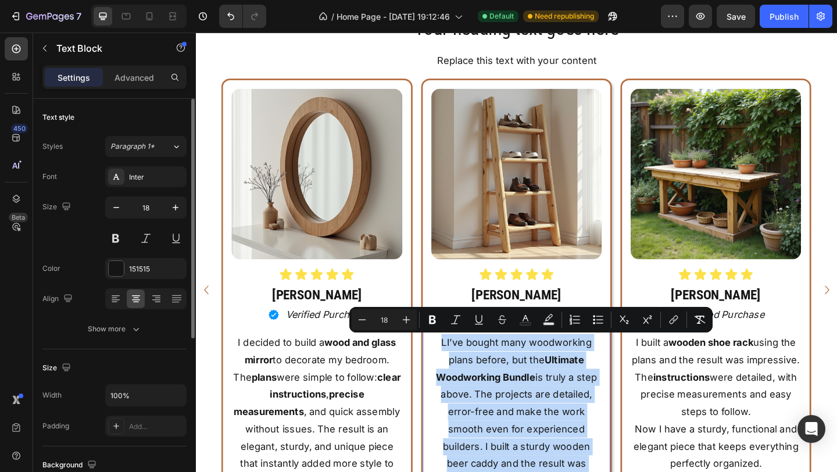
drag, startPoint x: 465, startPoint y: 374, endPoint x: 606, endPoint y: 510, distance: 196.1
click at [606, 472] on p "LI’ve bought many woodworking plans before, but the Ultimate Woodworking Bundle…" at bounding box center [544, 445] width 183 height 170
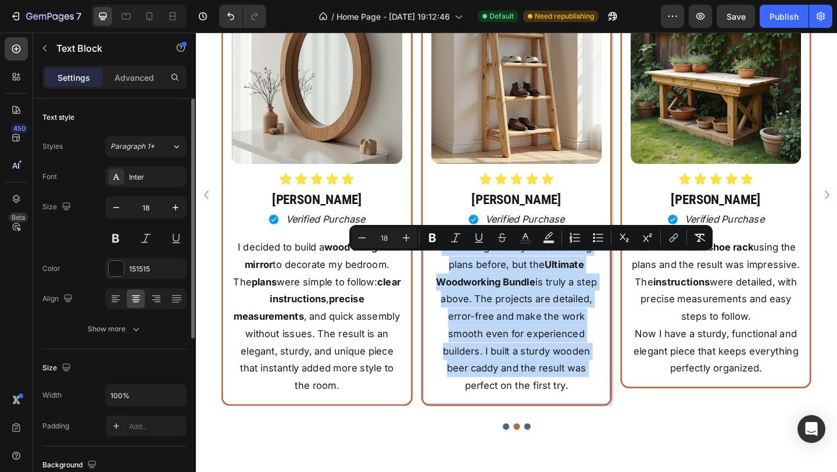
scroll to position [7138, 0]
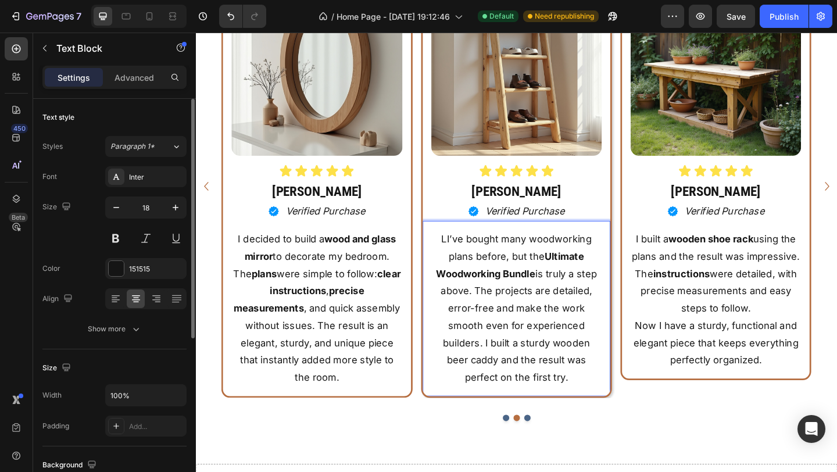
click at [601, 401] on p "LI’ve bought many woodworking plans before, but the Ultimate Woodworking Bundle…" at bounding box center [544, 333] width 183 height 170
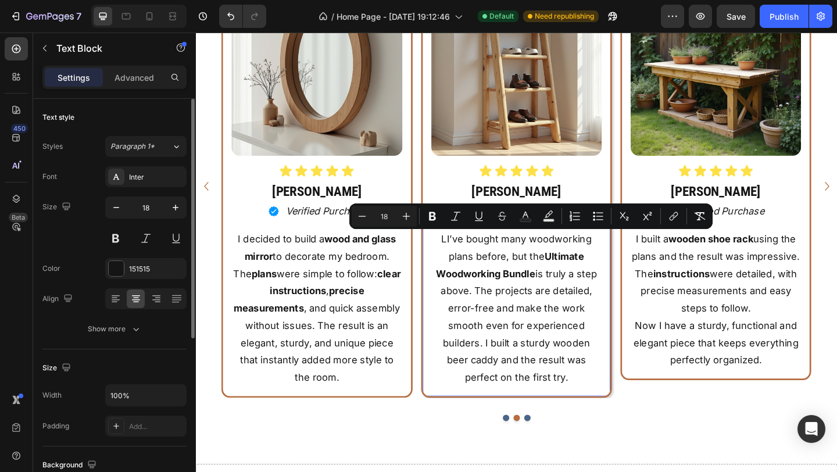
drag, startPoint x: 601, startPoint y: 401, endPoint x: 454, endPoint y: 259, distance: 203.9
click at [453, 257] on p "LI’ve bought many woodworking plans before, but the Ultimate Woodworking Bundle…" at bounding box center [544, 333] width 183 height 170
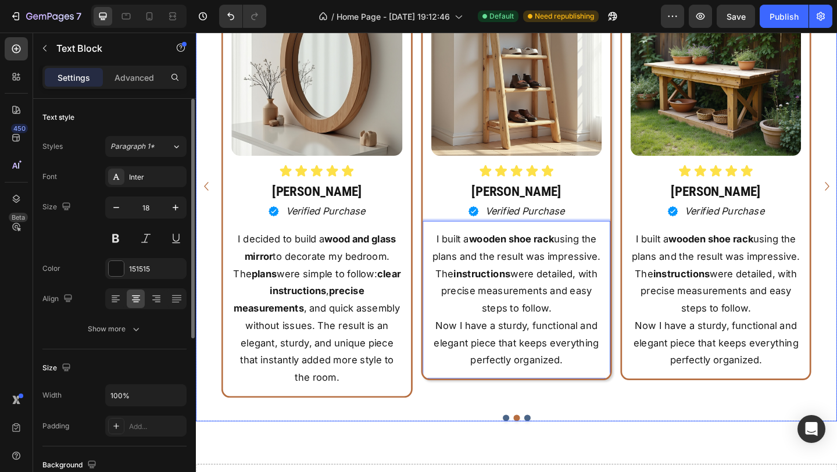
click at [697, 425] on div "Image Icon Icon Icon Icon Icon Icon List Patrick K. Heading Icon Verified Purch…" at bounding box center [762, 200] width 208 height 460
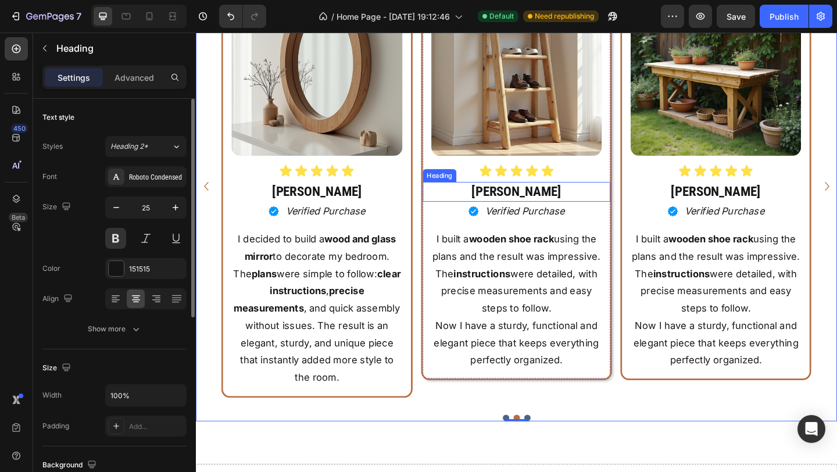
click at [553, 202] on h2 "[PERSON_NAME]" at bounding box center [544, 206] width 204 height 22
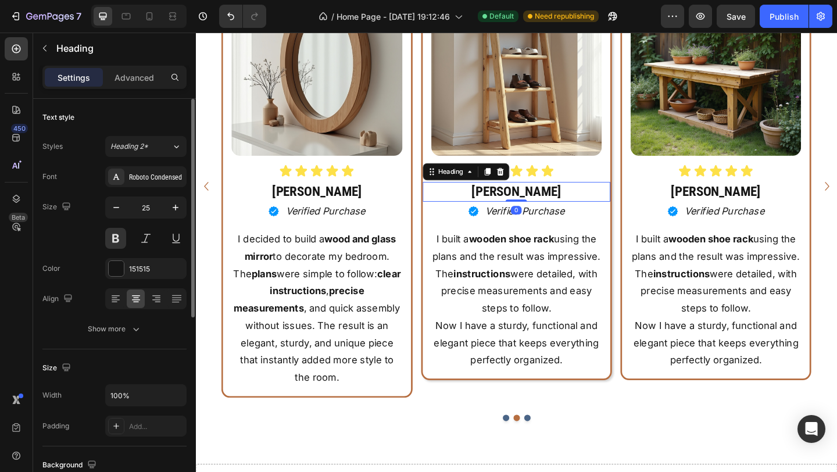
click at [553, 202] on h2 "[PERSON_NAME]" at bounding box center [544, 206] width 204 height 22
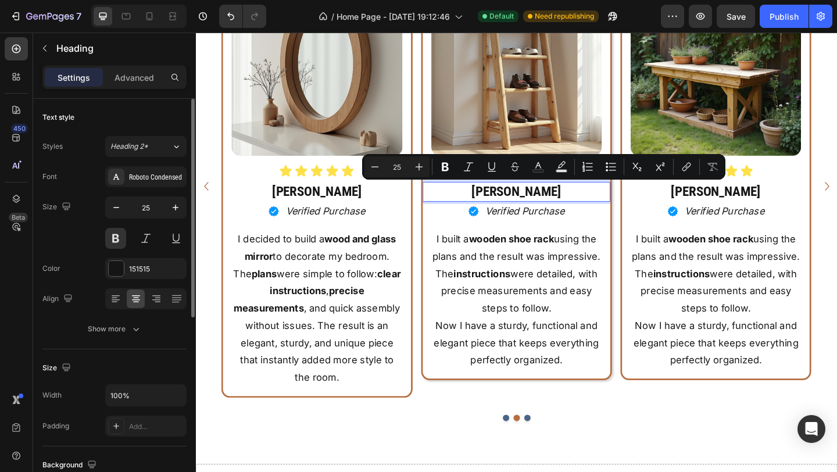
click at [554, 205] on p "[PERSON_NAME]" at bounding box center [545, 205] width 202 height 19
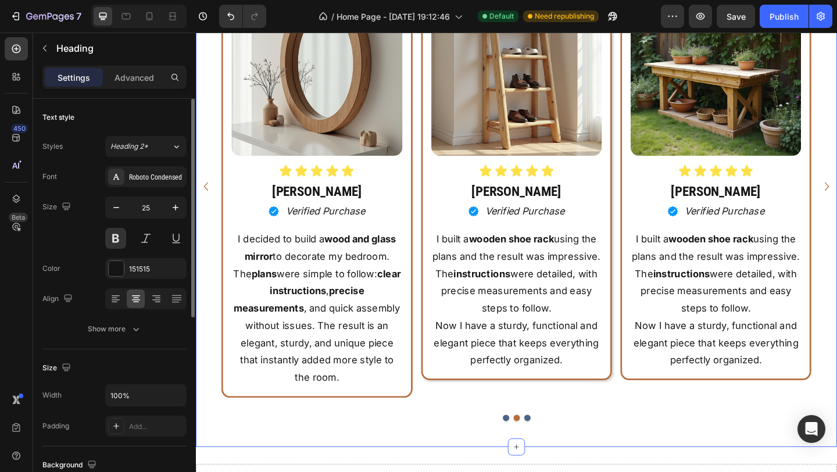
click at [606, 472] on div "Your heading text goes here Heading Replace this text with your content Text Bl…" at bounding box center [545, 183] width 698 height 601
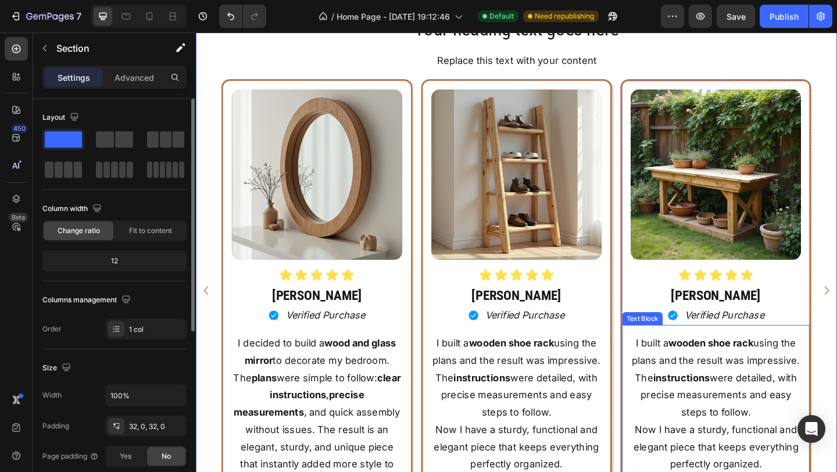
scroll to position [7011, 0]
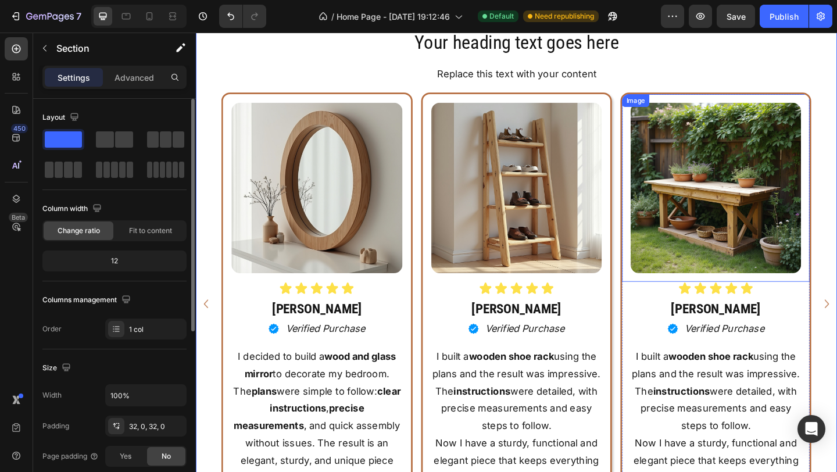
click at [730, 194] on img at bounding box center [761, 201] width 185 height 185
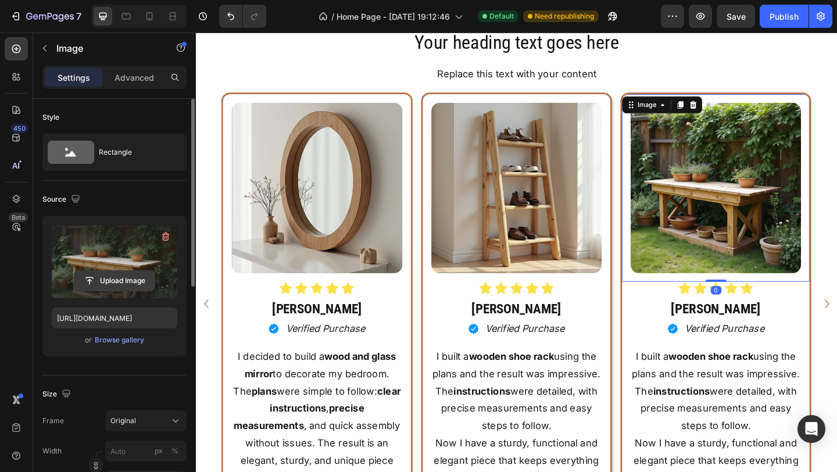
click at [102, 283] on input "file" at bounding box center [114, 281] width 80 height 20
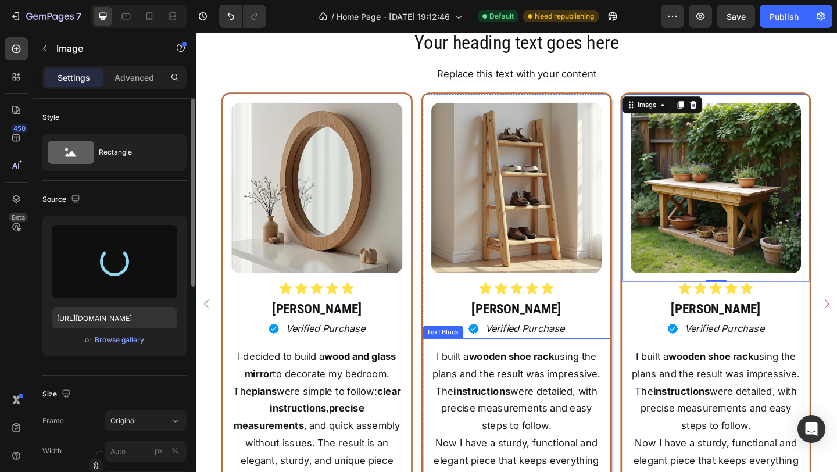
type input "https://cdn.shopify.com/s/files/1/0979/4538/7346/files/gempages_575988334875182…"
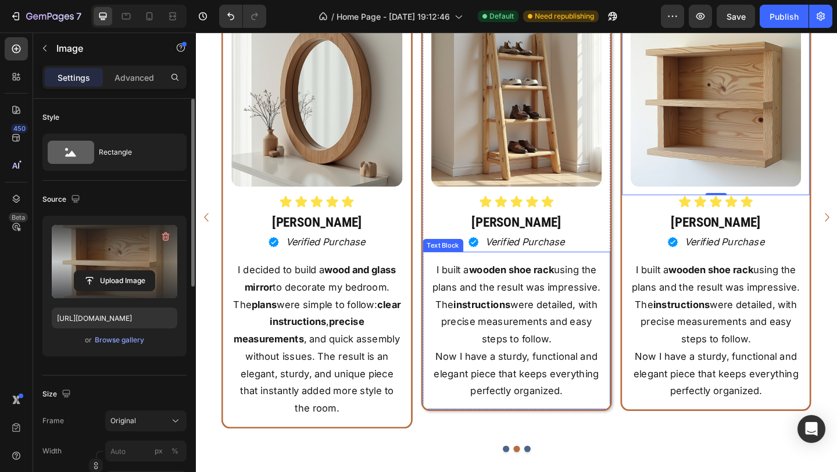
scroll to position [7109, 0]
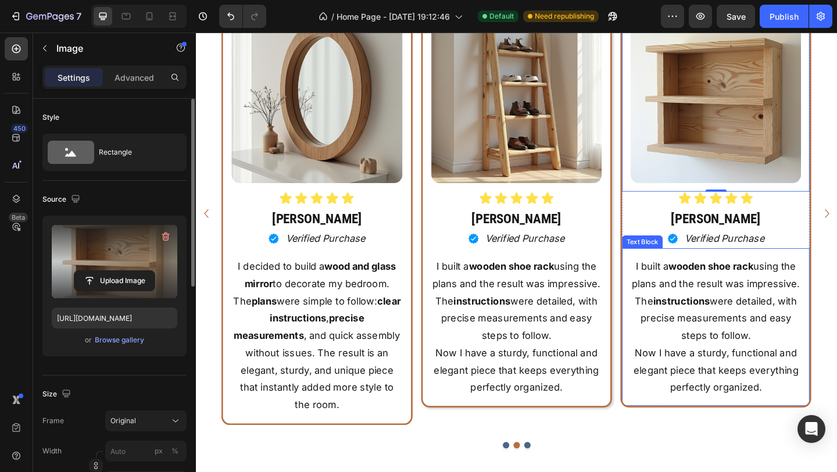
click at [673, 285] on p "I built a wooden shoe rack using the plans and the result was impressive. The i…" at bounding box center [761, 324] width 183 height 94
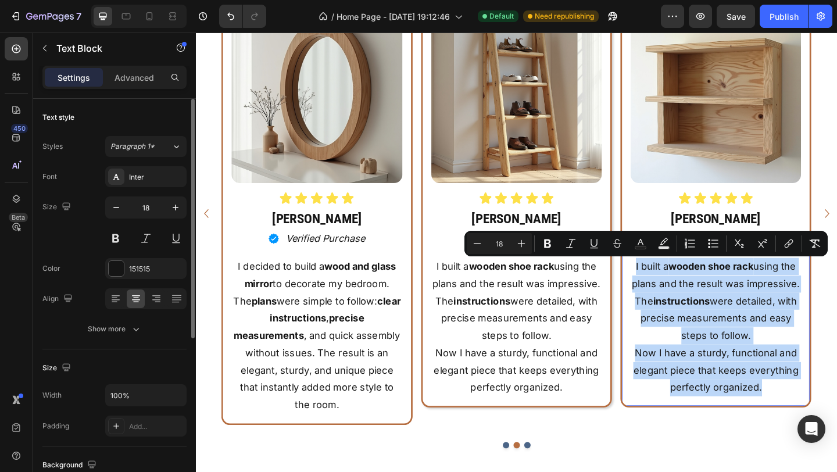
drag, startPoint x: 672, startPoint y: 285, endPoint x: 816, endPoint y: 420, distance: 197.4
click at [816, 420] on div "I built a wooden shoe rack using the plans and the result was impressive. The i…" at bounding box center [761, 352] width 185 height 153
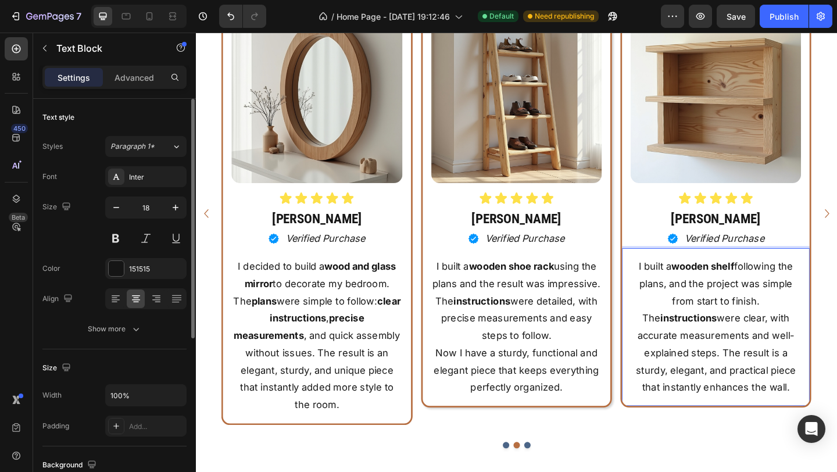
click at [837, 381] on p "I built a wooden shelf following the plans, and the project was simple from sta…" at bounding box center [761, 352] width 183 height 151
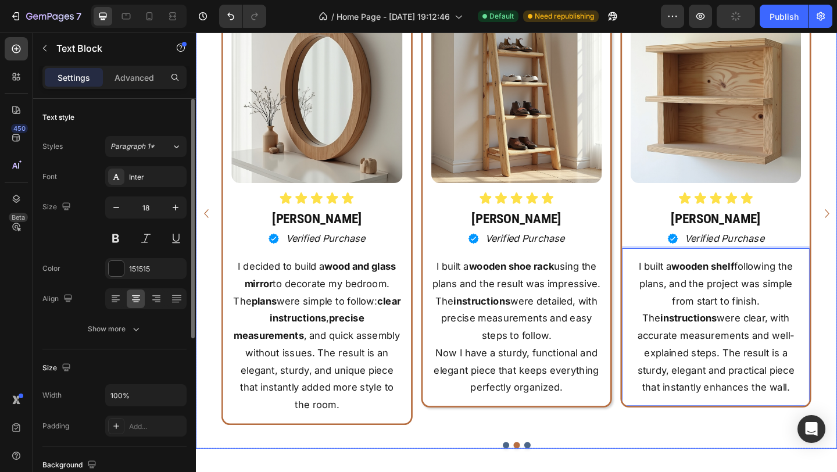
click at [798, 472] on div at bounding box center [545, 481] width 698 height 7
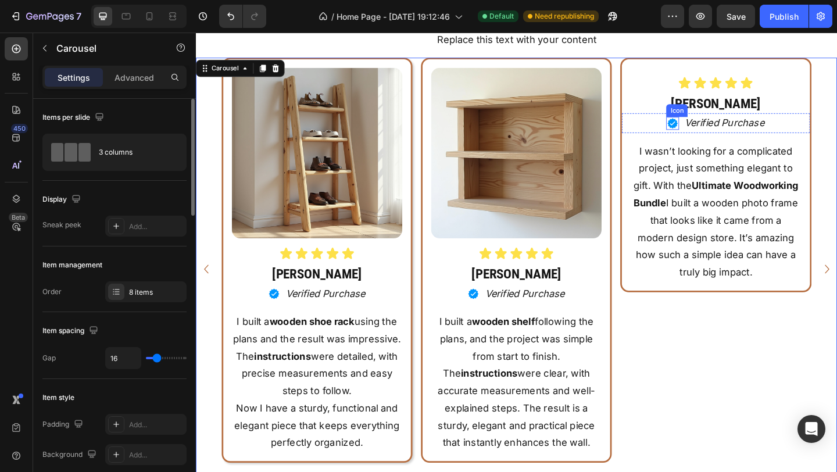
scroll to position [7058, 0]
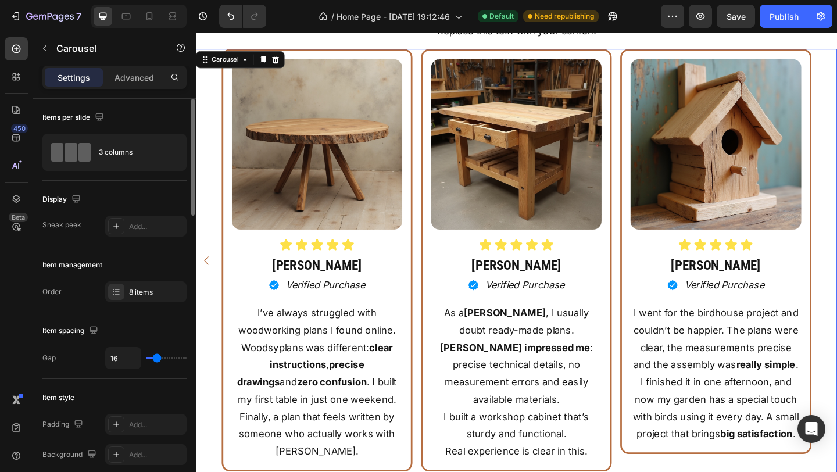
click at [837, 277] on div "Image Icon Icon Icon Icon Icon Icon List Tayler T. Heading Icon Verified Purcha…" at bounding box center [545, 281] width 698 height 460
click at [209, 284] on icon "Carousel Back Arrow" at bounding box center [207, 280] width 19 height 20
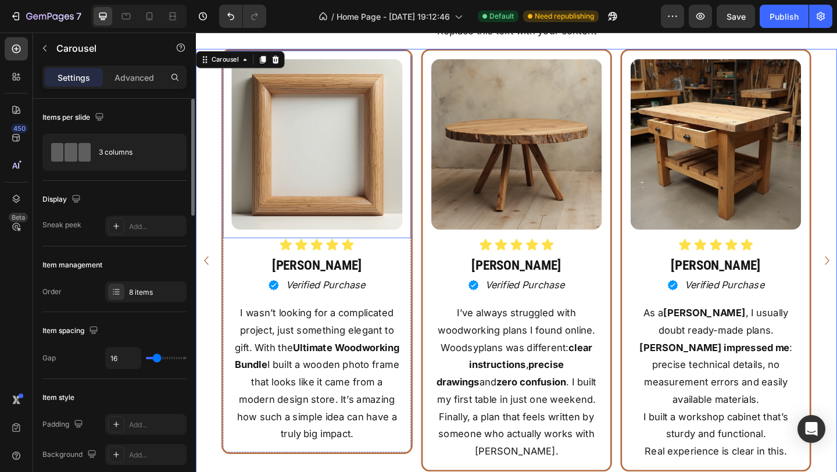
click at [356, 207] on img at bounding box center [327, 154] width 185 height 185
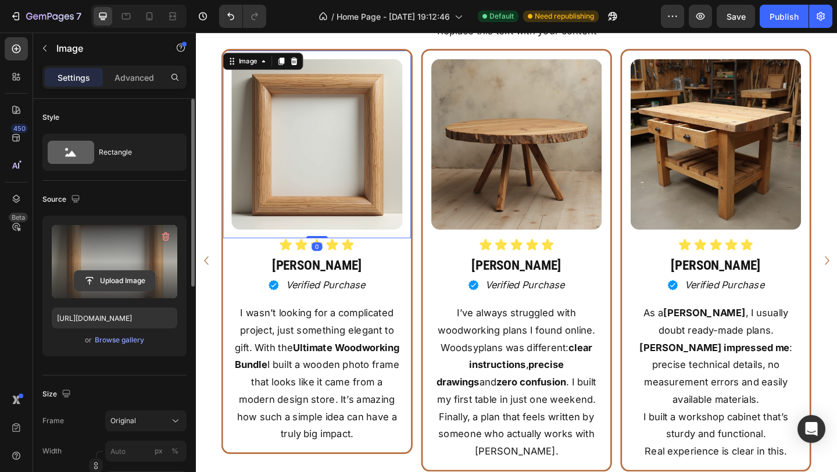
click at [137, 273] on input "file" at bounding box center [114, 281] width 80 height 20
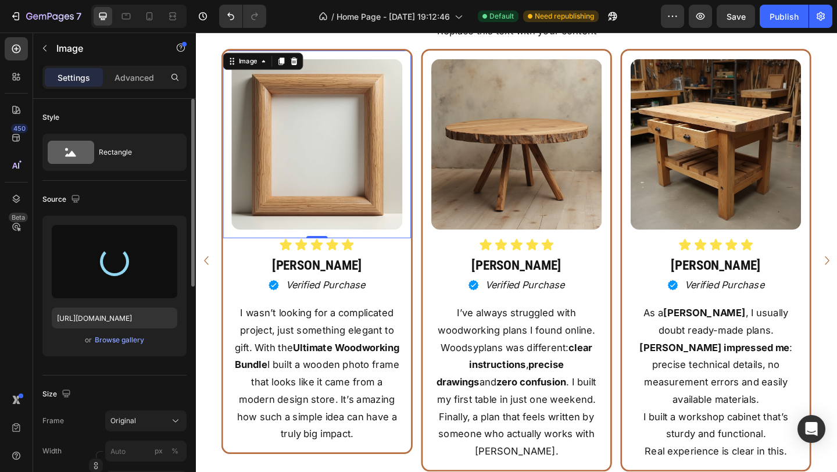
type input "https://cdn.shopify.com/s/files/1/0979/4538/7346/files/gempages_575988334875182…"
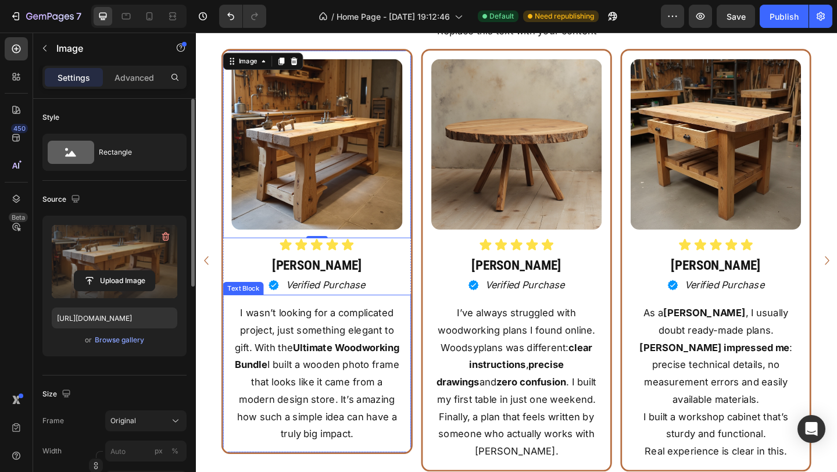
click at [241, 342] on p "I wasn’t looking for a complicated project, just something elegant to gift. Wit…" at bounding box center [327, 403] width 183 height 151
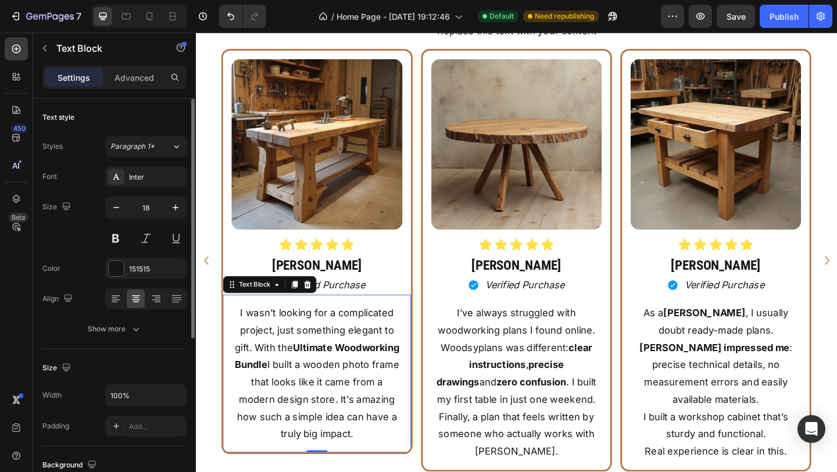
click at [245, 342] on p "I wasn’t looking for a complicated project, just something elegant to gift. Wit…" at bounding box center [327, 403] width 183 height 151
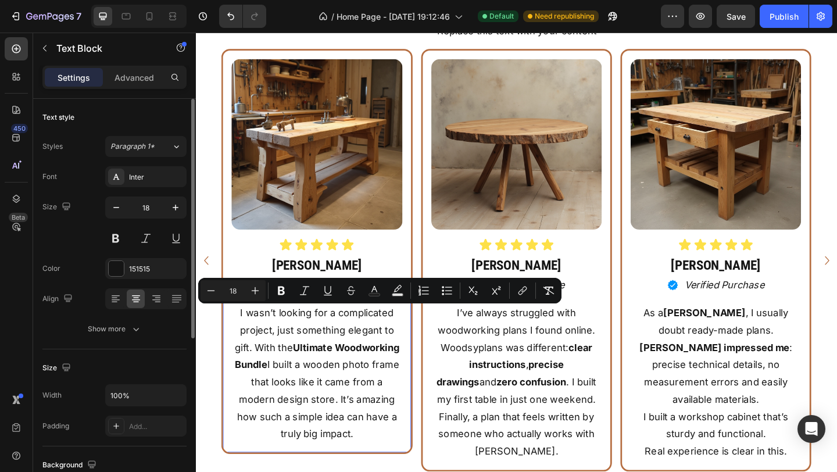
drag, startPoint x: 245, startPoint y: 342, endPoint x: 345, endPoint y: 465, distance: 158.7
click at [348, 467] on p "I wasn’t looking for a complicated project, just something elegant to gift. Wit…" at bounding box center [327, 403] width 183 height 151
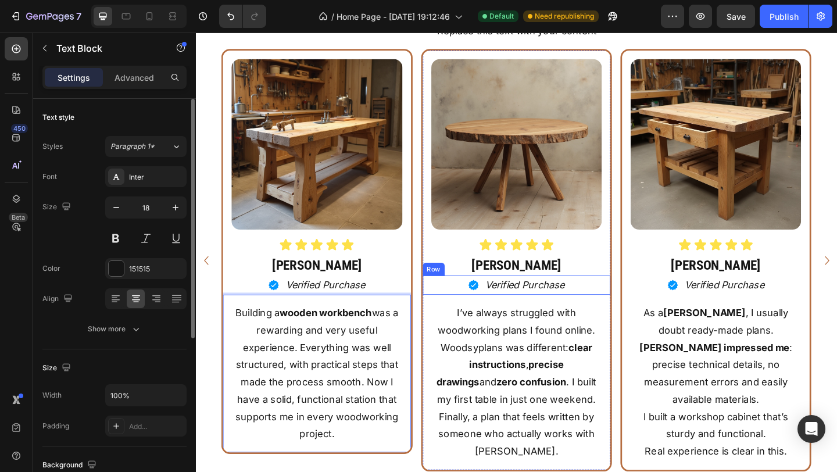
click at [461, 288] on div "Row" at bounding box center [454, 290] width 19 height 10
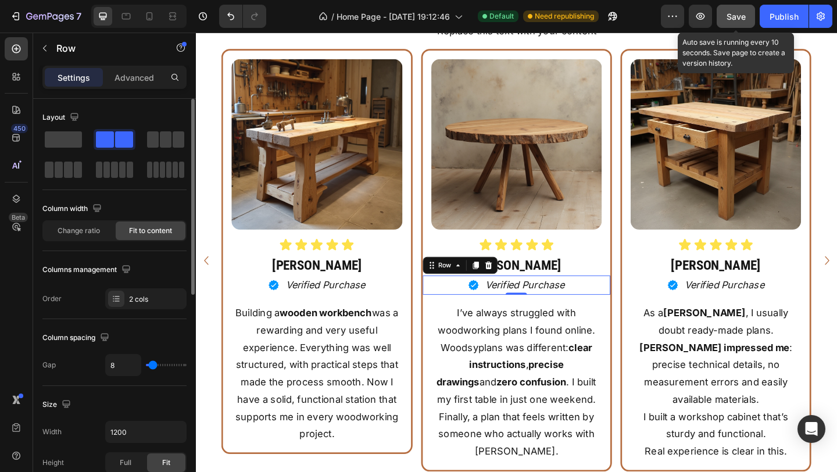
click at [737, 24] on button "Save" at bounding box center [736, 16] width 38 height 23
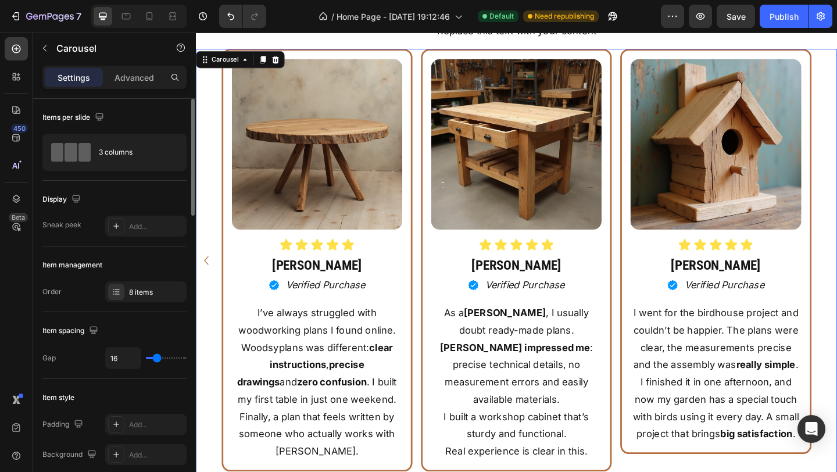
click at [208, 278] on icon "Carousel Back Arrow" at bounding box center [207, 280] width 19 height 20
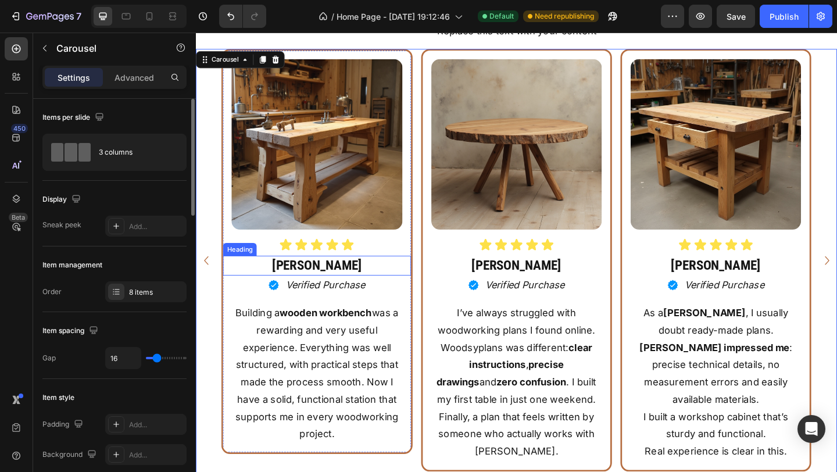
click at [329, 290] on h2 "[PERSON_NAME]" at bounding box center [328, 287] width 204 height 22
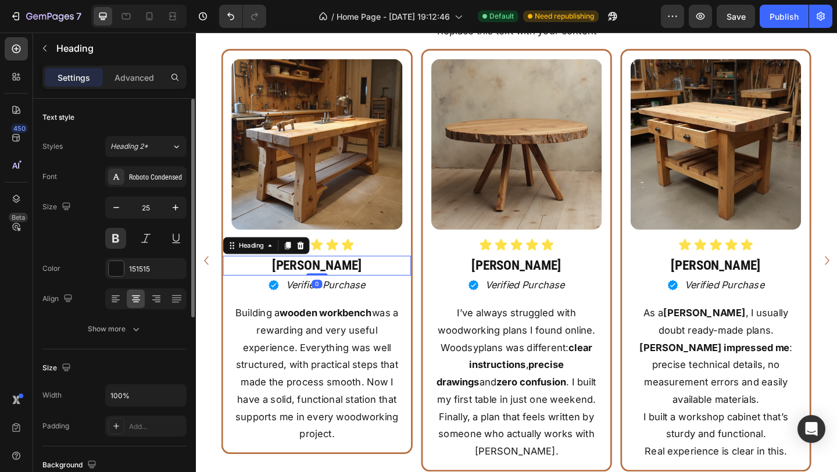
click at [337, 290] on h2 "[PERSON_NAME]" at bounding box center [328, 287] width 204 height 22
click at [353, 288] on p "Weston J." at bounding box center [328, 286] width 202 height 19
